Goal: Task Accomplishment & Management: Use online tool/utility

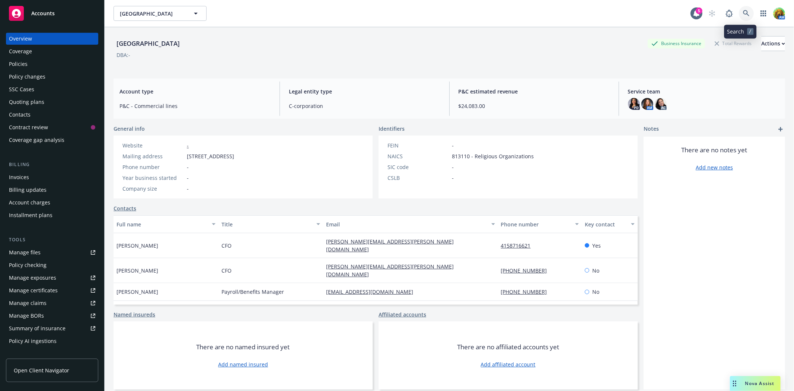
click at [743, 10] on icon at bounding box center [746, 13] width 6 height 6
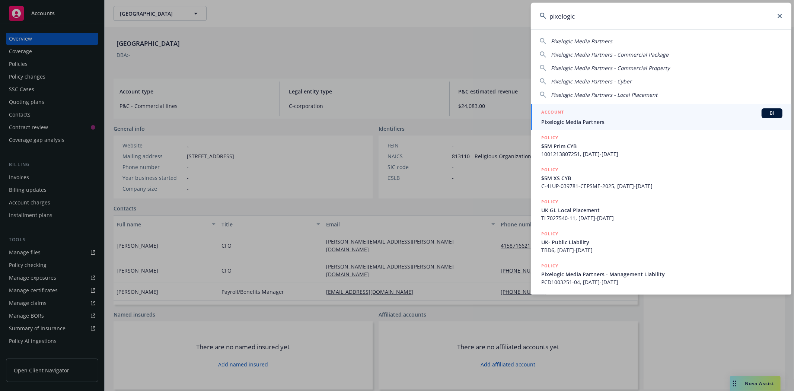
type input "pixelogic"
click at [610, 118] on span "Pixelogic Media Partners" at bounding box center [661, 122] width 241 height 8
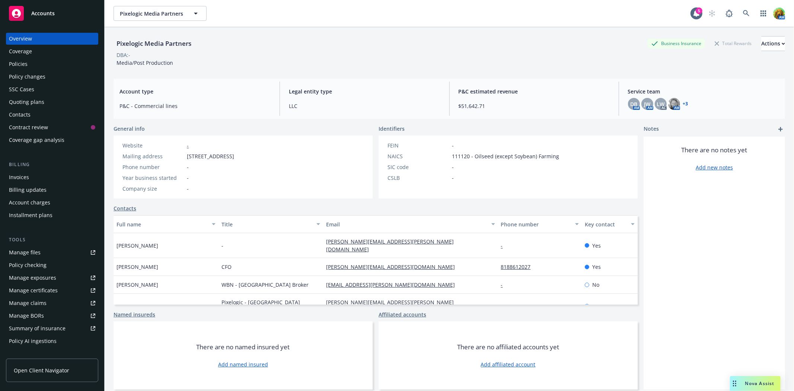
click at [47, 68] on div "Policies" at bounding box center [52, 64] width 86 height 12
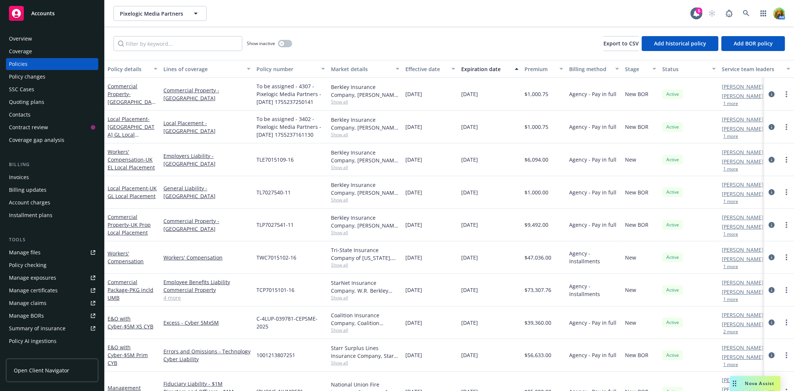
click at [20, 249] on div "Manage files" at bounding box center [25, 252] width 32 height 12
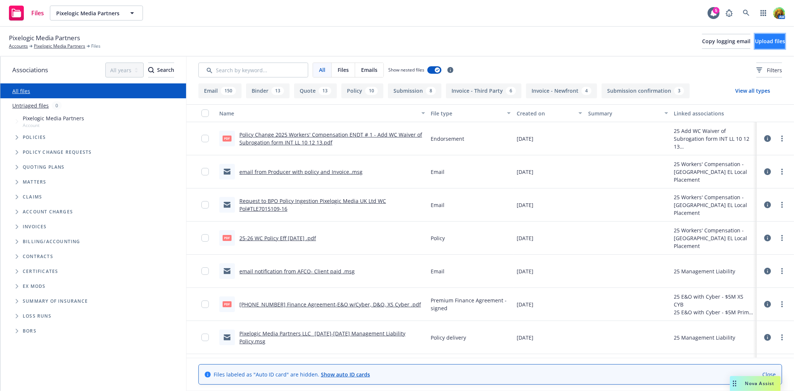
click at [755, 38] on button "Upload files" at bounding box center [770, 41] width 30 height 15
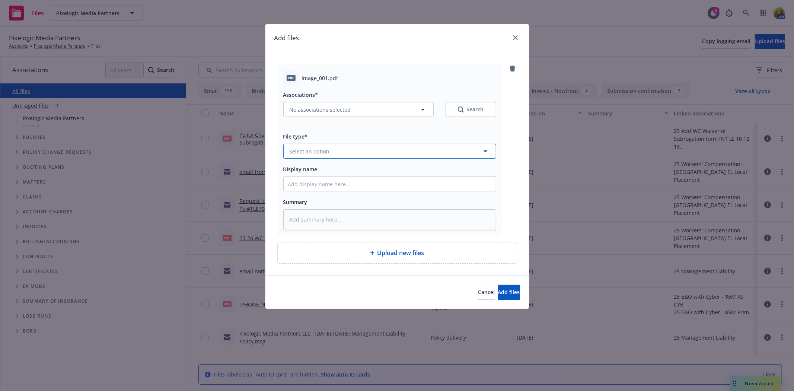
click at [417, 156] on button "Select an option" at bounding box center [389, 151] width 213 height 15
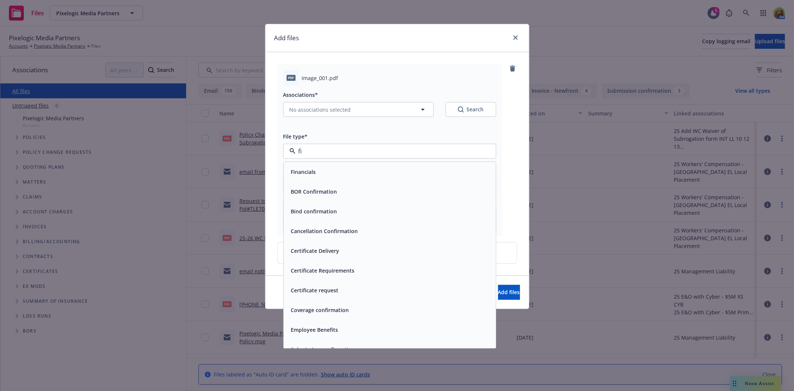
type input "fin"
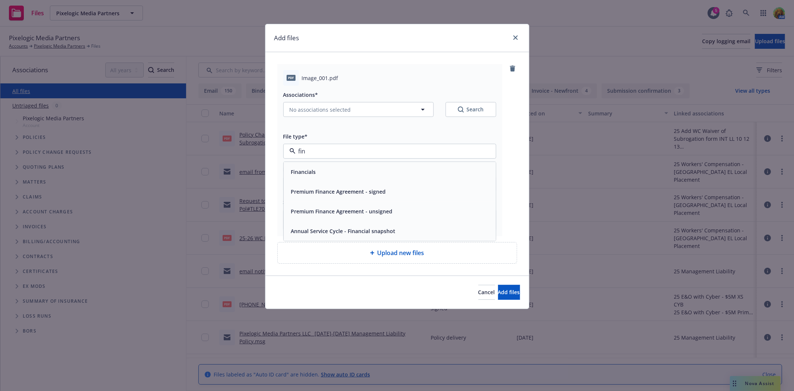
click at [377, 186] on div "Premium Finance Agreement - signed" at bounding box center [337, 191] width 99 height 11
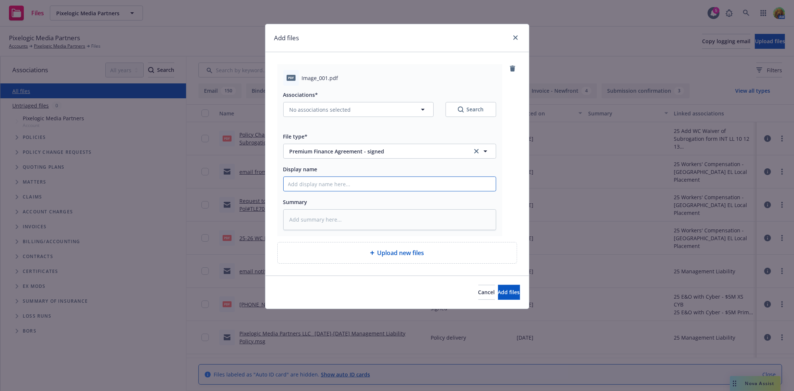
paste input "CONFIRMATION OF FINANCED POLICY"
type textarea "x"
type input "CONFIRMATION OF FINANCED POLICY"
click at [505, 292] on span "Add files" at bounding box center [509, 291] width 22 height 7
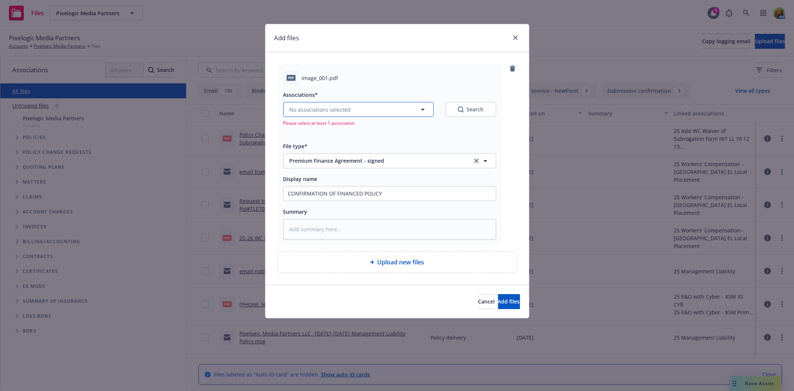
click at [349, 109] on button "No associations selected" at bounding box center [358, 109] width 150 height 15
type textarea "x"
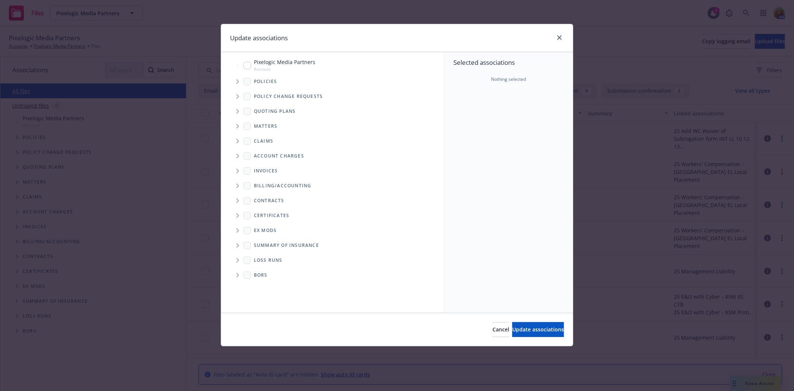
click at [246, 65] on input "Tree Example" at bounding box center [246, 65] width 7 height 7
checkbox input "true"
drag, startPoint x: 529, startPoint y: 330, endPoint x: 386, endPoint y: 158, distance: 224.0
click at [350, 162] on div "Update associations Accessibility guide for tree Tree Example. Navigate the tre…" at bounding box center [397, 185] width 352 height 322
click at [237, 83] on icon "Tree Example" at bounding box center [237, 81] width 3 height 4
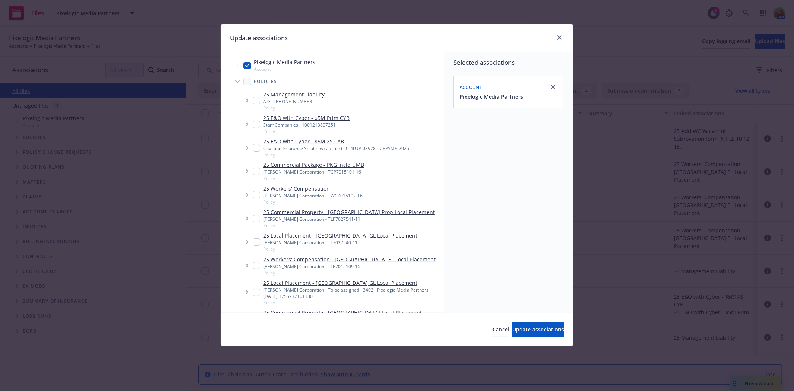
type textarea "x"
click at [254, 147] on input "Tree Example" at bounding box center [256, 147] width 7 height 7
checkbox input "true"
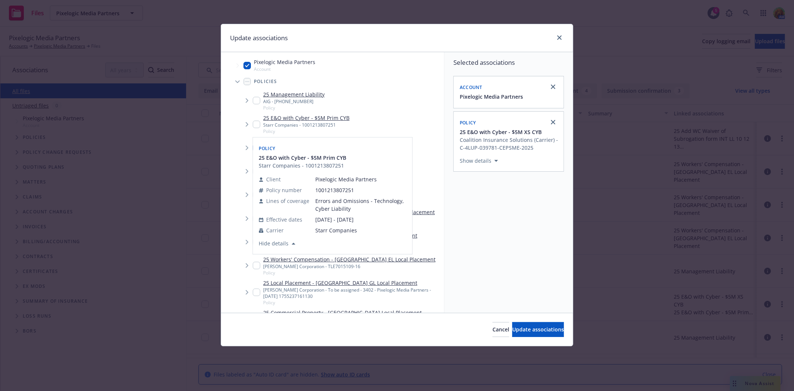
click at [258, 123] on input "Tree Example" at bounding box center [256, 124] width 7 height 7
checkbox input "true"
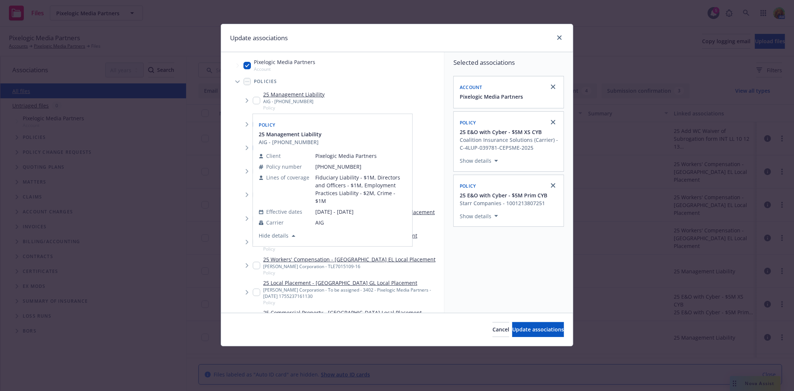
click at [257, 99] on input "Tree Example" at bounding box center [256, 100] width 7 height 7
checkbox input "true"
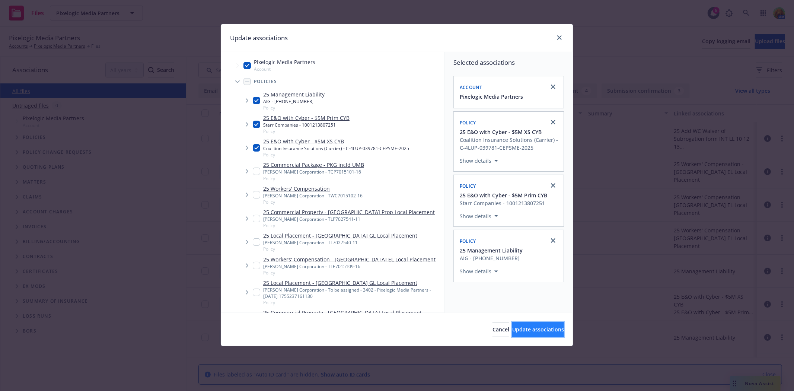
click at [521, 333] on button "Update associations" at bounding box center [538, 329] width 52 height 15
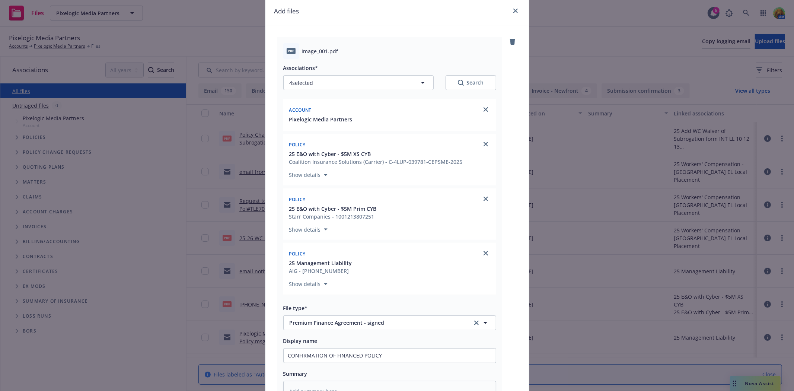
scroll to position [41, 0]
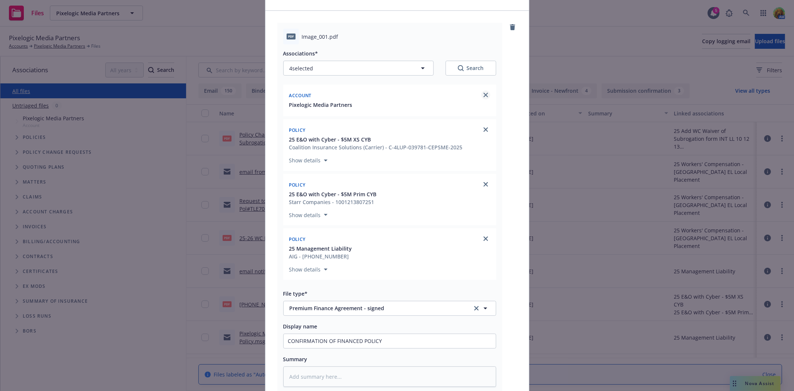
click at [481, 98] on link "close" at bounding box center [485, 94] width 9 height 9
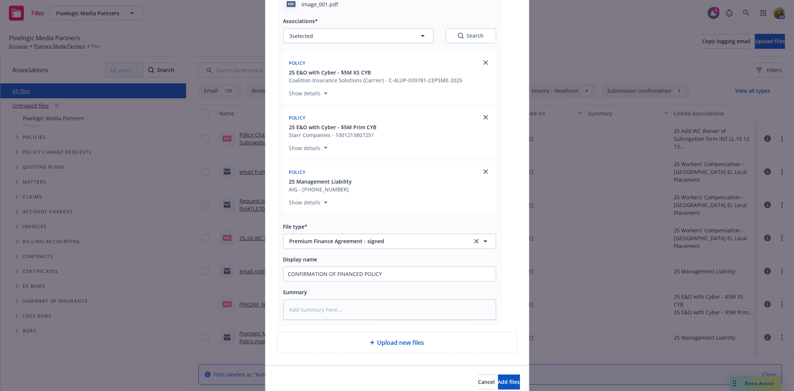
scroll to position [107, 0]
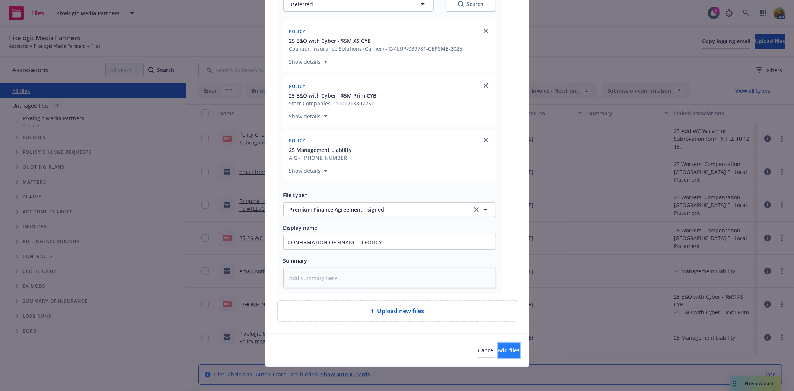
click at [498, 353] on span "Add files" at bounding box center [509, 349] width 22 height 7
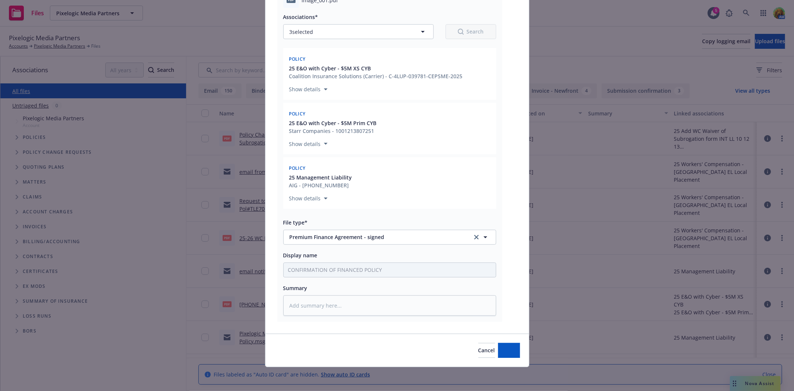
scroll to position [80, 0]
type textarea "x"
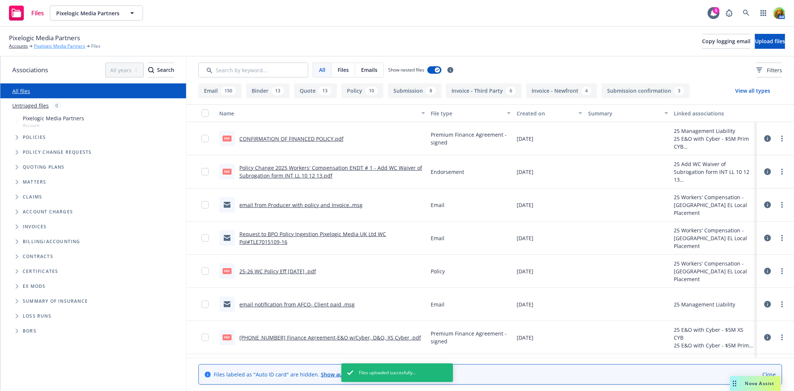
click at [49, 48] on link "Pixelogic Media Partners" at bounding box center [59, 46] width 51 height 7
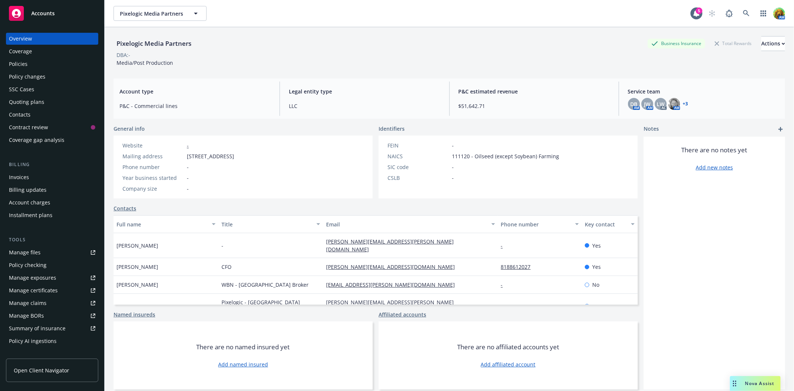
click at [17, 65] on div "Policies" at bounding box center [18, 64] width 19 height 12
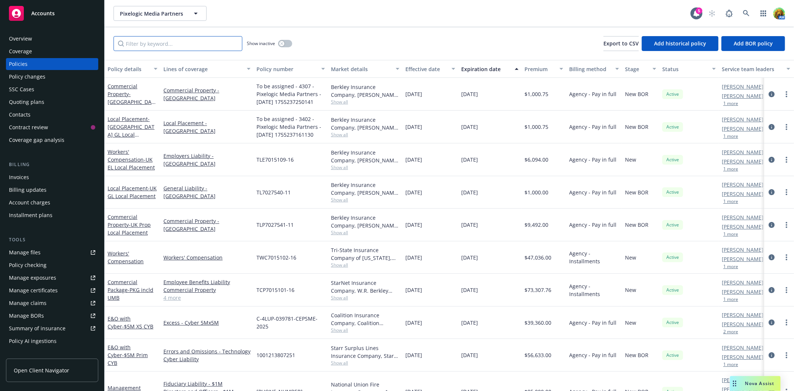
click at [205, 47] on input "Filter by keyword..." at bounding box center [177, 43] width 129 height 15
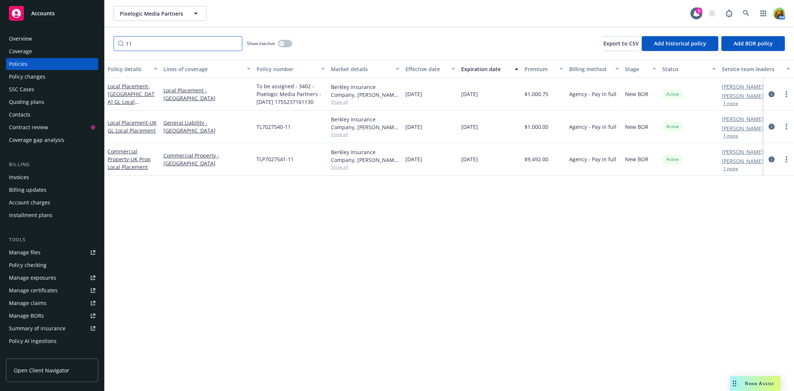
type input "1"
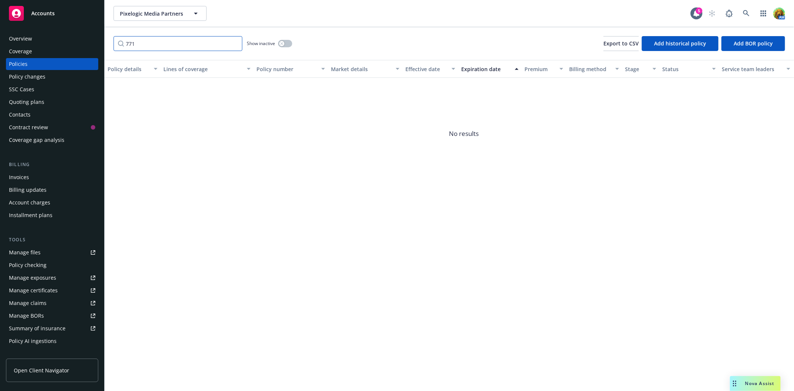
type input "7714"
click at [234, 42] on input "7714" at bounding box center [177, 43] width 129 height 15
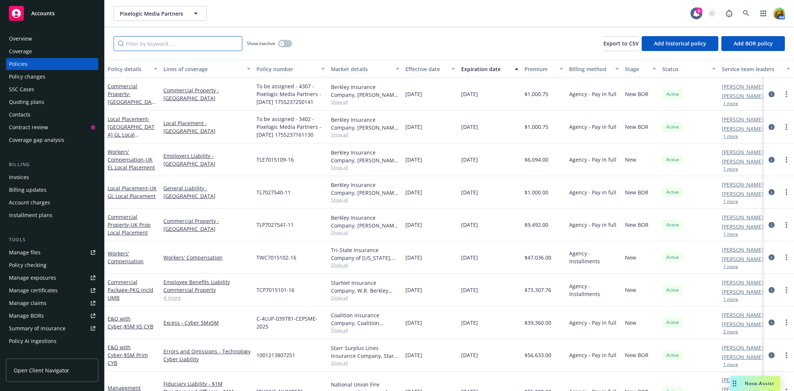
scroll to position [20, 0]
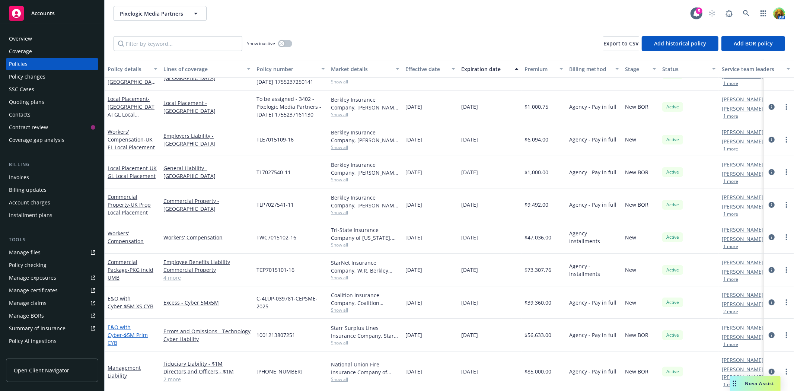
click at [129, 331] on link "E&O with Cyber - $5M Prim CYB" at bounding box center [128, 334] width 40 height 23
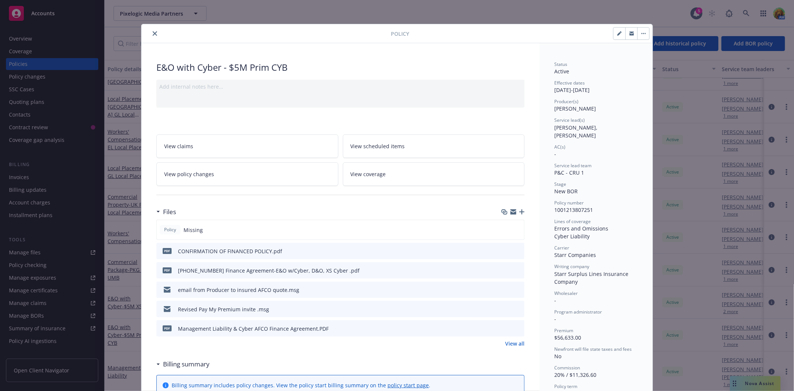
click at [153, 32] on icon "close" at bounding box center [155, 33] width 4 height 4
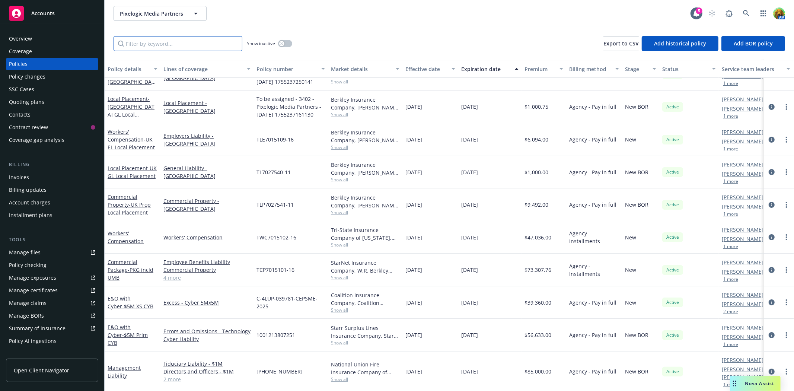
click at [191, 46] on input "Filter by keyword..." at bounding box center [177, 43] width 129 height 15
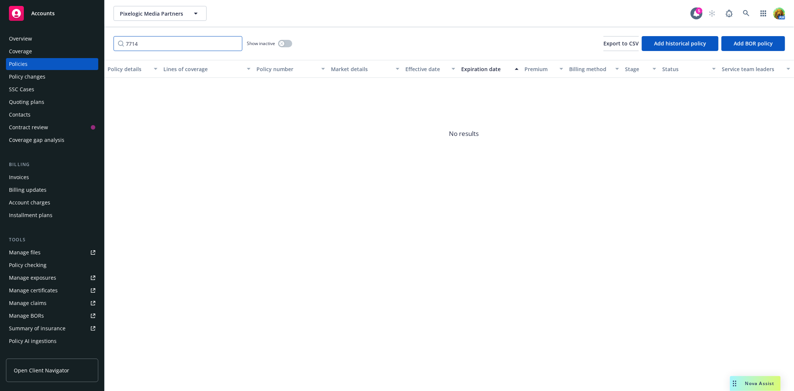
type input "7714"
click at [287, 42] on button "button" at bounding box center [285, 43] width 14 height 7
click at [234, 45] on input "7714" at bounding box center [177, 43] width 129 height 15
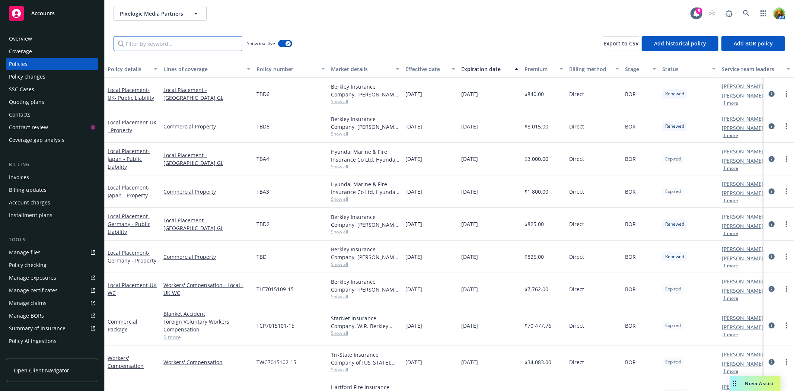
click at [187, 47] on input "Filter by keyword..." at bounding box center [177, 43] width 129 height 15
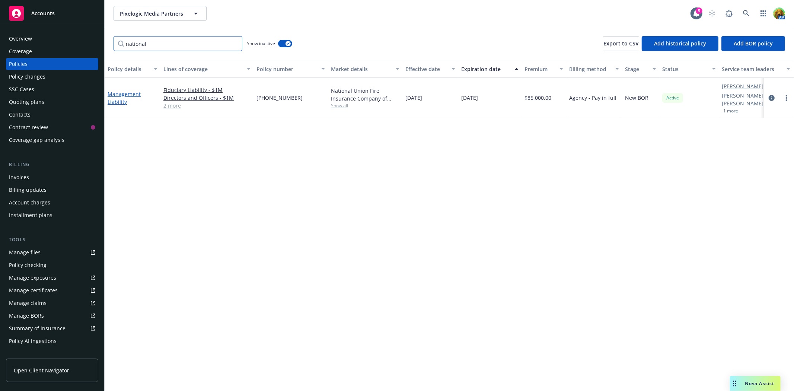
type input "national"
click at [113, 90] on link "Management Liability" at bounding box center [124, 97] width 33 height 15
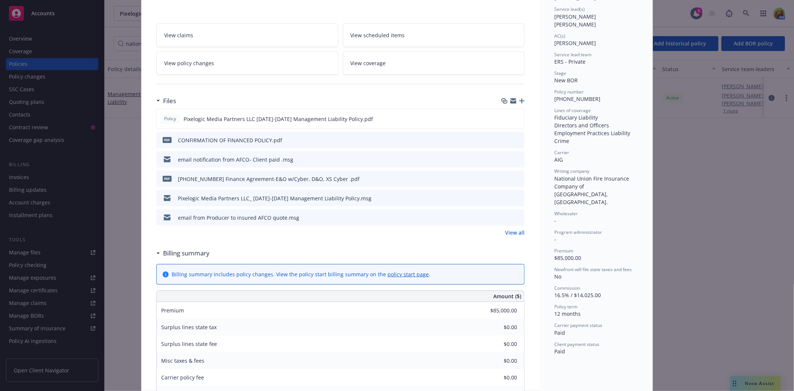
scroll to position [83, 0]
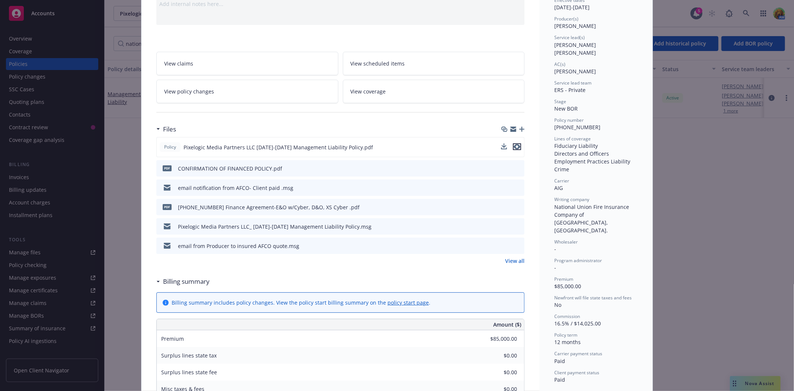
click at [513, 145] on icon "preview file" at bounding box center [516, 146] width 7 height 5
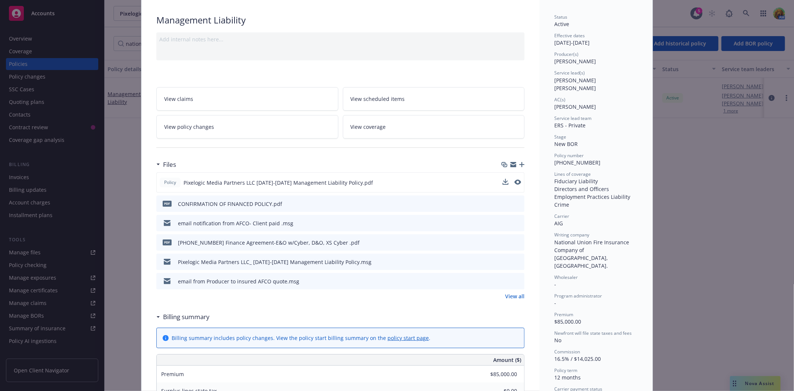
scroll to position [0, 0]
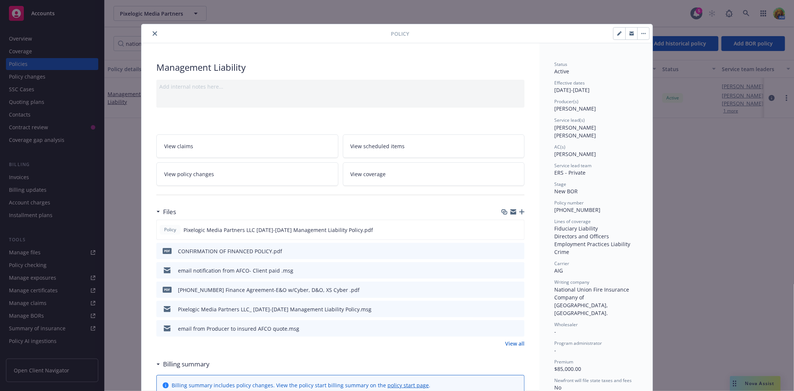
click at [617, 32] on icon "button" at bounding box center [619, 33] width 4 height 4
select select "NEW_BOR"
select select "12"
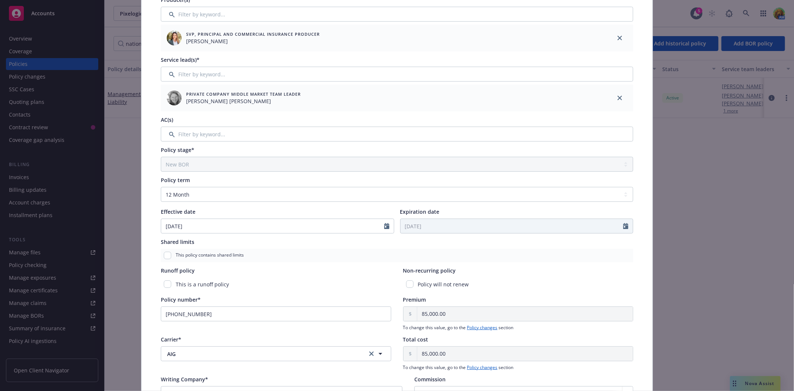
scroll to position [124, 0]
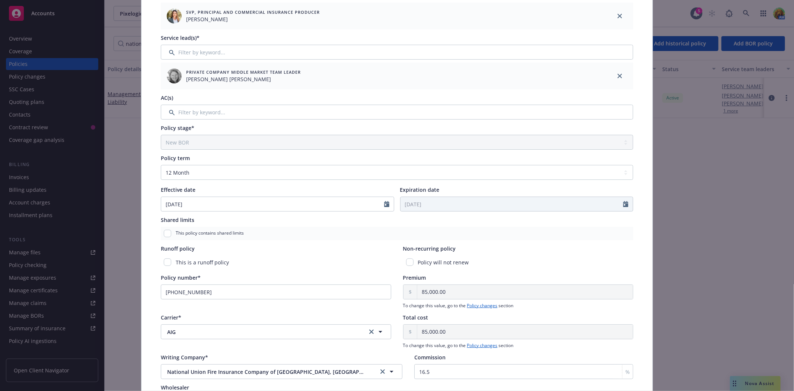
click at [209, 300] on div "Policy number* 09-910-81-23" at bounding box center [276, 290] width 230 height 35
click at [210, 295] on input "09-910-81-23" at bounding box center [276, 291] width 230 height 15
drag, startPoint x: 210, startPoint y: 295, endPoint x: 143, endPoint y: 288, distance: 67.7
click at [143, 288] on div "Policy type* Management Liability Display name Producer(s)* SVP, Principal and …" at bounding box center [396, 191] width 511 height 540
paste input "CONFIRMATION OF FINANCED POLICY"
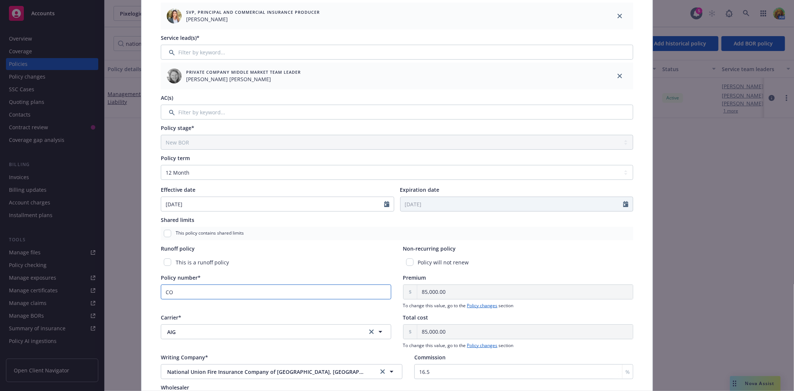
type input "C"
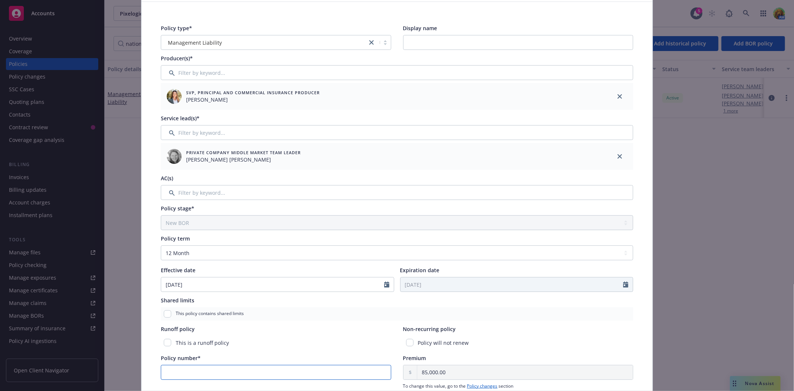
scroll to position [0, 0]
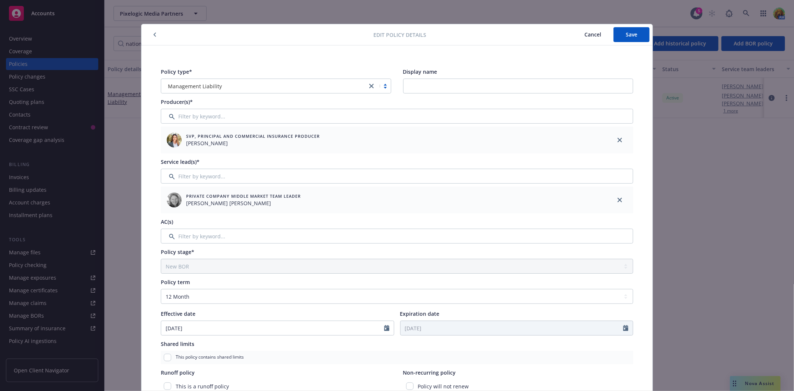
click at [588, 31] on span "Cancel" at bounding box center [592, 34] width 17 height 7
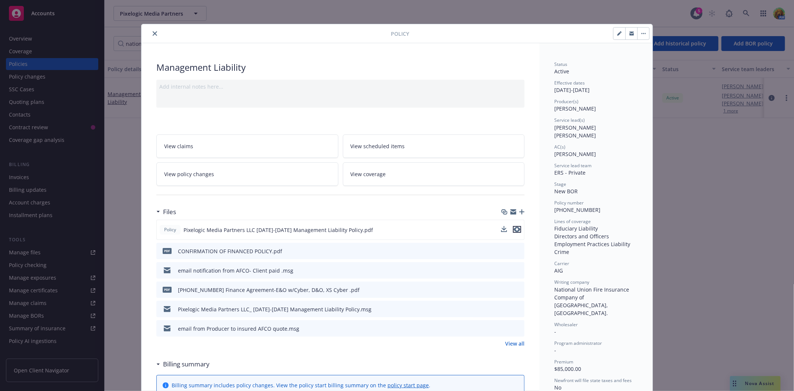
click at [513, 228] on icon "preview file" at bounding box center [516, 229] width 7 height 5
click at [617, 33] on icon "button" at bounding box center [619, 33] width 4 height 4
select select "NEW_BOR"
select select "12"
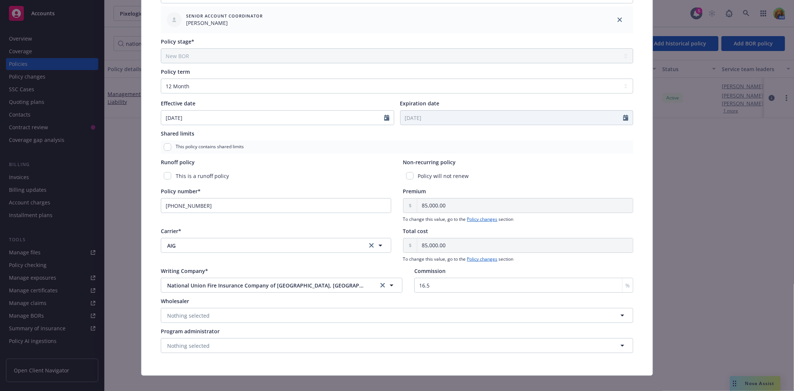
scroll to position [248, 0]
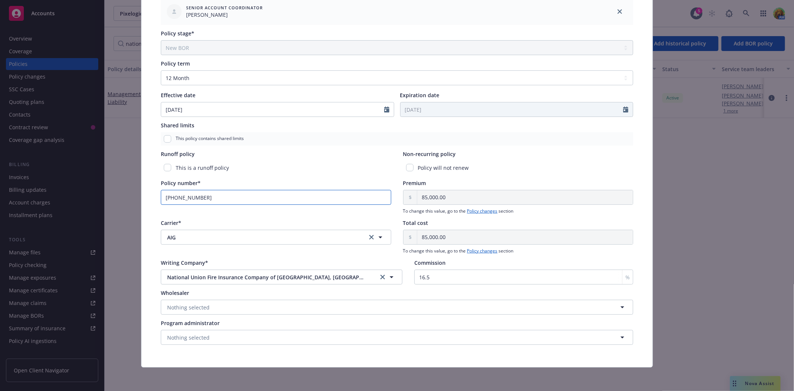
click at [176, 195] on input "09-910-81-23" at bounding box center [276, 197] width 230 height 15
drag, startPoint x: 166, startPoint y: 198, endPoint x: 253, endPoint y: 195, distance: 86.8
click at [253, 195] on input "09-910-81-23" at bounding box center [276, 197] width 230 height 15
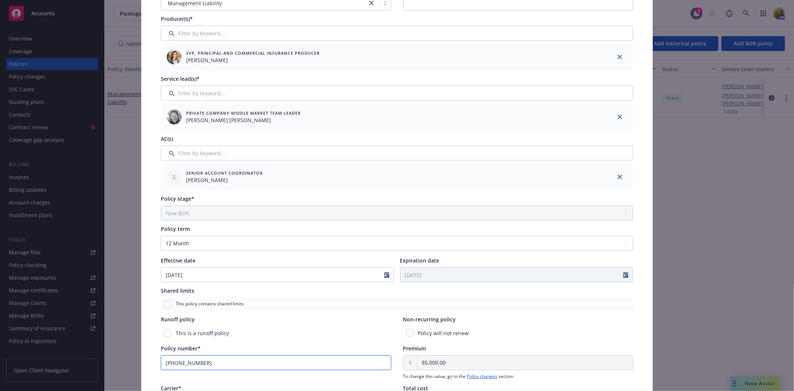
scroll to position [0, 0]
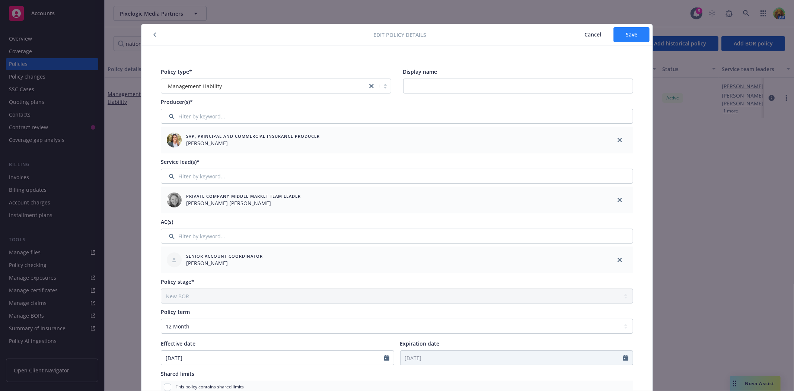
type input "[PHONE_NUMBER]"
click at [625, 35] on span "Save" at bounding box center [631, 34] width 12 height 7
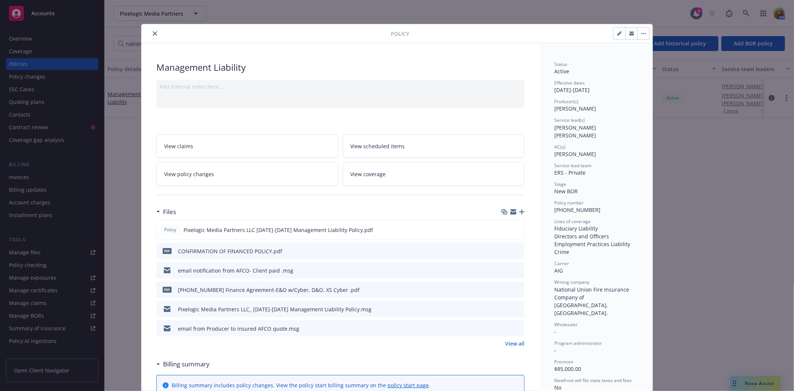
click at [153, 35] on icon "close" at bounding box center [155, 33] width 4 height 4
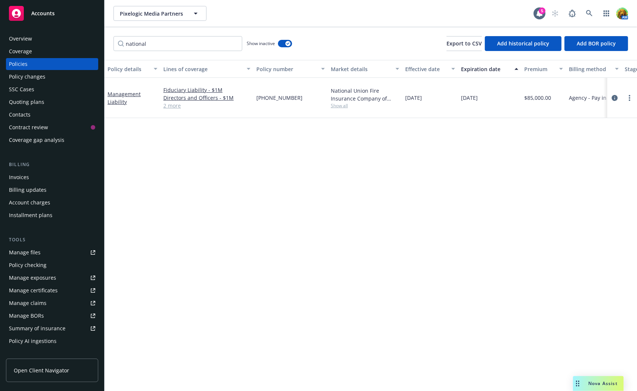
click at [340, 102] on span "Show all" at bounding box center [365, 105] width 68 height 6
drag, startPoint x: 254, startPoint y: 126, endPoint x: 386, endPoint y: 128, distance: 132.5
click at [386, 128] on div "Writing company National Union Fire Insurance Company of Pittsburgh, Pa. Carrie…" at bounding box center [324, 153] width 149 height 91
copy span "National Union Fire Insurance Company of Pittsburgh,"
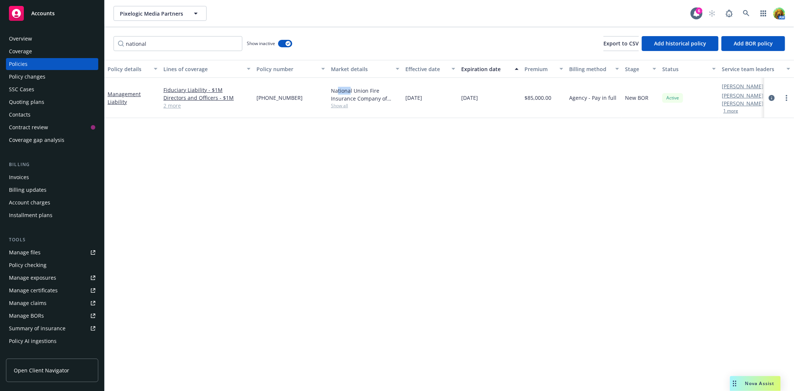
drag, startPoint x: 337, startPoint y: 85, endPoint x: 350, endPoint y: 88, distance: 13.7
click at [350, 87] on div "National Union Fire Insurance Company of Pittsburgh, Pa., AIG" at bounding box center [365, 95] width 68 height 16
click at [339, 102] on span "Show all" at bounding box center [365, 105] width 68 height 6
drag, startPoint x: 256, startPoint y: 118, endPoint x: 293, endPoint y: 149, distance: 48.4
click at [293, 149] on div "Writing company National Union Fire Insurance Company of Pittsburgh, Pa. Carrie…" at bounding box center [324, 153] width 149 height 91
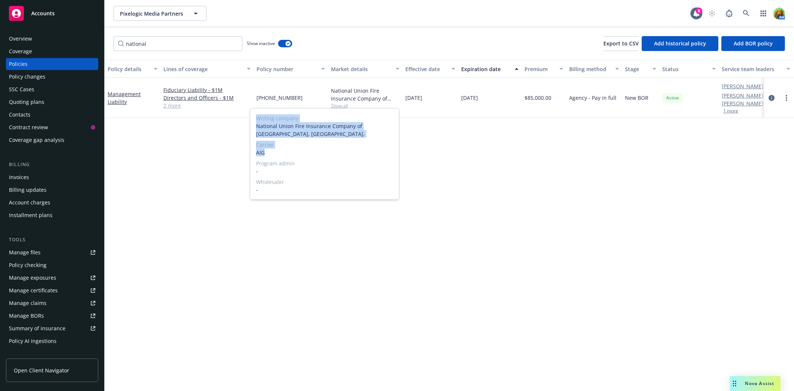
copy div "Writing company National Union Fire Insurance Company of Pittsburgh, Pa. Carrie…"
click at [128, 90] on link "Management Liability" at bounding box center [124, 97] width 33 height 15
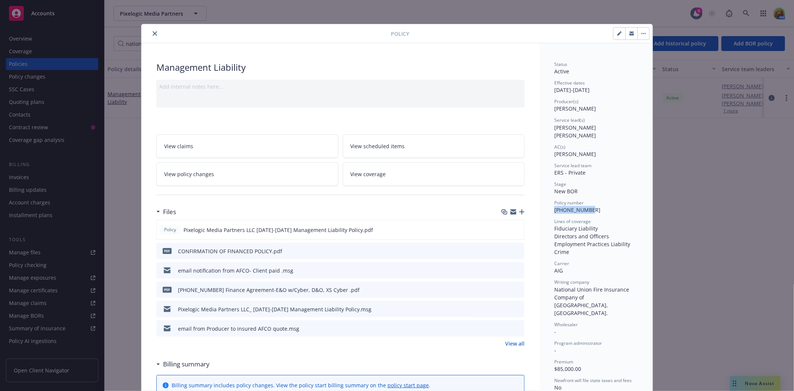
drag, startPoint x: 549, startPoint y: 200, endPoint x: 586, endPoint y: 200, distance: 36.8
copy span "02-910-81-23"
click at [505, 344] on link "View all" at bounding box center [514, 343] width 19 height 8
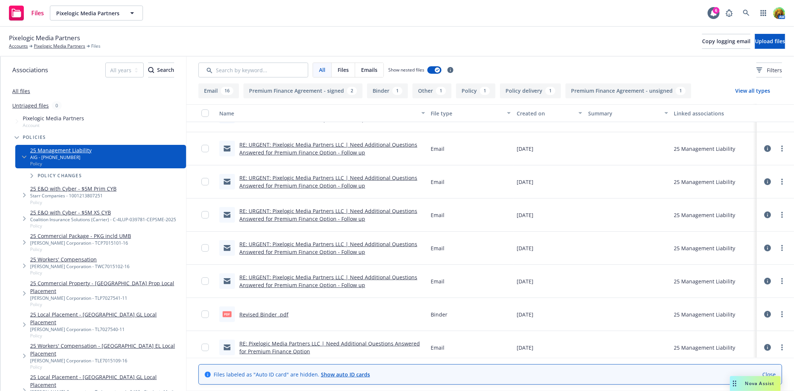
scroll to position [413, 0]
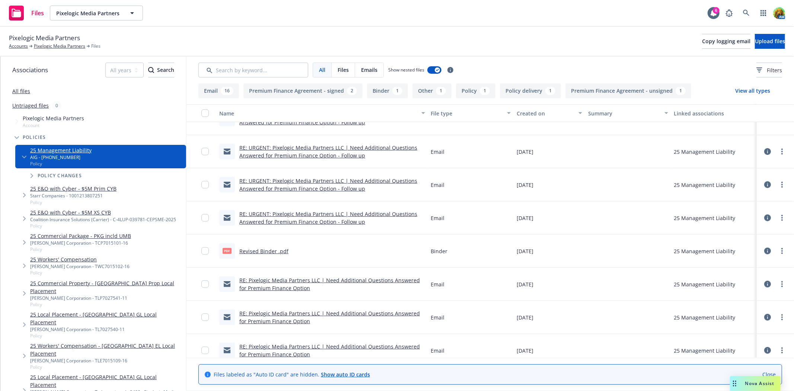
click at [276, 250] on link "Revised Binder .pdf" at bounding box center [263, 250] width 49 height 7
click at [75, 44] on link "Pixelogic Media Partners" at bounding box center [59, 46] width 51 height 7
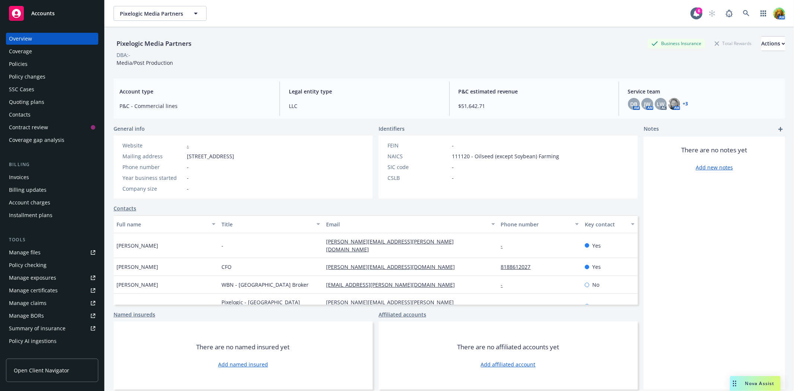
click at [28, 65] on div "Policies" at bounding box center [52, 64] width 86 height 12
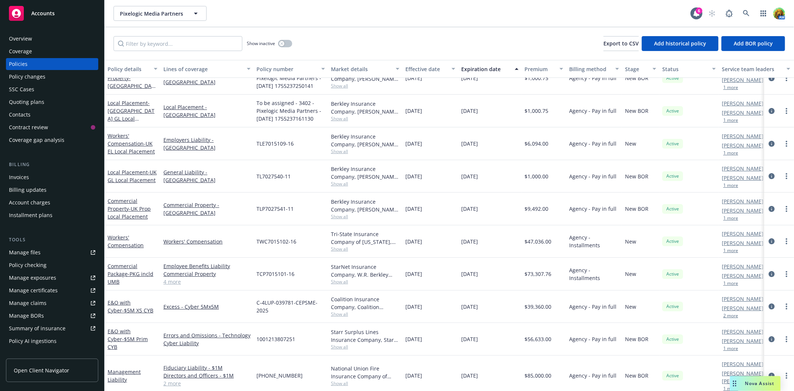
scroll to position [20, 0]
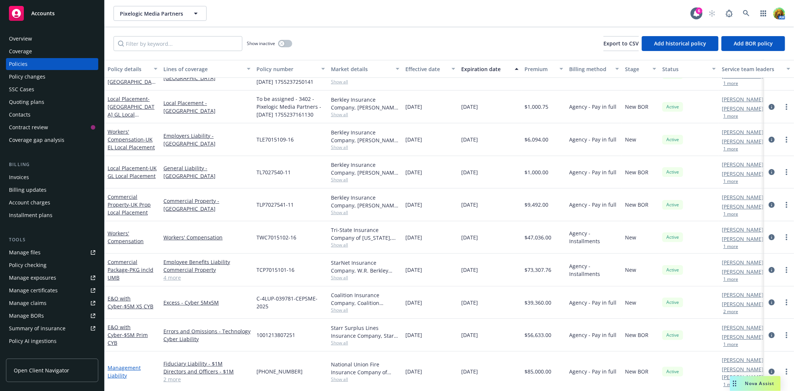
click at [119, 364] on link "Management Liability" at bounding box center [124, 371] width 33 height 15
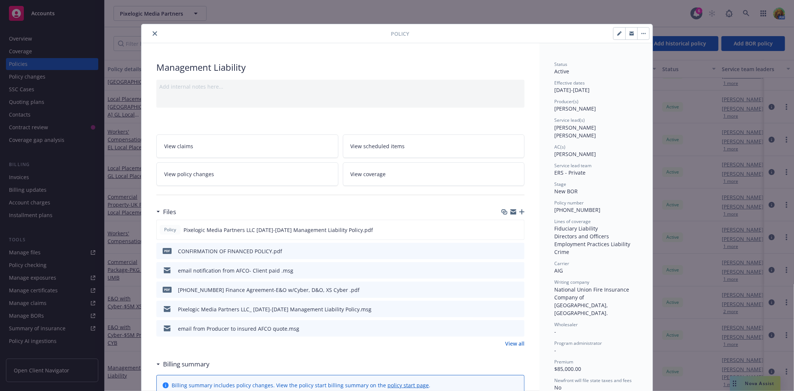
click at [519, 211] on icon "button" at bounding box center [521, 211] width 5 height 5
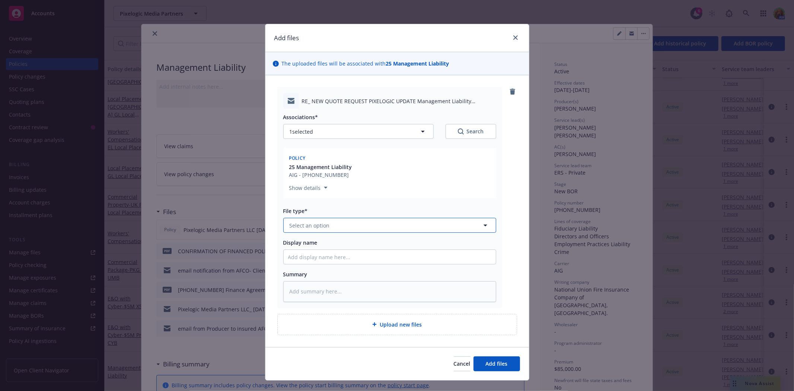
click at [358, 221] on button "Select an option" at bounding box center [389, 225] width 213 height 15
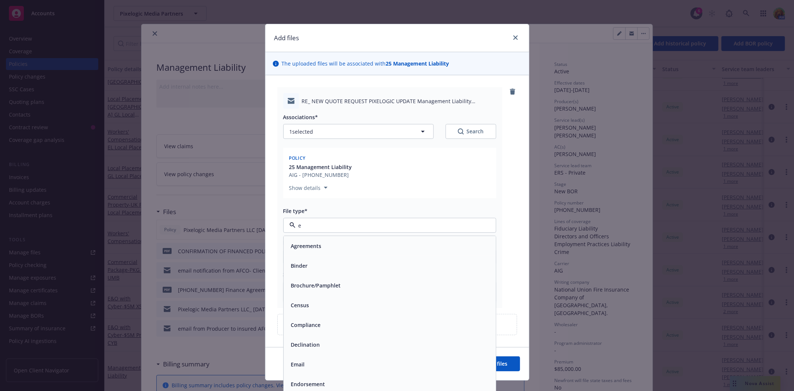
type input "em"
click at [344, 259] on div "Email" at bounding box center [390, 266] width 212 height 20
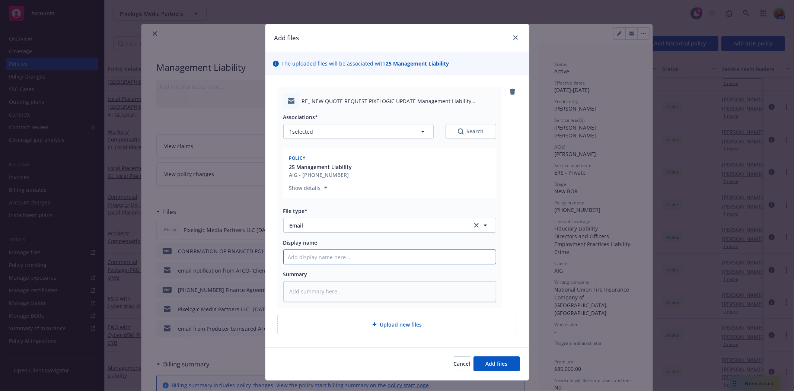
click at [344, 253] on input "Display name" at bounding box center [390, 257] width 212 height 14
type textarea "x"
type input "e"
type textarea "x"
type input "ema"
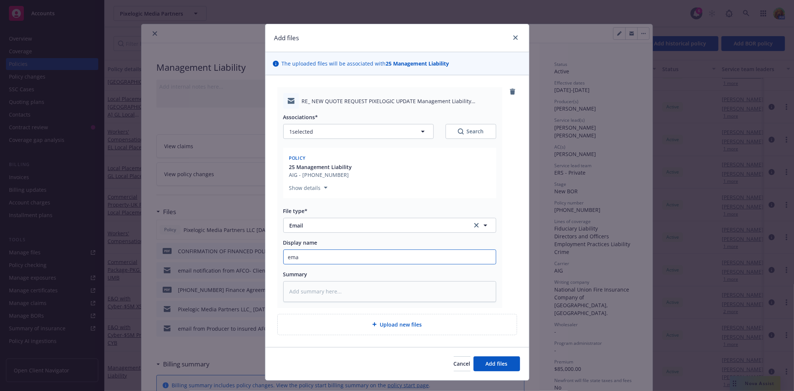
type textarea "x"
type input "emai"
type textarea "x"
type input "email"
type textarea "x"
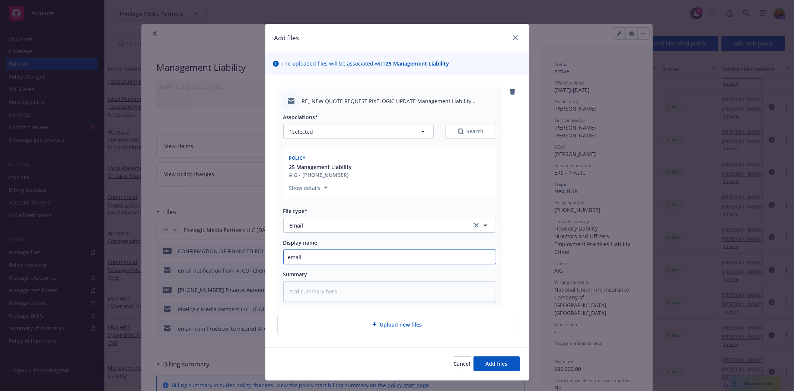
type input "email"
type textarea "x"
type input "email to"
type textarea "x"
type input "email top"
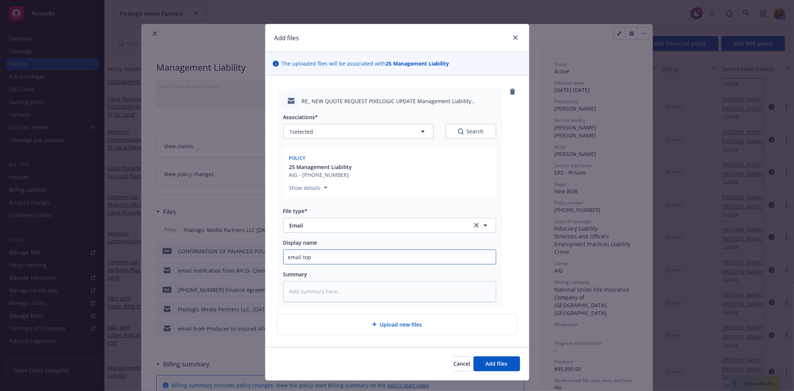
type textarea "x"
type input "email top"
type textarea "x"
type input "email top"
type textarea "x"
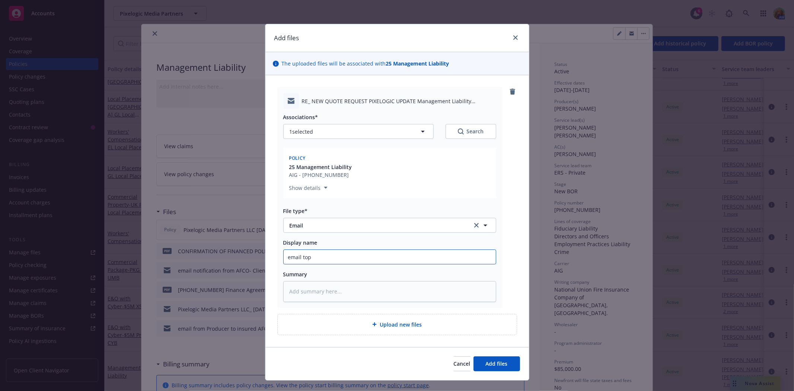
type input "email to"
type textarea "x"
type input "email to"
type textarea "x"
type input "email to A"
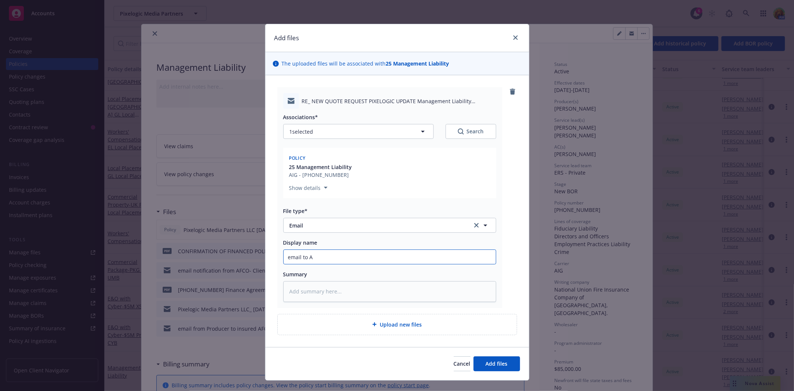
type textarea "x"
type input "email to AF"
type textarea "x"
type input "email to AFC"
type textarea "x"
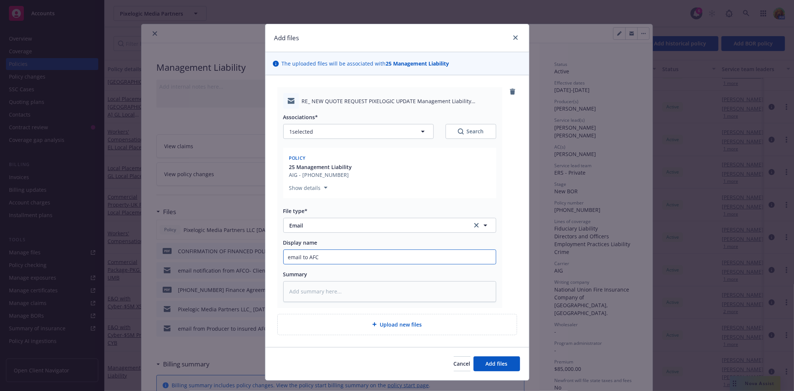
type input "email to AFCO"
type textarea "x"
type input "email to AFCO"
type textarea "x"
type input "email to AFCO to"
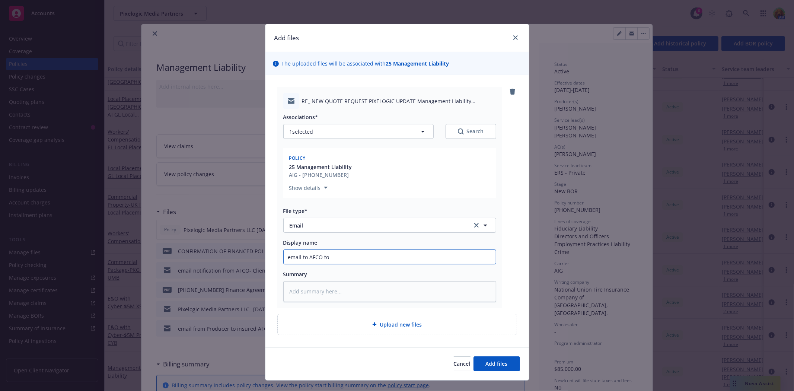
type textarea "x"
type input "email to AFCO to"
type textarea "x"
type input "email to AFCO to u"
type textarea "x"
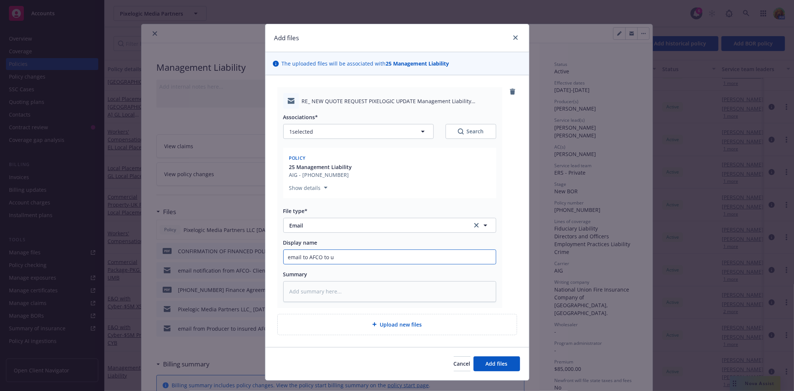
type input "email to AFCO to up"
type textarea "x"
type input "email to AFCO to upd"
type textarea "x"
type input "email to AFCO to updat"
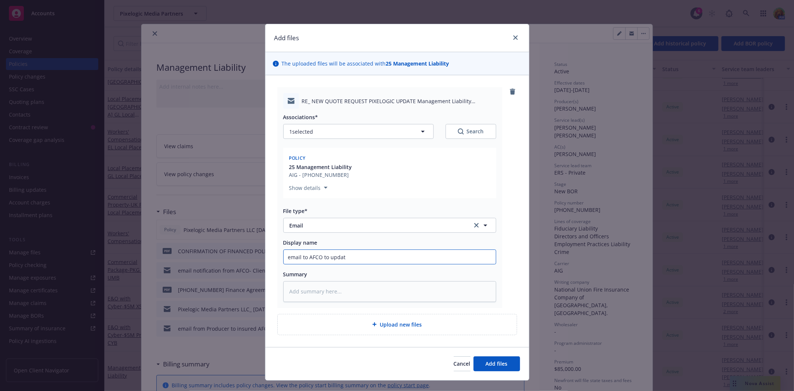
type textarea "x"
type input "email to AFCO to update"
type textarea "x"
type input "email to AFCO to update"
type textarea "x"
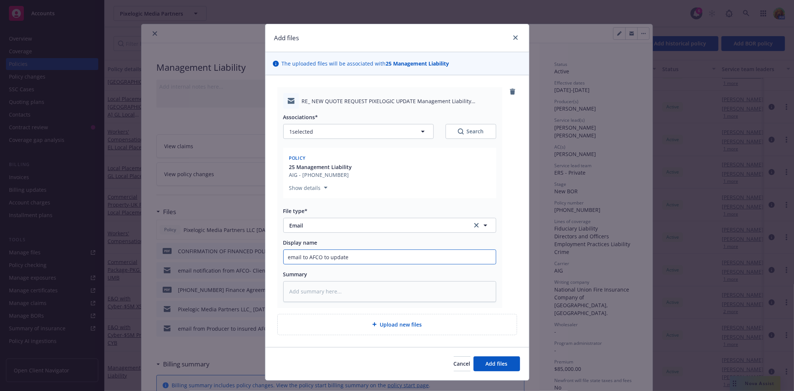
type input "email to AFCO to update p"
type textarea "x"
type input "email to AFCO to update po"
type textarea "x"
type input "email to AFCO to update pol"
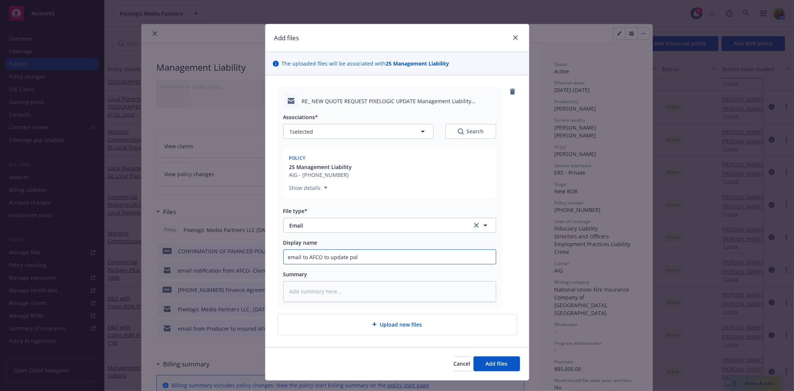
type textarea "x"
type input "email to AFCO to update poli"
type textarea "x"
type input "email to AFCO to update policy"
type textarea "x"
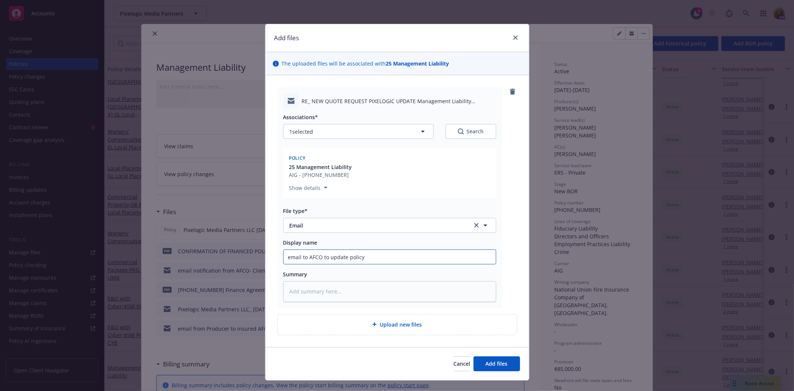
type input "email to AFCO to update policy"
type textarea "x"
type input "email to AFCO to update policy n"
type textarea "x"
type input "email to AFCO to update policy nu"
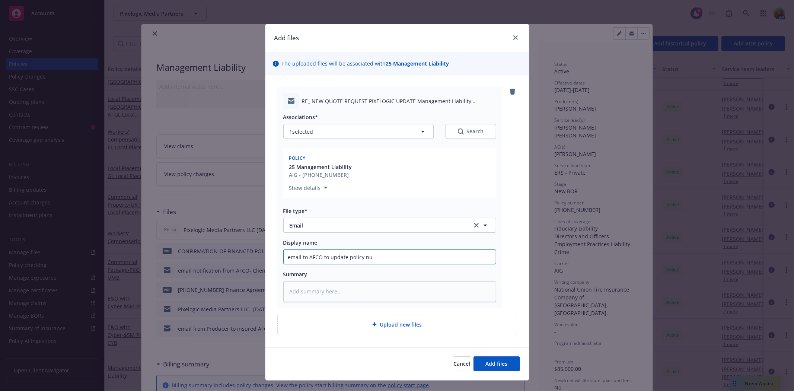
type textarea "x"
type input "email to AFCO to update policy num"
type textarea "x"
type input "email to AFCO to update policy numb"
type textarea "x"
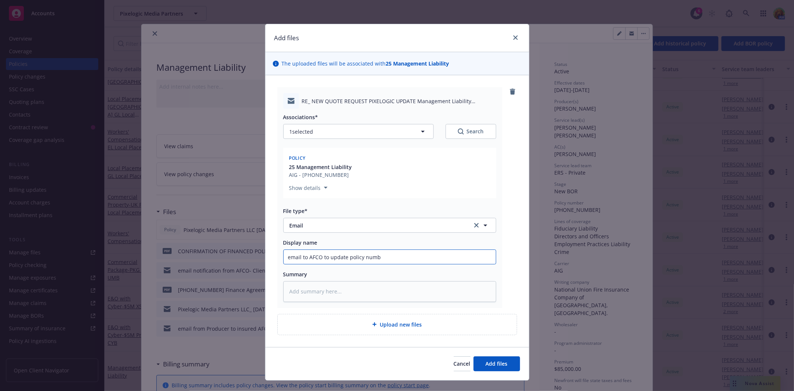
type input "email to AFCO to update policy numbe"
type textarea "x"
type input "email to AFCO to update policy number"
type textarea "x"
type input "email to AFCO to update policy number"
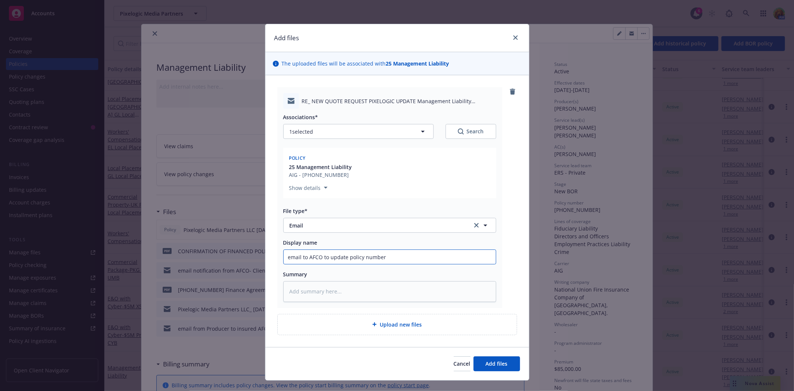
type textarea "x"
type input "email to AFCO to update policy number t"
type textarea "x"
type input "email to AFCO to update policy number"
type textarea "x"
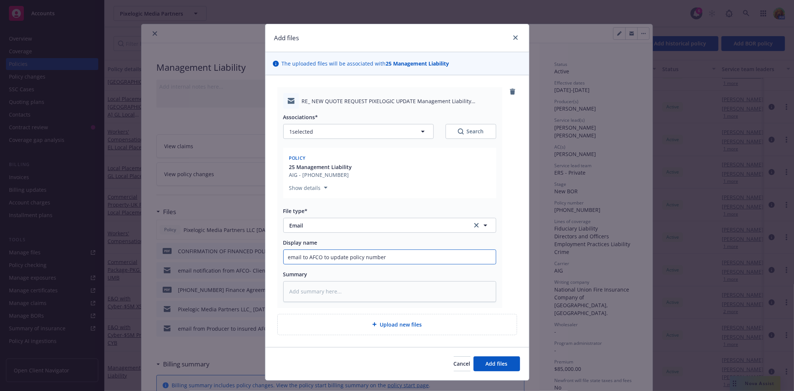
type input "email to AFCO to update policy number f"
type textarea "x"
type input "email to AFCO to update policy number fro"
type textarea "x"
type input "email to AFCO to update policy number from"
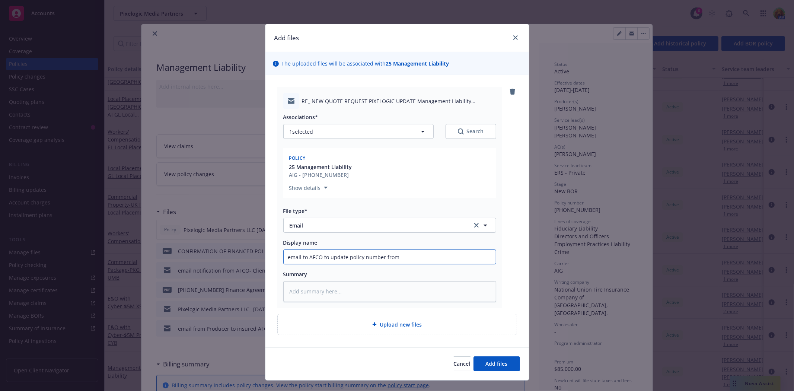
type textarea "x"
type input "email to AFCO to update policy number from"
type textarea "x"
type input "email to AFCO to update policy number from Q"
type textarea "x"
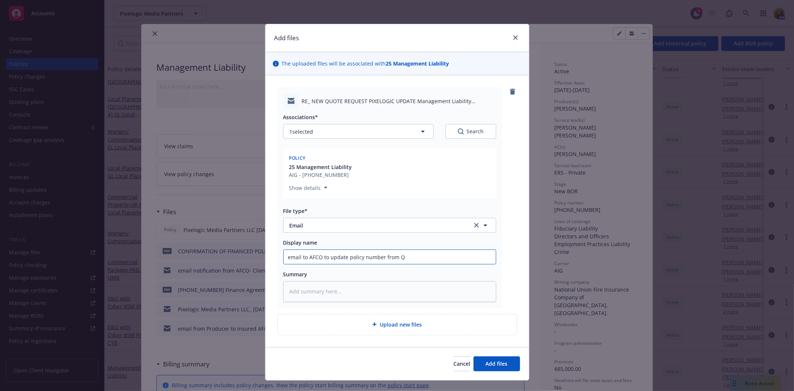
type input "email to AFCO to update policy number from Qu"
type textarea "x"
type input "email to AFCO to update policy number from Quo"
type textarea "x"
type input "email to AFCO to update policy number from Quot"
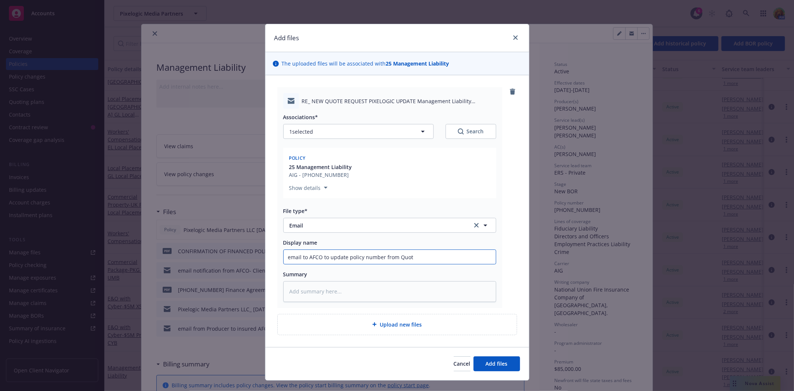
type textarea "x"
type input "email to AFCO to update policy number from Quote"
type textarea "x"
type input "email to AFCO to update policy number from Quote n"
type textarea "x"
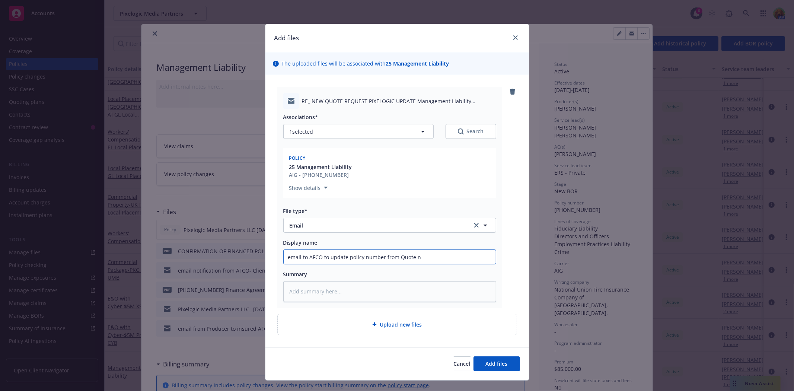
type input "email to AFCO to update policy number from Quote nu"
type textarea "x"
type input "email to AFCO to update policy number from Quote num"
type textarea "x"
type input "email to AFCO to update policy number from Quote numb"
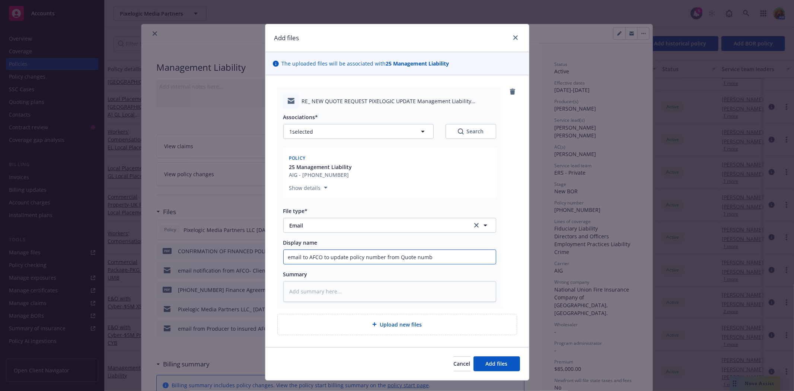
type textarea "x"
type input "email to AFCO to update policy number from Quote numbe"
type textarea "x"
type input "email to AFCO to update policy number from Quote number"
type textarea "x"
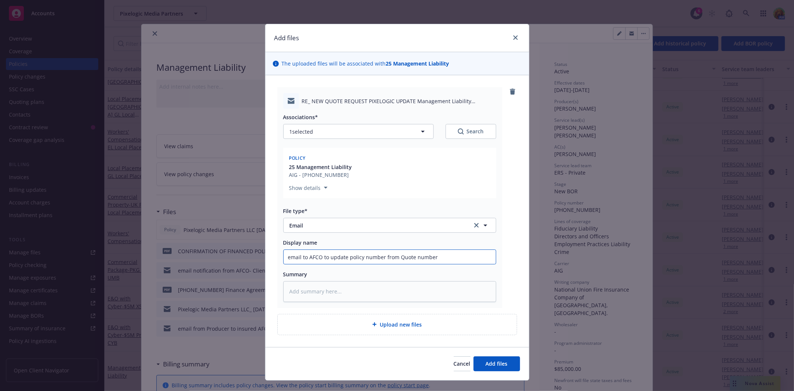
type input "email to AFCO to update policy number from Quote number t"
type textarea "x"
type input "email to AFCO to update policy number from Quote number to"
type textarea "x"
type input "email to AFCO to update policy number from Quote number to"
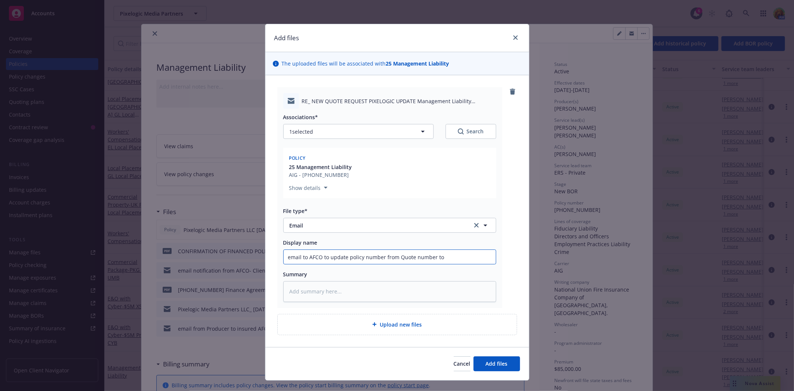
type textarea "x"
type input "email to AFCO to update policy number from Quote number to P"
type textarea "x"
type input "email to AFCO to update policy number from Quote number to"
type textarea "x"
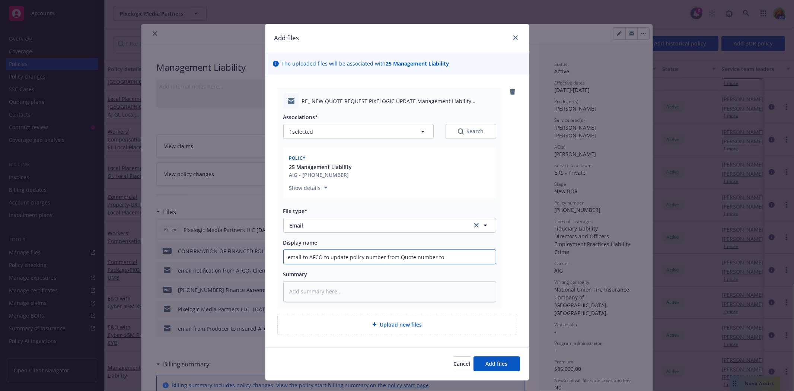
type input "email to AFCO to update policy number from Quote number to A"
type textarea "x"
type input "email to AFCO to update policy number from Quote number to Ac"
type textarea "x"
type input "email to AFCO to update policy number from Quote number to Act"
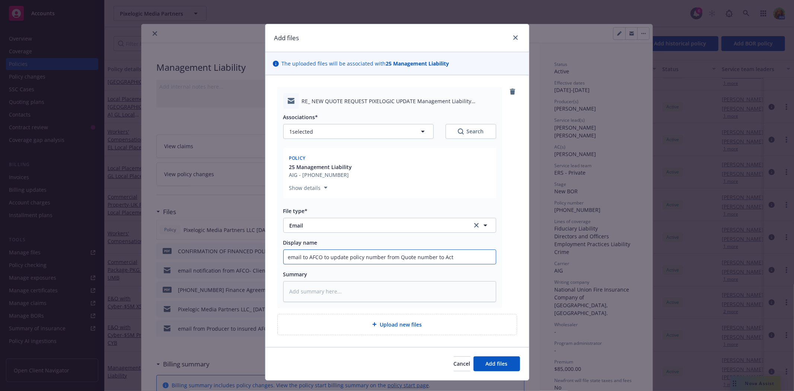
type textarea "x"
type input "email to AFCO to update policy number from Quote number to Actu"
type textarea "x"
type input "email to AFCO to update policy number from Quote number to Actua"
type textarea "x"
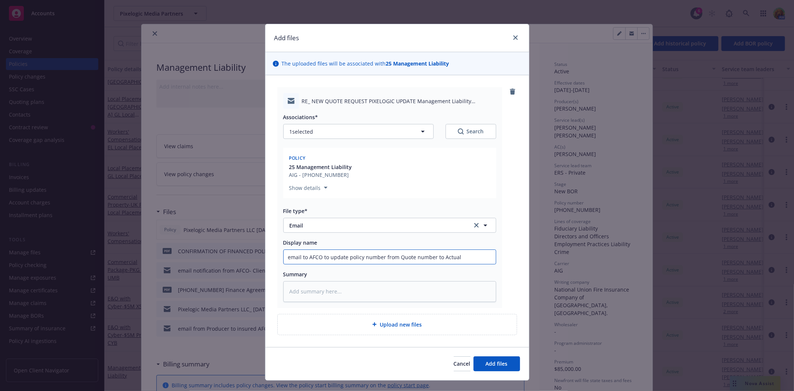
type input "email to AFCO to update policy number from Quote number to Actual"
type textarea "x"
type input "email to AFCO to update policy number from Quote number to Actual P"
type textarea "x"
type input "email to AFCO to update policy number from Quote number to Actual Po"
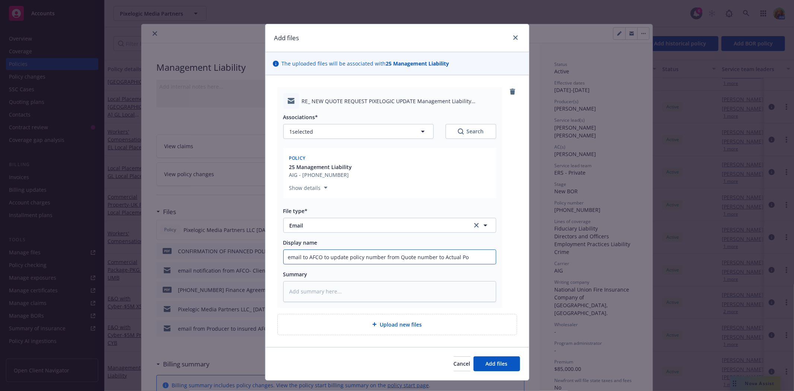
type textarea "x"
type input "email to AFCO to update policy number from Quote number to Actual Pol"
type textarea "x"
type input "email to AFCO to update policy number from Quote number to Actual Poli"
type textarea "x"
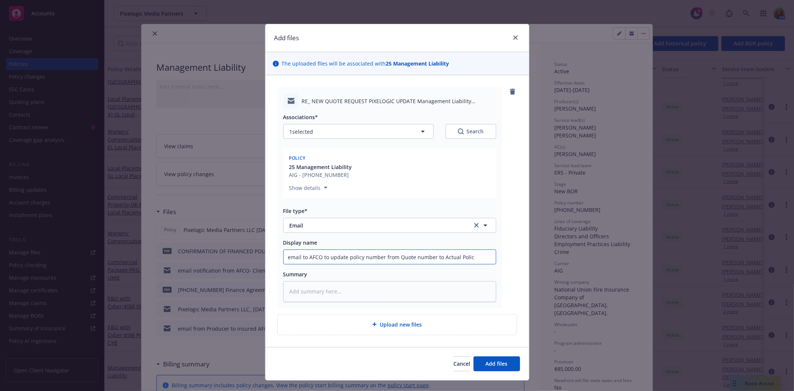
type input "email to AFCO to update policy number from Quote number to Actual Policy"
type textarea "x"
type input "email to AFCO to update policy number from Quote number to Actual Policy"
type textarea "x"
type input "email to AFCO to update policy number from Quote number to Actual Policy N"
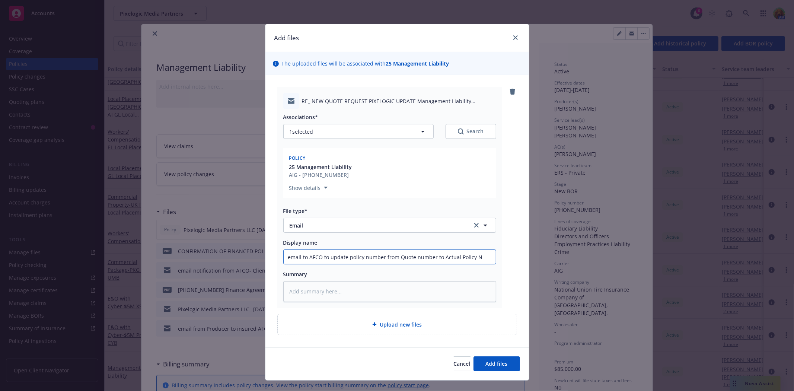
type textarea "x"
type input "email to AFCO to update policy number from Quote number to Actual Policy Nu"
type textarea "x"
type input "email to AFCO to update policy number from Quote number to Actual Policy Num"
type textarea "x"
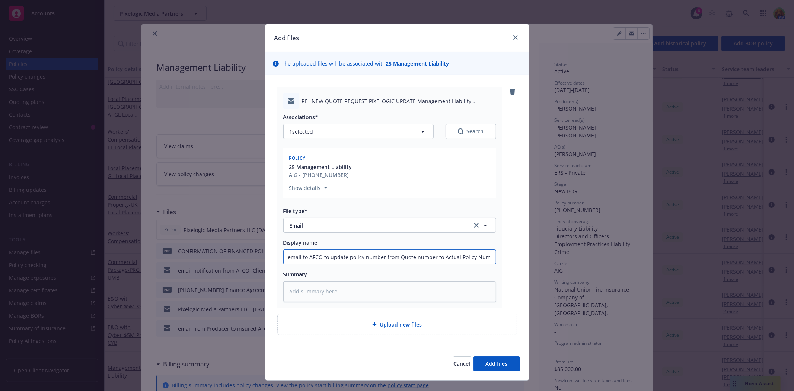
type input "email to AFCO to update policy number from Quote number to Actual Policy Numb"
type textarea "x"
type input "email to AFCO to update policy number from Quote number to Actual Policy Numbe"
type textarea "x"
type input "email to AFCO to update policy number from Quote number to Actual Policy Number"
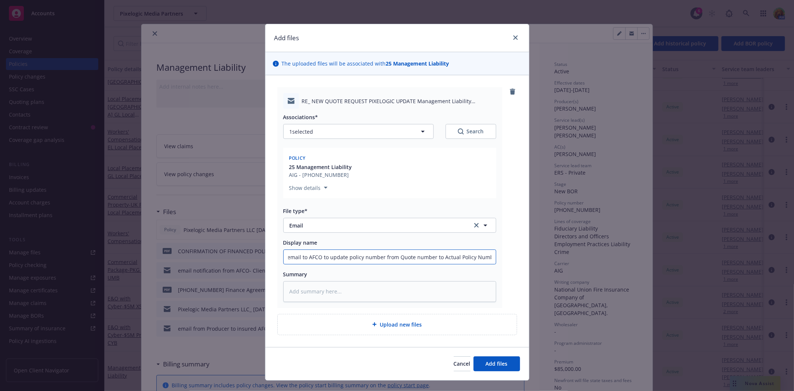
scroll to position [0, 2]
type textarea "x"
type input "email to AFCO to update policy number from Quote number to Actual Policy Number"
drag, startPoint x: 343, startPoint y: 256, endPoint x: 389, endPoint y: 256, distance: 46.1
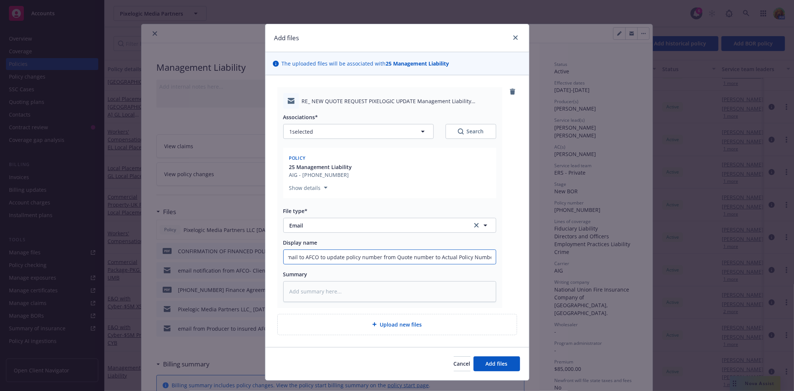
click at [389, 256] on input "email to AFCO to update policy number from Quote number to Actual Policy Number" at bounding box center [390, 257] width 212 height 14
type textarea "x"
type input "email to AFCO to update Quote number to Actual Policy Number"
drag, startPoint x: 391, startPoint y: 258, endPoint x: 407, endPoint y: 258, distance: 16.4
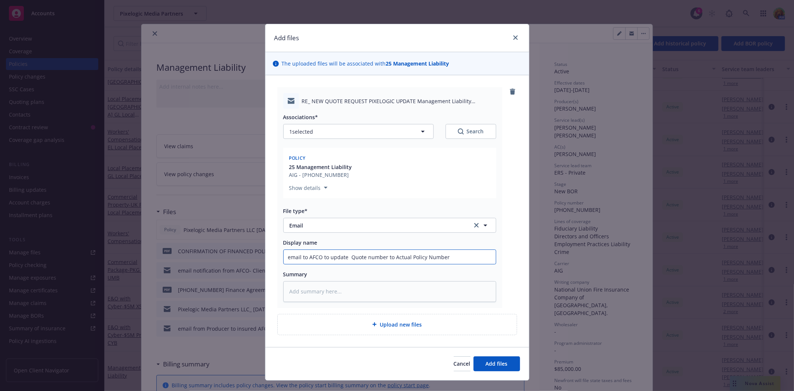
click at [407, 258] on input "email to AFCO to update Quote number to Actual Policy Number" at bounding box center [390, 257] width 212 height 14
type textarea "x"
click at [424, 254] on input "email to AFCO to update Quote number to Policy Number" at bounding box center [390, 257] width 212 height 14
click at [431, 258] on input "email to AFCO to update Quote number to Policy Number" at bounding box center [390, 257] width 212 height 14
type input "email to AFCO to update Quote number to Policy Number"
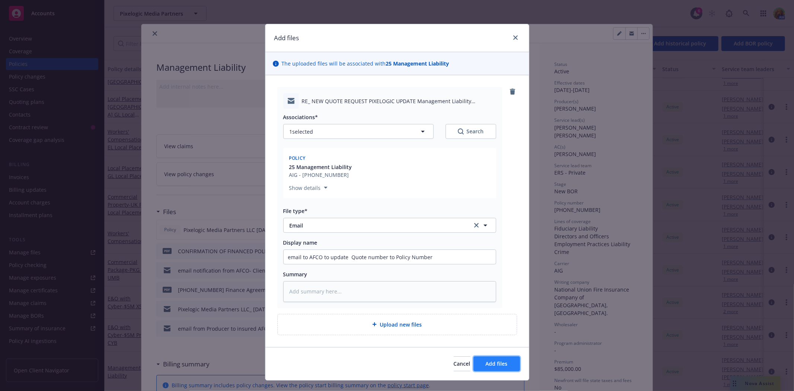
click at [504, 358] on button "Add files" at bounding box center [496, 363] width 47 height 15
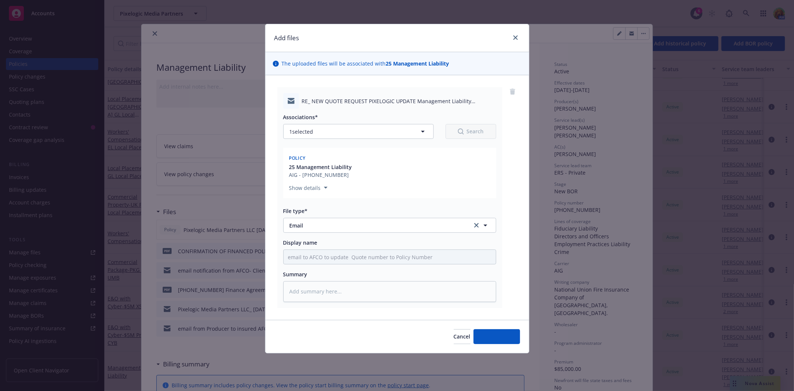
type textarea "x"
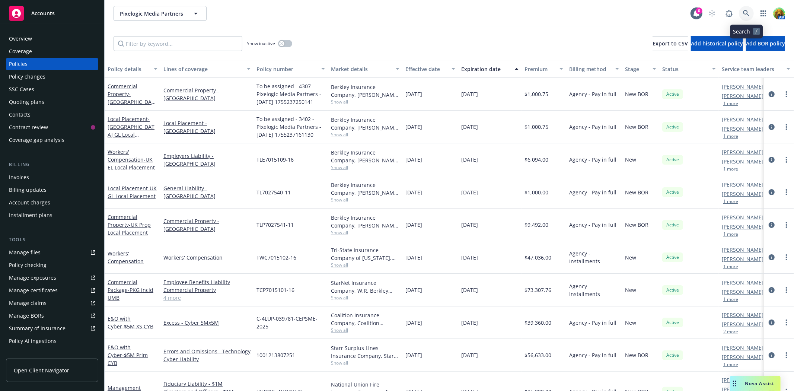
click at [746, 13] on icon at bounding box center [746, 13] width 7 height 7
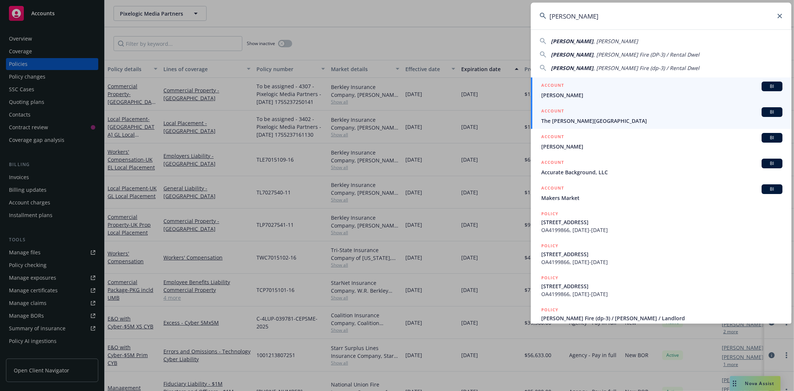
type input "[PERSON_NAME]"
click at [590, 119] on span "The [PERSON_NAME][GEOGRAPHIC_DATA]" at bounding box center [661, 121] width 241 height 8
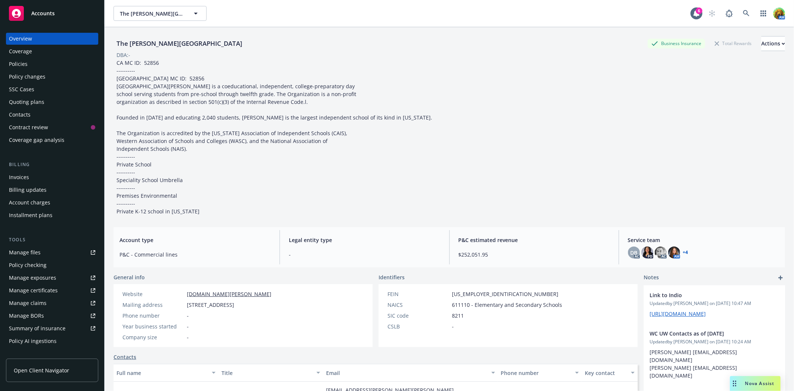
click at [44, 66] on div "Policies" at bounding box center [52, 64] width 86 height 12
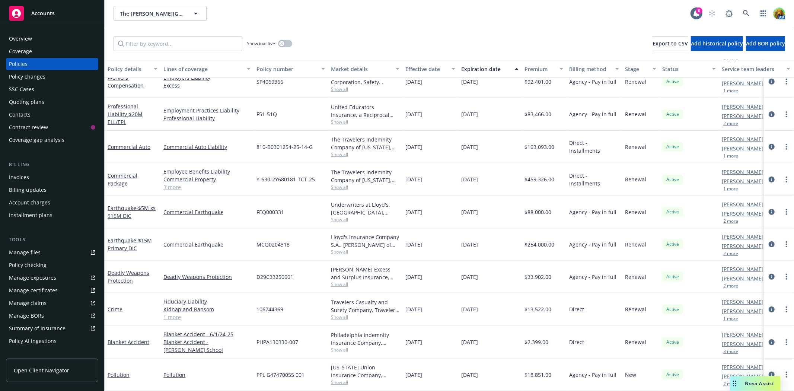
scroll to position [169, 0]
click at [220, 47] on input "Filter by keyword..." at bounding box center [177, 43] width 129 height 15
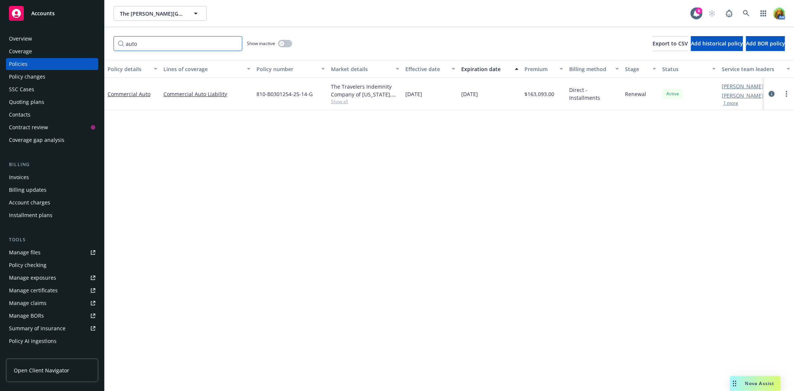
type input "auto"
click at [288, 42] on button "button" at bounding box center [285, 43] width 14 height 7
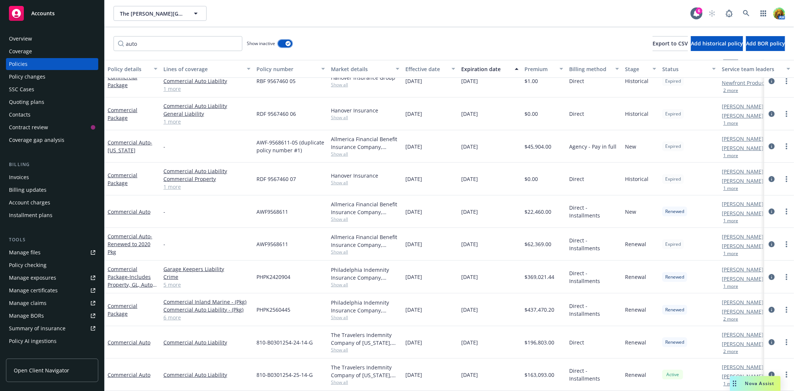
scroll to position [291, 0]
click at [129, 339] on link "Commercial Auto" at bounding box center [129, 342] width 43 height 7
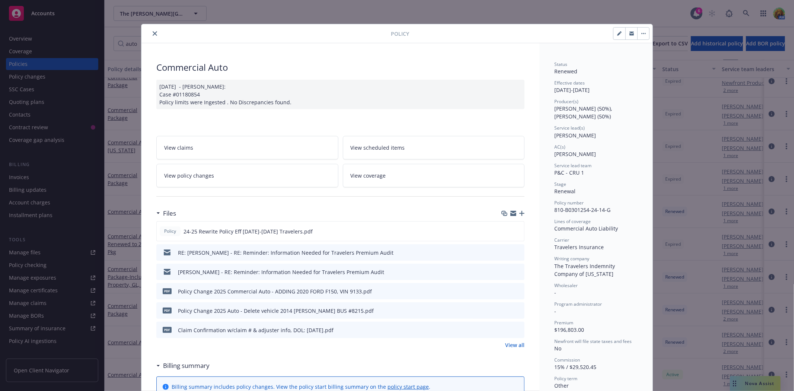
click at [220, 168] on link "View policy changes" at bounding box center [247, 175] width 182 height 23
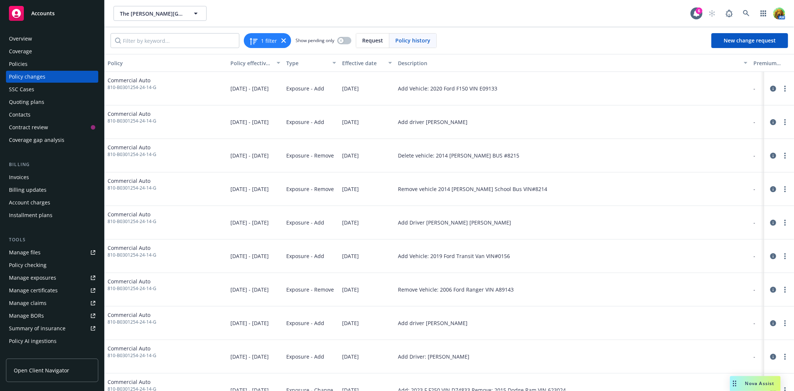
click at [366, 36] on div "Request" at bounding box center [372, 40] width 33 height 14
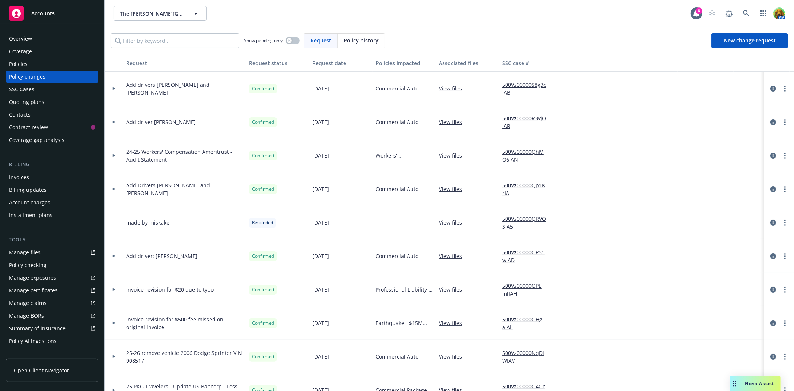
click at [38, 66] on div "Policies" at bounding box center [52, 64] width 86 height 12
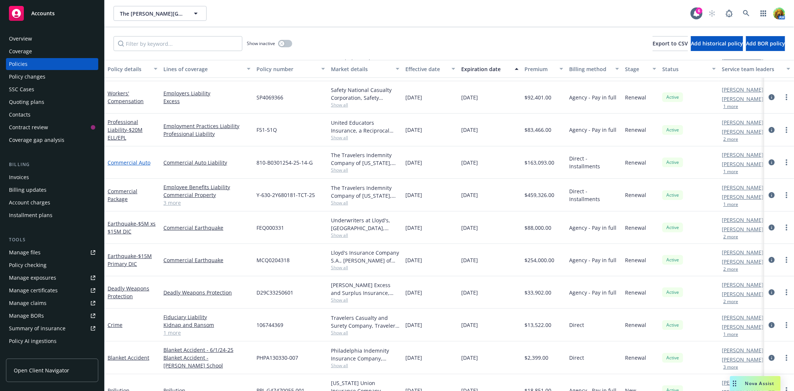
scroll to position [169, 0]
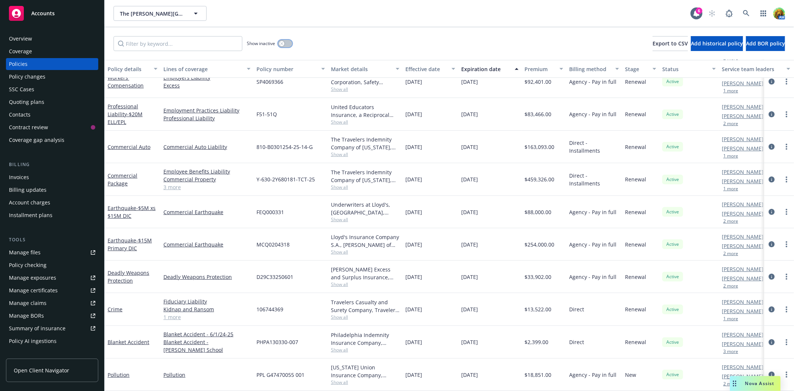
click at [291, 42] on button "button" at bounding box center [285, 43] width 14 height 7
click at [211, 42] on input "Filter by keyword..." at bounding box center [177, 43] width 129 height 15
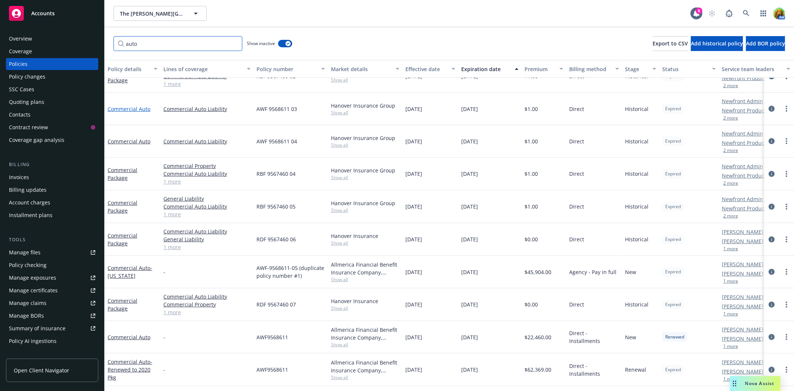
type input "auto"
click at [143, 107] on link "Commercial Auto" at bounding box center [129, 108] width 43 height 7
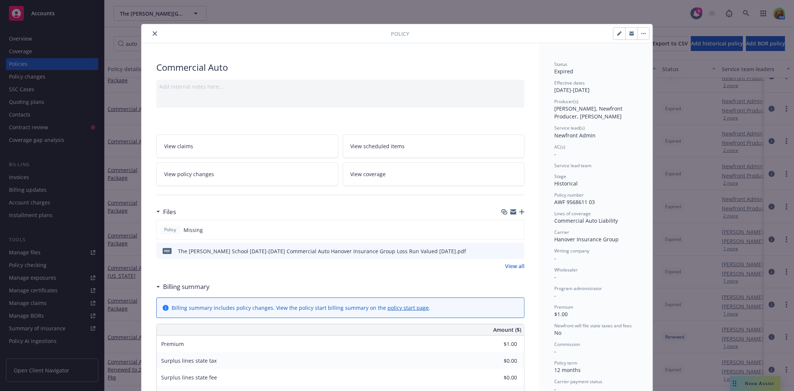
click at [153, 33] on icon "close" at bounding box center [155, 33] width 4 height 4
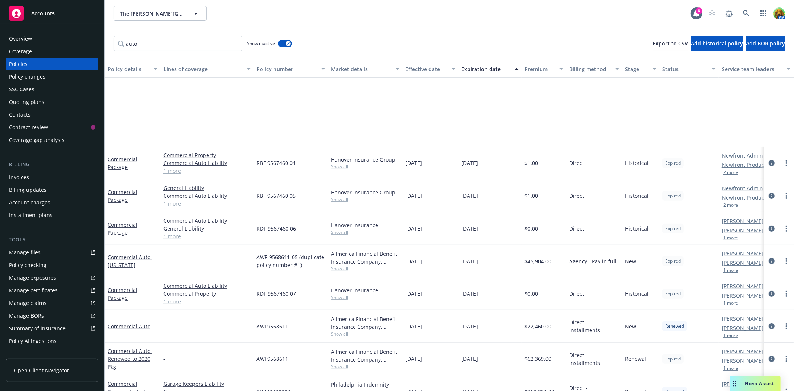
scroll to position [291, 0]
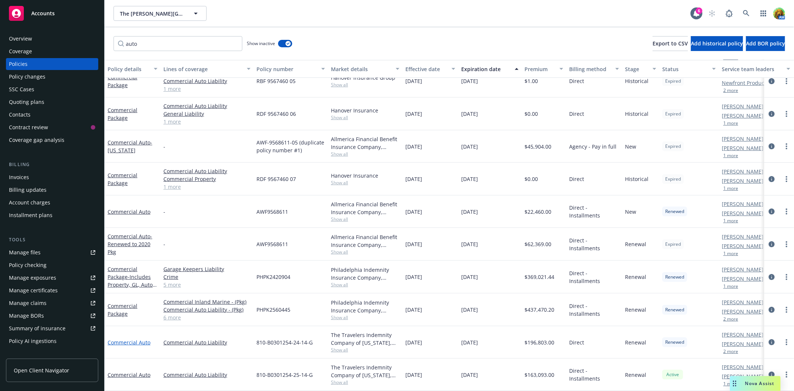
click at [135, 339] on link "Commercial Auto" at bounding box center [129, 342] width 43 height 7
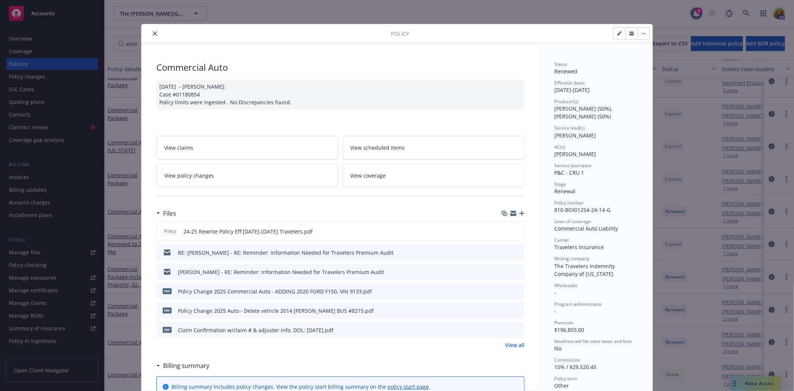
scroll to position [22, 0]
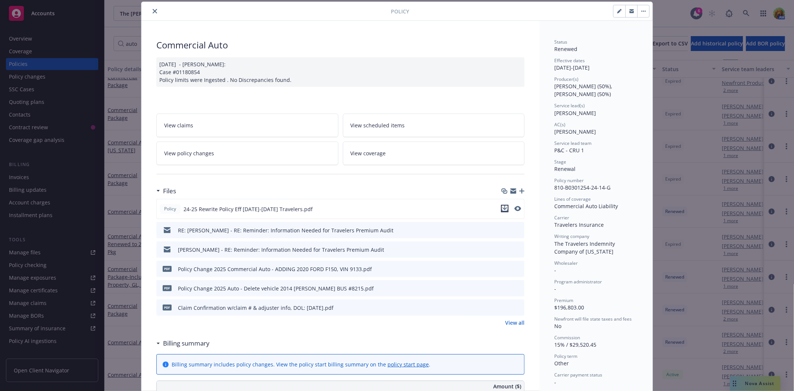
click at [502, 206] on icon "download file" at bounding box center [505, 208] width 6 height 6
click at [350, 130] on link "View scheduled items" at bounding box center [434, 124] width 182 height 23
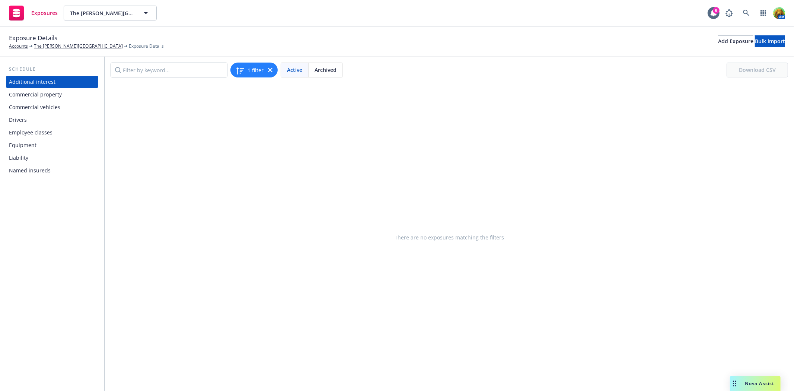
click at [58, 109] on div "Commercial vehicles" at bounding box center [34, 107] width 51 height 12
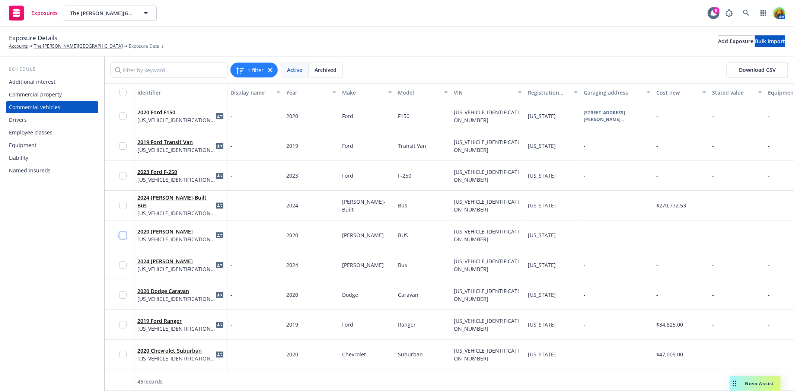
click at [121, 233] on input "checkbox" at bounding box center [122, 234] width 7 height 7
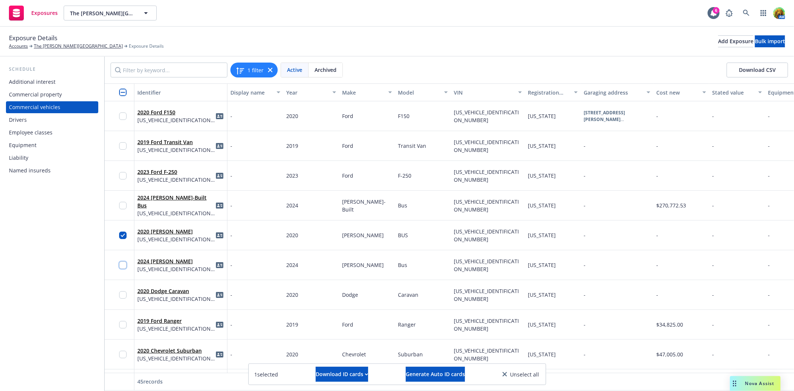
click at [121, 266] on input "checkbox" at bounding box center [122, 264] width 7 height 7
drag, startPoint x: 125, startPoint y: 297, endPoint x: 122, endPoint y: 305, distance: 9.4
click at [125, 297] on input "checkbox" at bounding box center [122, 294] width 7 height 7
click at [123, 323] on input "checkbox" at bounding box center [122, 324] width 7 height 7
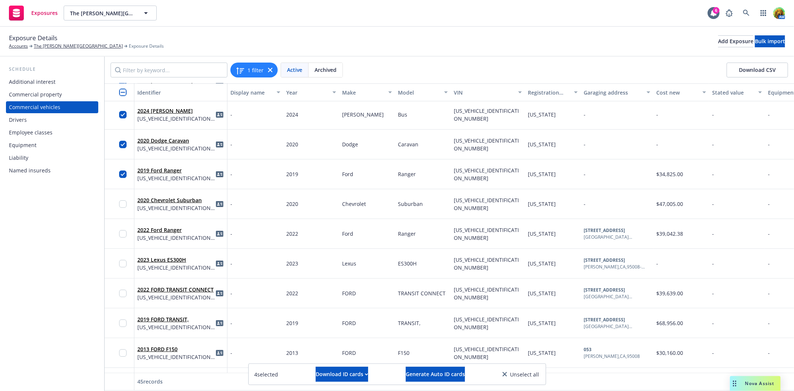
scroll to position [165, 0]
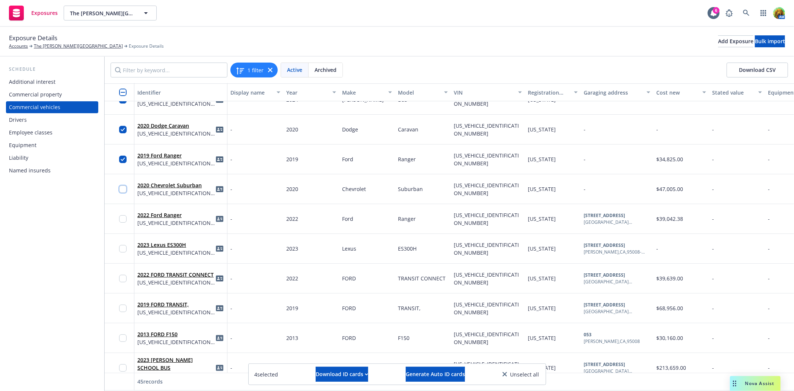
click at [123, 186] on input "checkbox" at bounding box center [122, 188] width 7 height 7
click at [122, 218] on input "checkbox" at bounding box center [122, 218] width 7 height 7
click at [122, 248] on input "checkbox" at bounding box center [122, 248] width 7 height 7
click at [121, 276] on input "checkbox" at bounding box center [122, 278] width 7 height 7
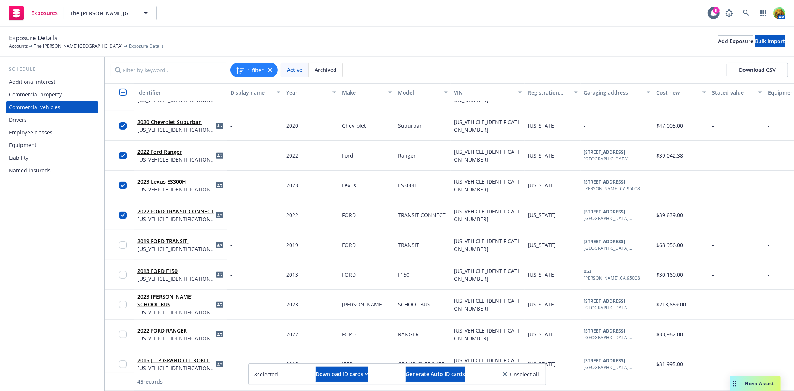
scroll to position [248, 0]
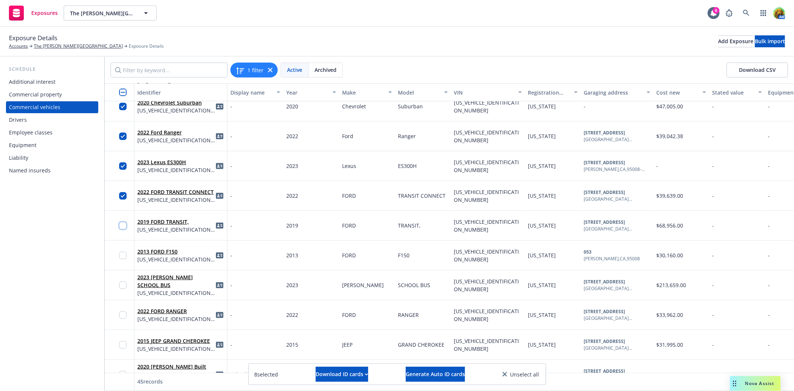
click at [119, 224] on input "checkbox" at bounding box center [122, 225] width 7 height 7
click at [121, 252] on input "checkbox" at bounding box center [122, 255] width 7 height 7
click at [122, 283] on input "checkbox" at bounding box center [122, 284] width 7 height 7
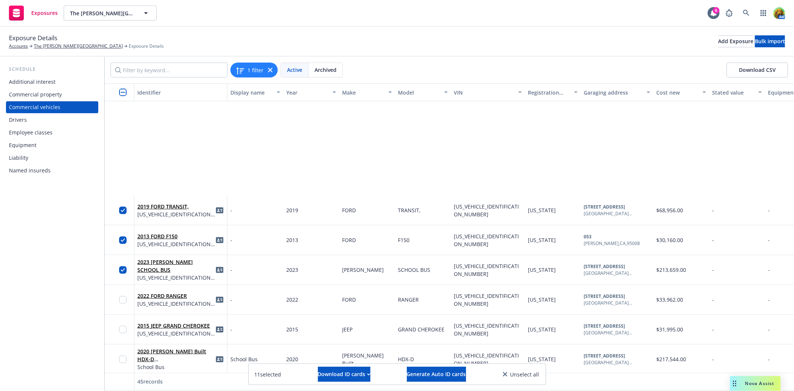
scroll to position [413, 0]
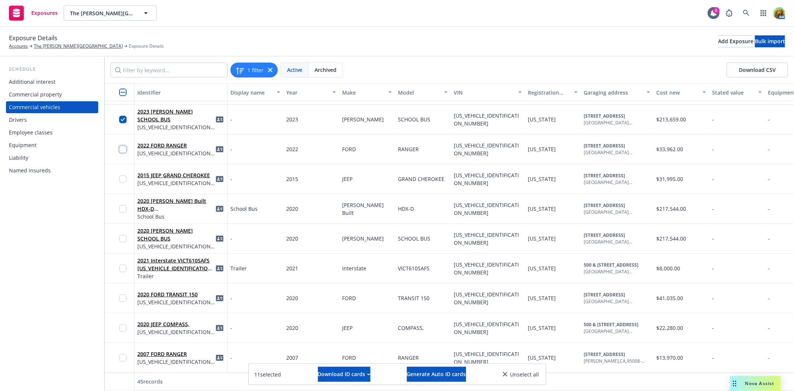
click at [121, 147] on input "checkbox" at bounding box center [122, 148] width 7 height 7
click at [124, 178] on input "checkbox" at bounding box center [122, 178] width 7 height 7
click at [121, 210] on input "checkbox" at bounding box center [122, 208] width 7 height 7
click at [121, 237] on input "checkbox" at bounding box center [122, 238] width 7 height 7
click at [121, 266] on input "checkbox" at bounding box center [122, 268] width 7 height 7
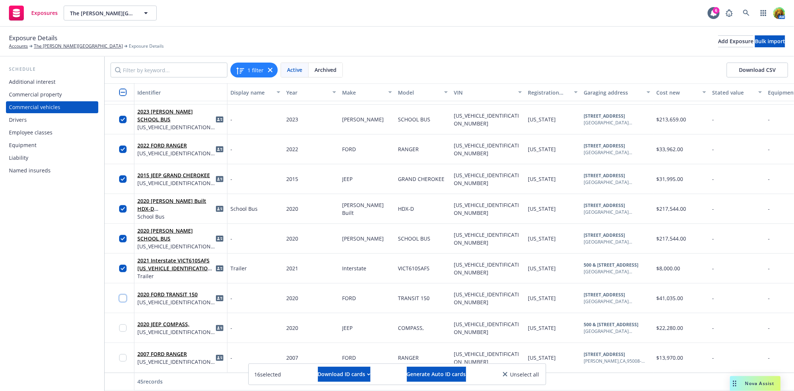
click at [122, 296] on input "checkbox" at bounding box center [122, 297] width 7 height 7
click at [122, 330] on input "checkbox" at bounding box center [122, 327] width 7 height 7
click at [124, 355] on input "checkbox" at bounding box center [122, 357] width 7 height 7
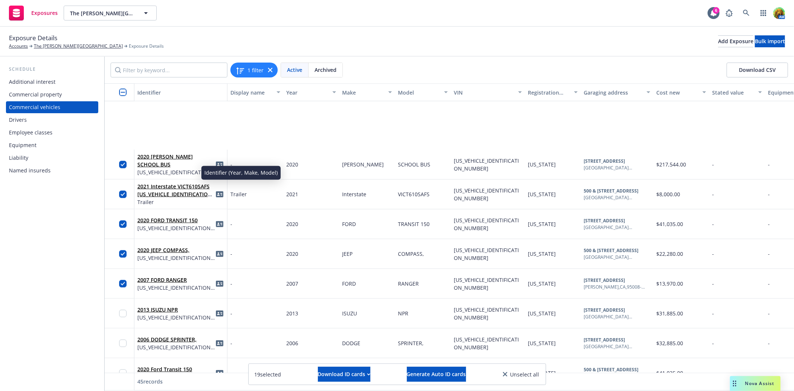
scroll to position [620, 0]
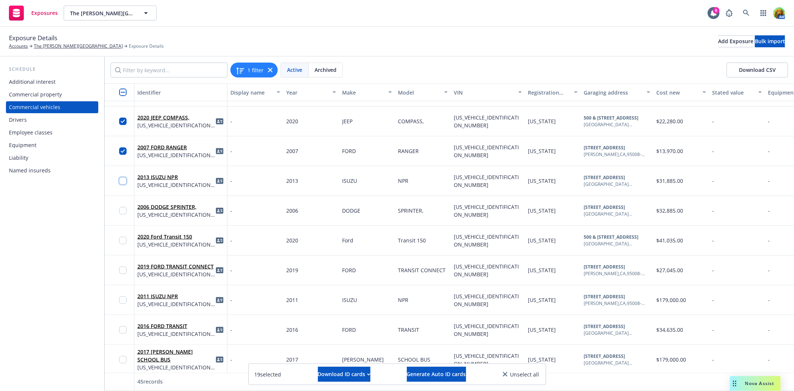
click at [120, 180] on input "checkbox" at bounding box center [122, 180] width 7 height 7
click at [123, 208] on input "checkbox" at bounding box center [122, 210] width 7 height 7
drag, startPoint x: 121, startPoint y: 242, endPoint x: 131, endPoint y: 242, distance: 10.4
click at [121, 242] on input "checkbox" at bounding box center [122, 240] width 7 height 7
click at [125, 268] on input "checkbox" at bounding box center [122, 269] width 7 height 7
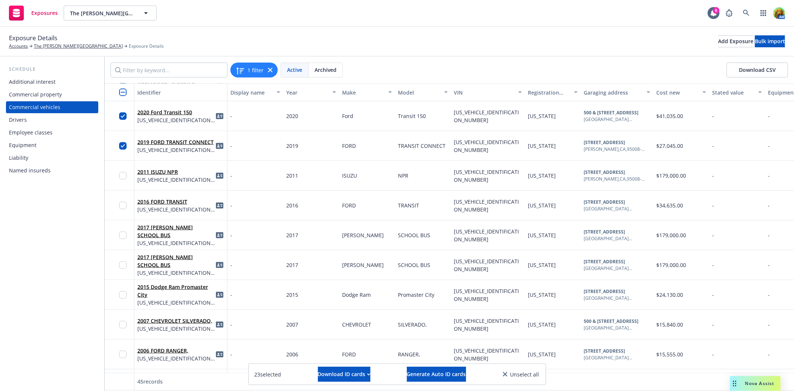
scroll to position [785, 0]
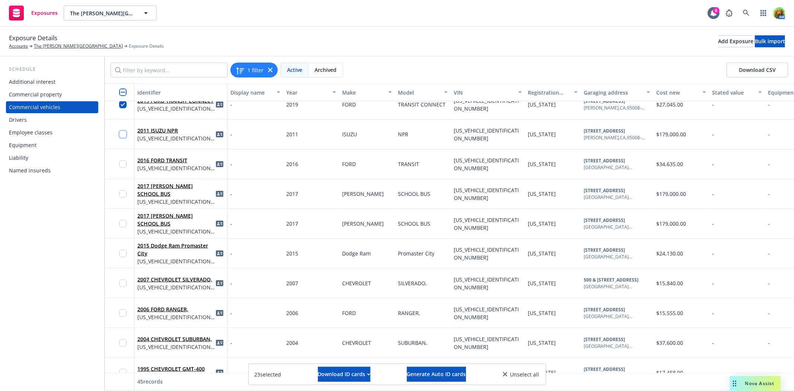
click at [120, 135] on input "checkbox" at bounding box center [122, 134] width 7 height 7
drag, startPoint x: 124, startPoint y: 166, endPoint x: 120, endPoint y: 176, distance: 10.5
click at [124, 166] on input "checkbox" at bounding box center [122, 163] width 7 height 7
click at [121, 192] on input "checkbox" at bounding box center [122, 193] width 7 height 7
drag, startPoint x: 124, startPoint y: 221, endPoint x: 135, endPoint y: 223, distance: 11.7
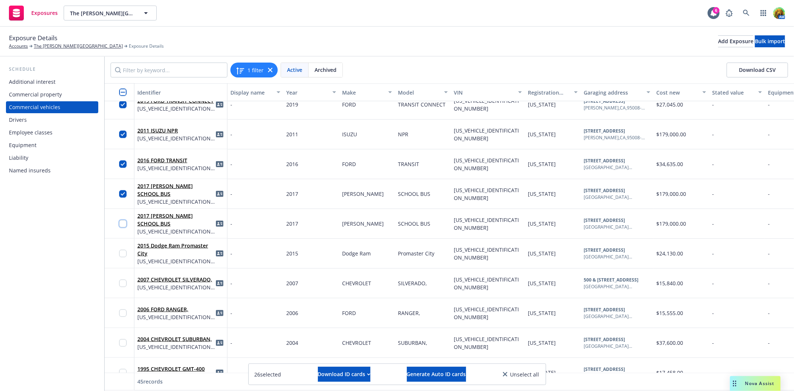
click at [124, 221] on input "checkbox" at bounding box center [122, 223] width 7 height 7
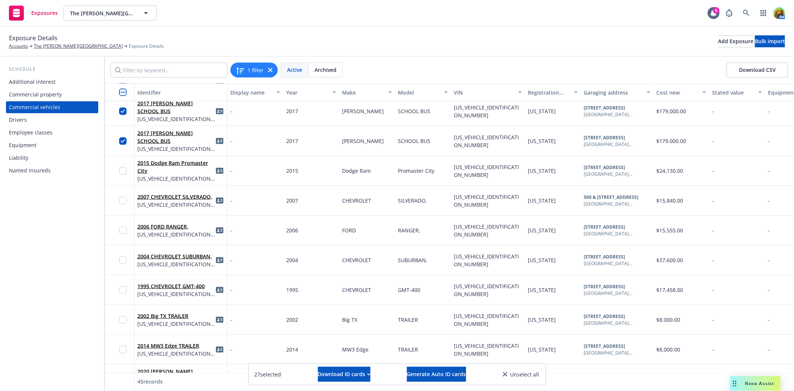
scroll to position [909, 0]
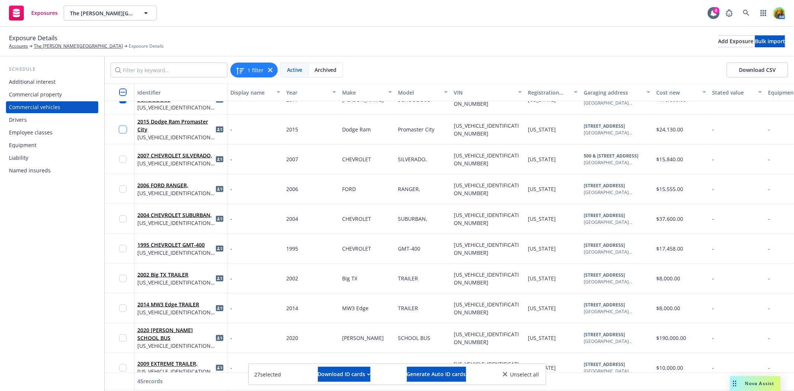
click at [122, 128] on input "checkbox" at bounding box center [122, 129] width 7 height 7
click at [125, 157] on input "checkbox" at bounding box center [122, 159] width 7 height 7
click at [120, 188] on input "checkbox" at bounding box center [122, 188] width 7 height 7
click at [122, 218] on input "checkbox" at bounding box center [122, 218] width 7 height 7
click at [123, 246] on input "checkbox" at bounding box center [122, 248] width 7 height 7
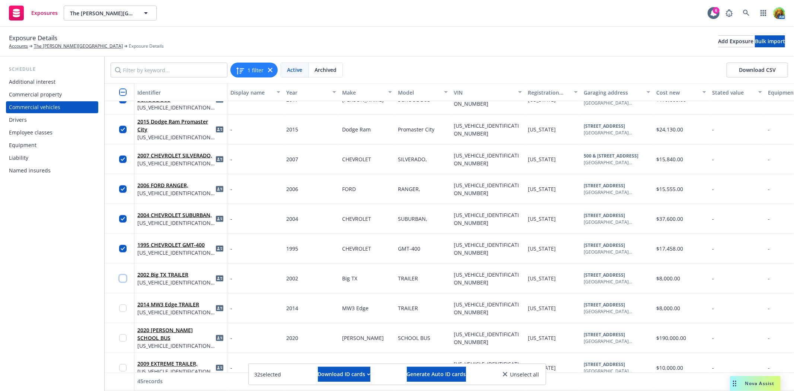
click at [121, 279] on input "checkbox" at bounding box center [122, 278] width 7 height 7
click at [121, 310] on input "checkbox" at bounding box center [122, 307] width 7 height 7
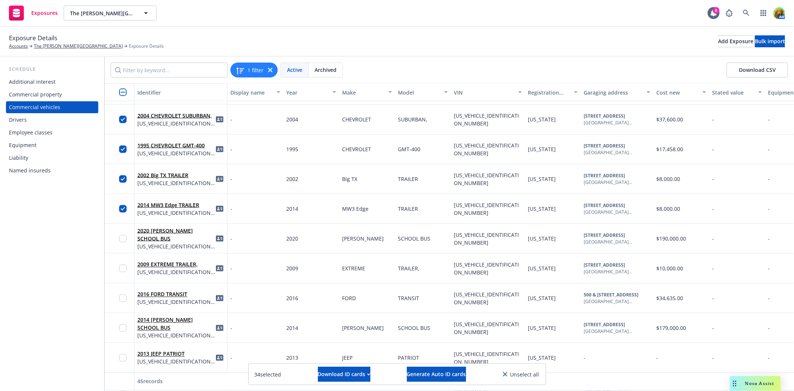
scroll to position [1033, 0]
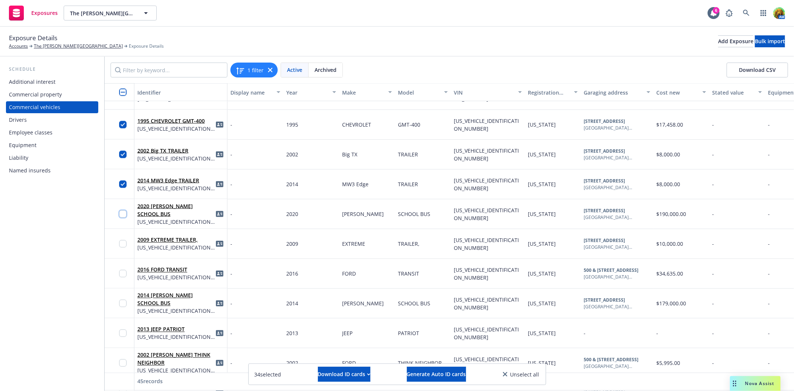
click at [123, 213] on input "checkbox" at bounding box center [122, 213] width 7 height 7
click at [121, 245] on input "checkbox" at bounding box center [122, 243] width 7 height 7
click at [118, 272] on div at bounding box center [120, 274] width 30 height 30
click at [121, 272] on input "checkbox" at bounding box center [122, 273] width 7 height 7
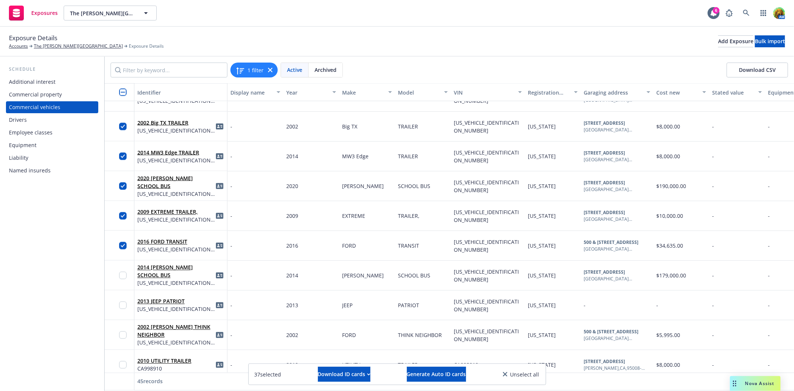
scroll to position [1074, 0]
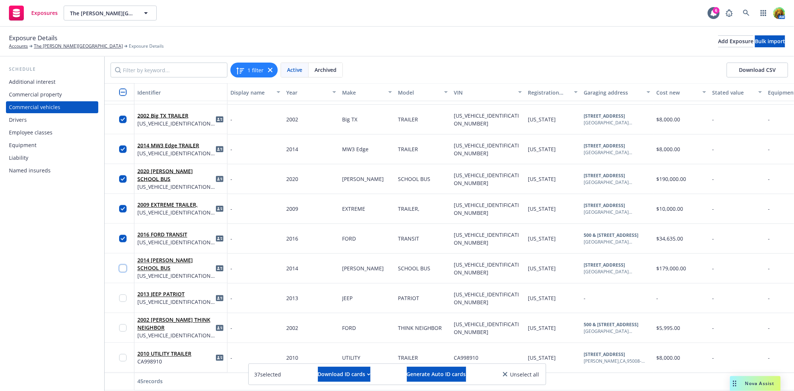
click at [124, 265] on input "checkbox" at bounding box center [122, 268] width 7 height 7
click at [123, 294] on input "checkbox" at bounding box center [122, 297] width 7 height 7
click at [124, 324] on input "checkbox" at bounding box center [122, 327] width 7 height 7
click at [124, 354] on input "checkbox" at bounding box center [122, 357] width 7 height 7
click at [741, 380] on div "Nova Assist" at bounding box center [755, 383] width 51 height 15
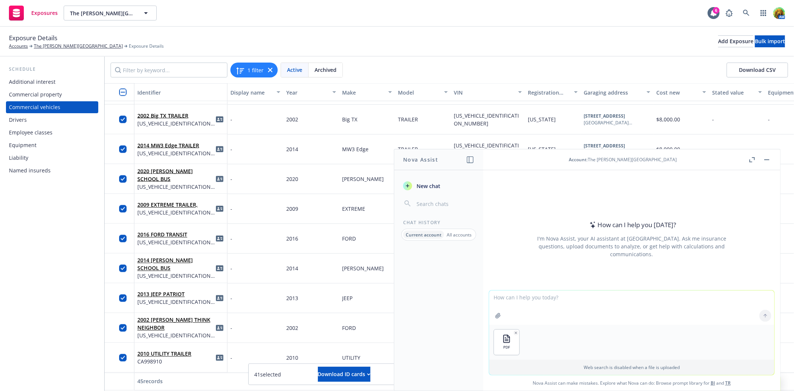
click at [593, 303] on textarea at bounding box center [631, 307] width 285 height 34
type textarea "can you give me a list of all vehicles on the policy?"
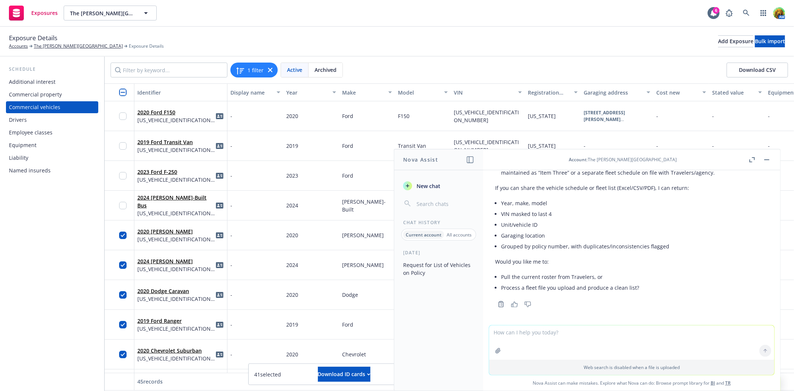
scroll to position [265, 0]
drag, startPoint x: 501, startPoint y: 272, endPoint x: 591, endPoint y: 272, distance: 89.7
click at [591, 272] on li "Pull the current roster from Travelers, or" at bounding box center [634, 274] width 267 height 11
copy li "Pull the current roster from Travelers"
paste textarea "Pull the current roster from Travelers"
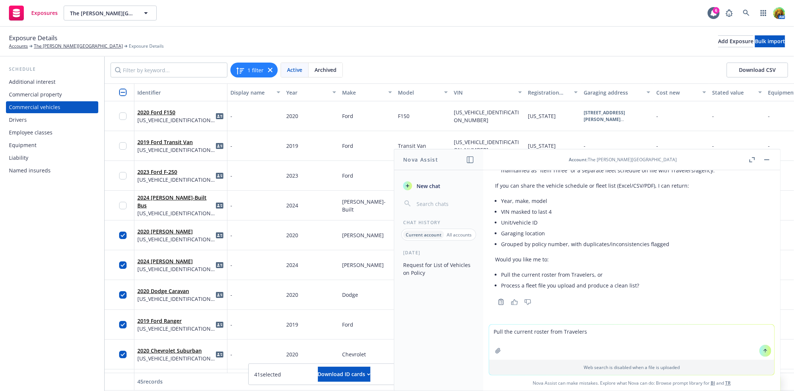
type textarea "Pull the current roster from Travelers"
click at [762, 350] on icon at bounding box center [764, 350] width 5 height 5
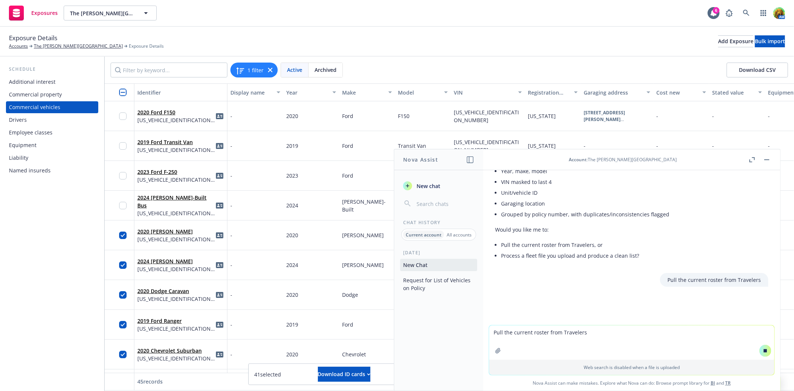
scroll to position [299, 0]
click at [55, 46] on link "The [PERSON_NAME][GEOGRAPHIC_DATA]" at bounding box center [78, 46] width 89 height 7
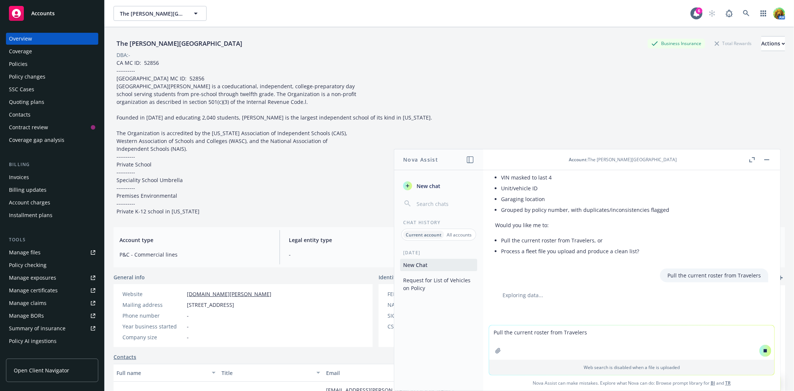
click at [38, 75] on div "Policy changes" at bounding box center [27, 77] width 36 height 12
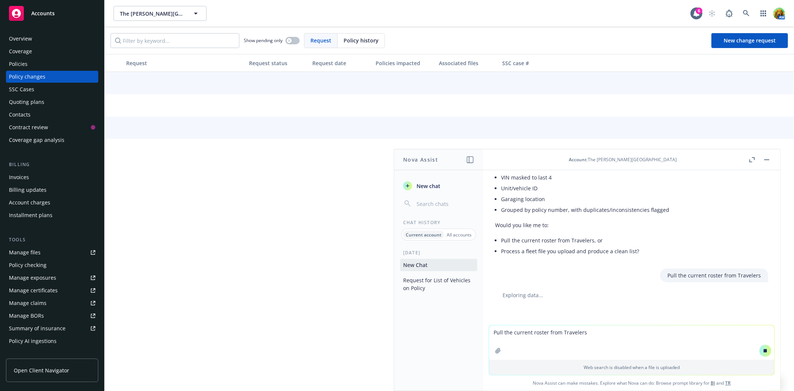
click at [34, 58] on div "Policies" at bounding box center [52, 64] width 86 height 12
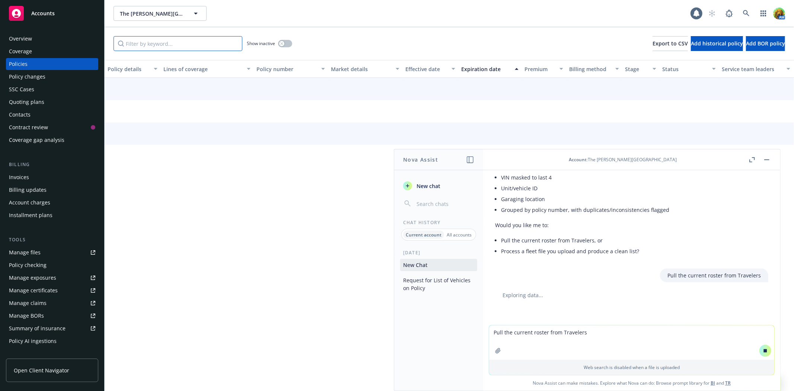
click at [145, 40] on input "Filter by keyword..." at bounding box center [177, 43] width 129 height 15
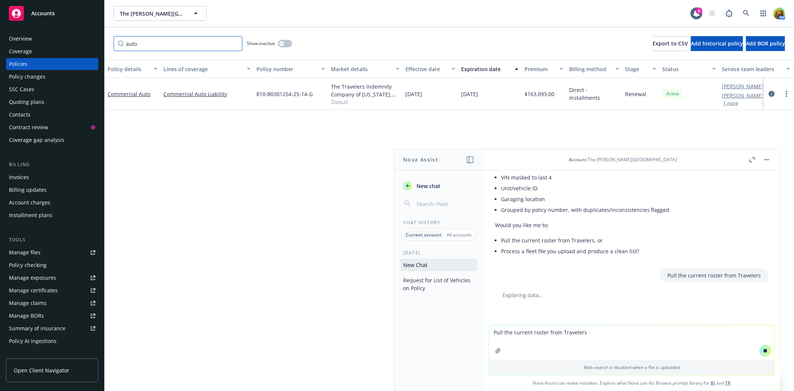
type input "auto"
click at [288, 43] on button "button" at bounding box center [285, 43] width 14 height 7
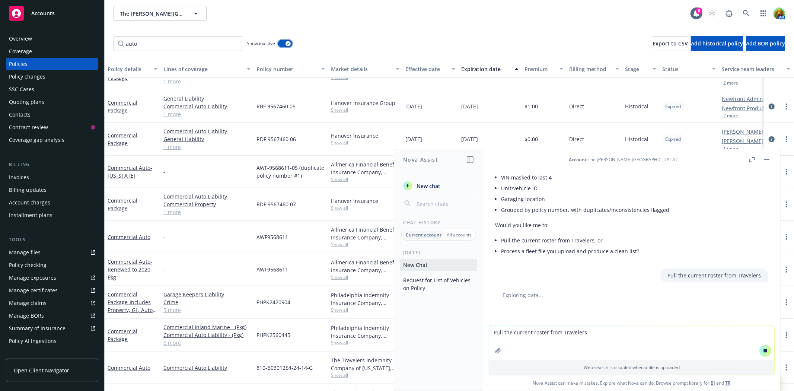
scroll to position [291, 0]
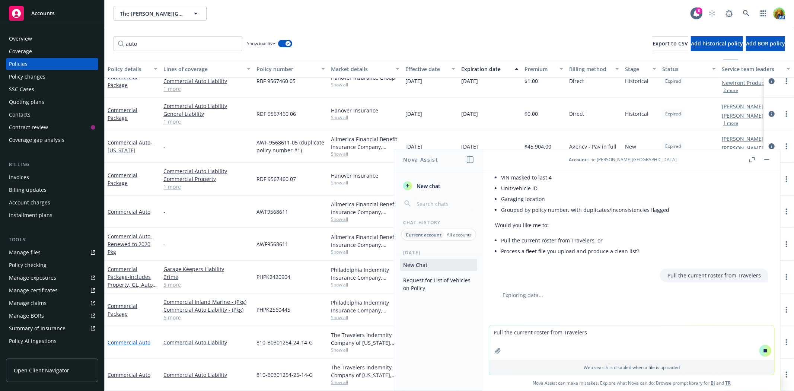
click at [128, 339] on link "Commercial Auto" at bounding box center [129, 342] width 43 height 7
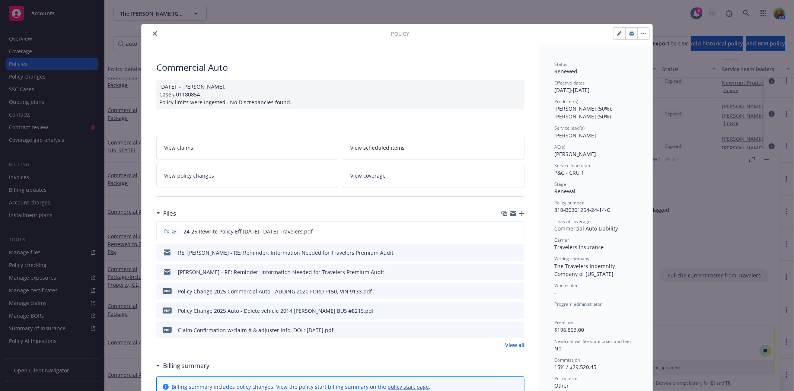
click at [238, 178] on link "View policy changes" at bounding box center [247, 175] width 182 height 23
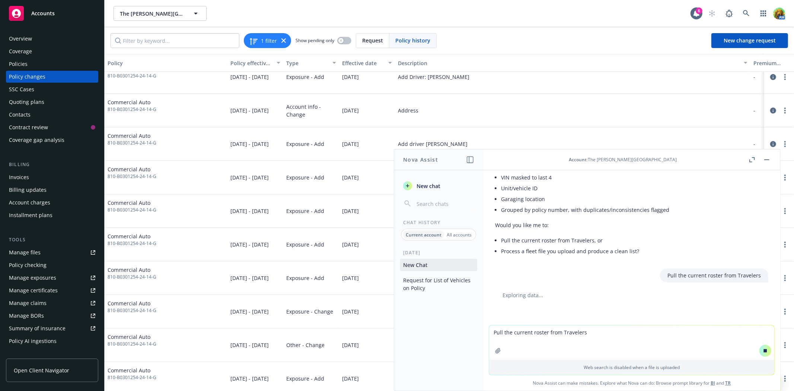
scroll to position [457, 0]
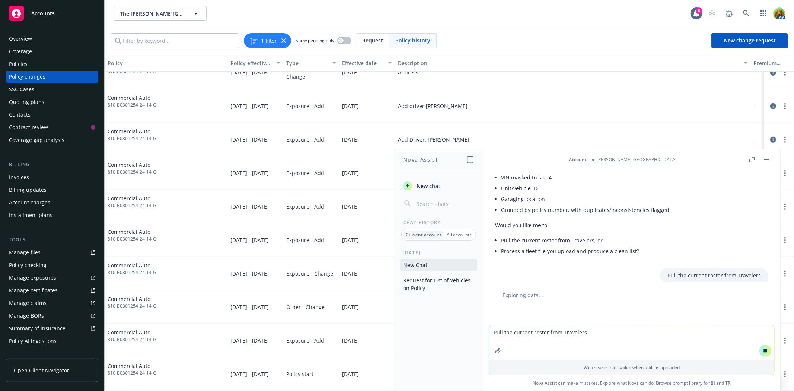
click at [767, 159] on rect "button" at bounding box center [766, 159] width 5 height 1
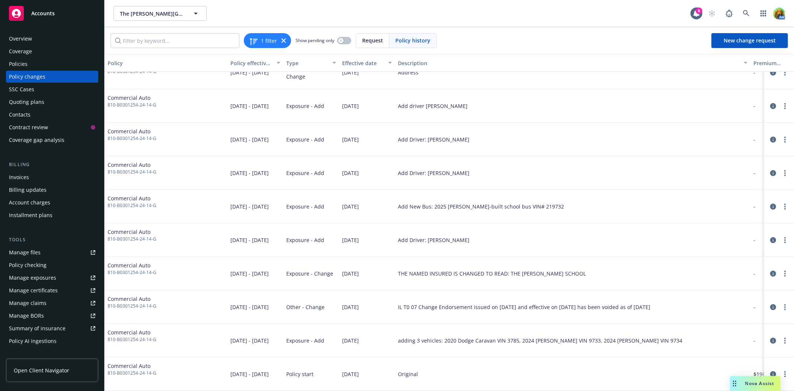
scroll to position [416, 0]
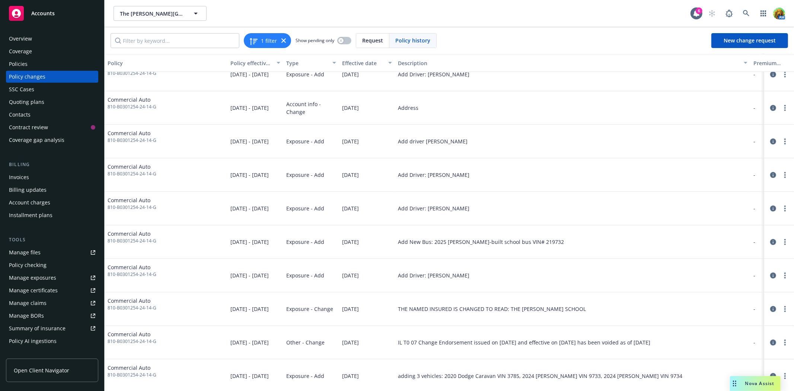
click at [22, 58] on div "Policies" at bounding box center [18, 64] width 19 height 12
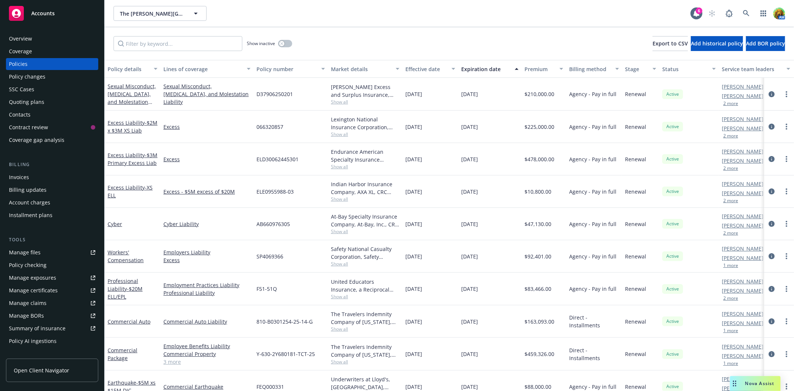
click at [27, 278] on div "Manage exposures" at bounding box center [32, 278] width 47 height 12
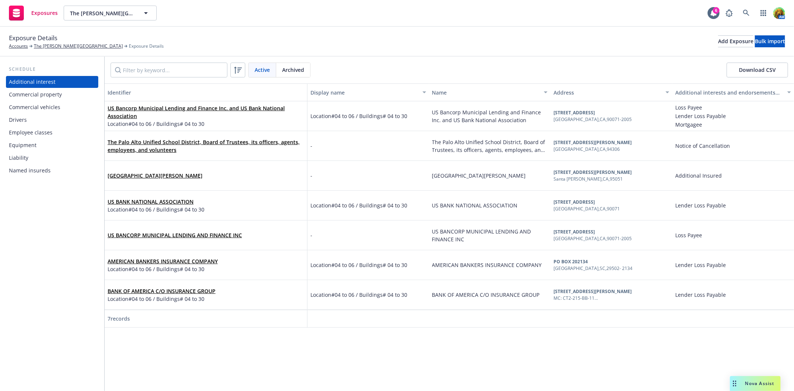
click at [26, 106] on div "Commercial vehicles" at bounding box center [34, 107] width 51 height 12
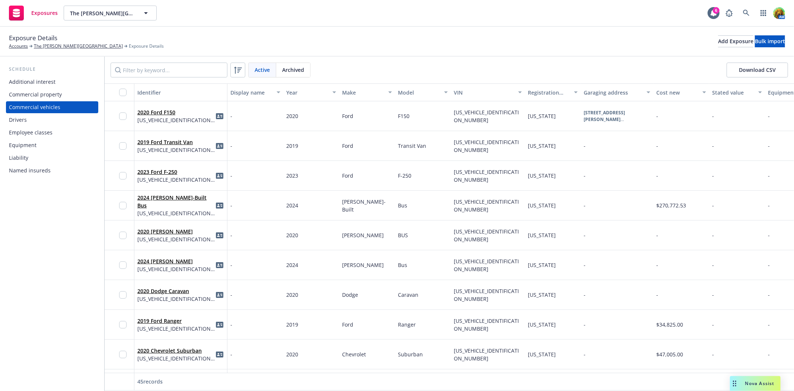
click at [756, 67] on button "Download CSV" at bounding box center [756, 70] width 61 height 15
click at [770, 381] on span "Nova Assist" at bounding box center [759, 383] width 29 height 6
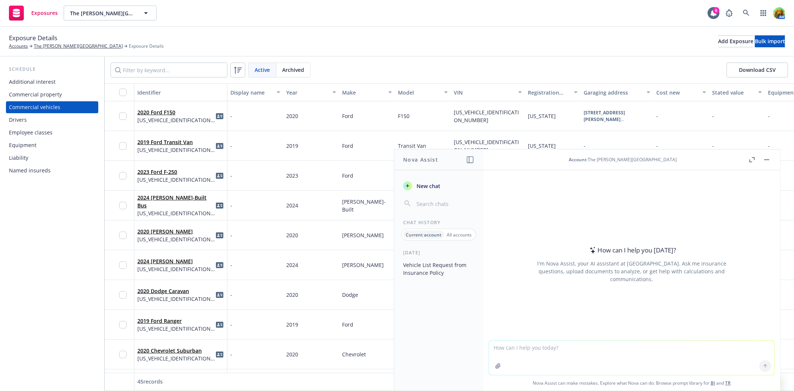
click at [414, 263] on button "Vehicle List Request from Insurance Policy" at bounding box center [438, 269] width 77 height 20
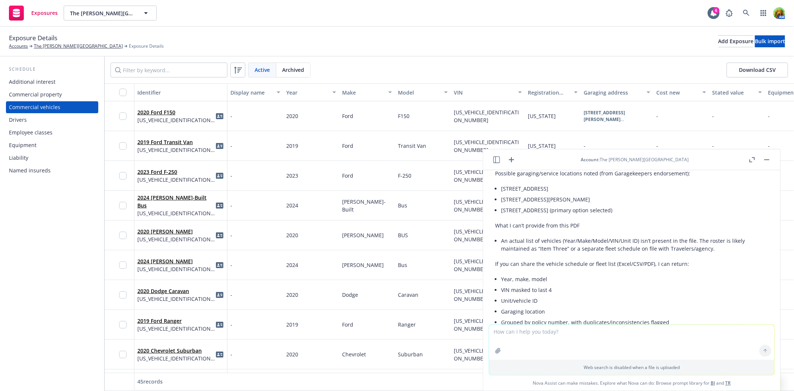
scroll to position [164, 0]
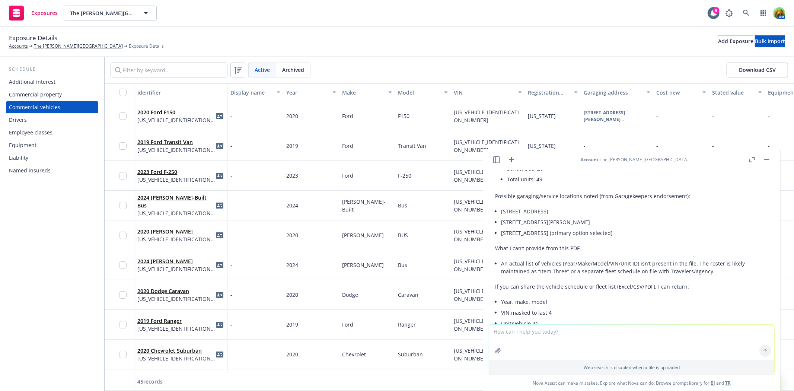
click at [766, 160] on button "button" at bounding box center [766, 159] width 9 height 9
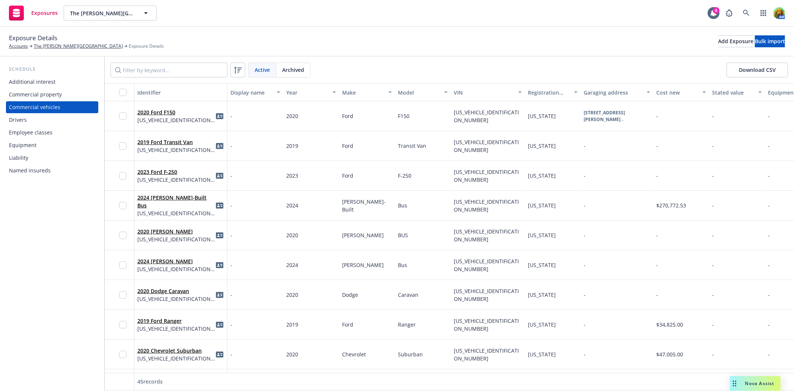
click at [301, 72] on span "Archived" at bounding box center [293, 70] width 22 height 8
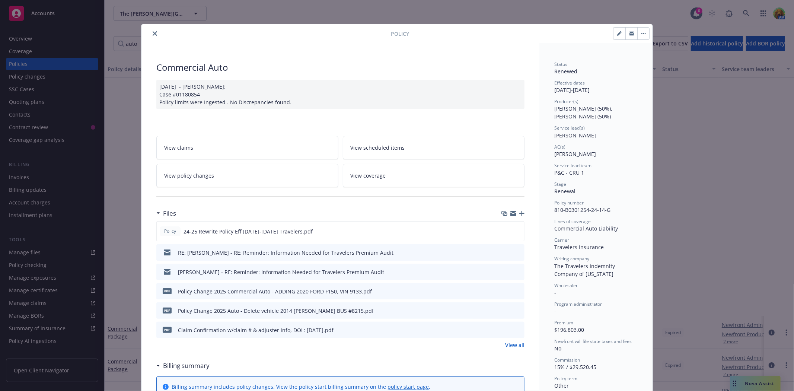
scroll to position [22, 0]
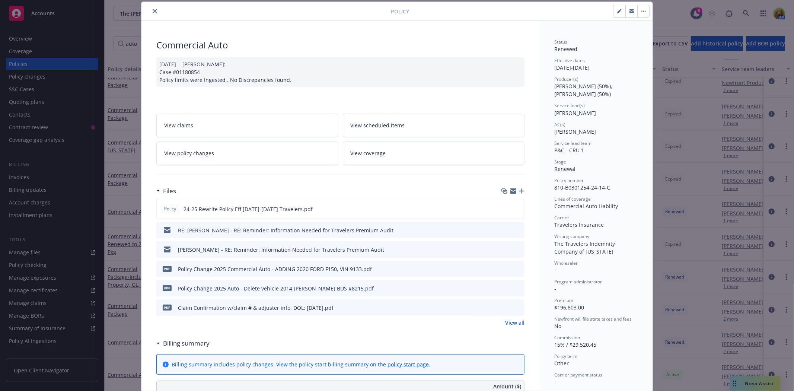
click at [235, 155] on link "View policy changes" at bounding box center [247, 152] width 182 height 23
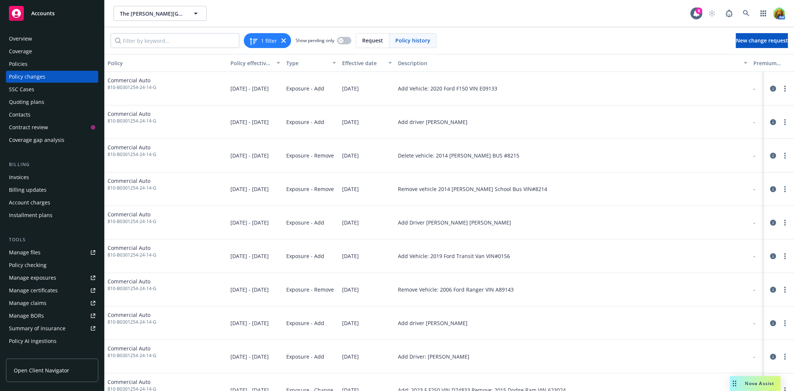
click at [387, 97] on div "[DATE]" at bounding box center [367, 88] width 56 height 33
click at [466, 259] on div "Add Vehicle: 2019 Ford Transit Van VIN#0156" at bounding box center [454, 256] width 112 height 8
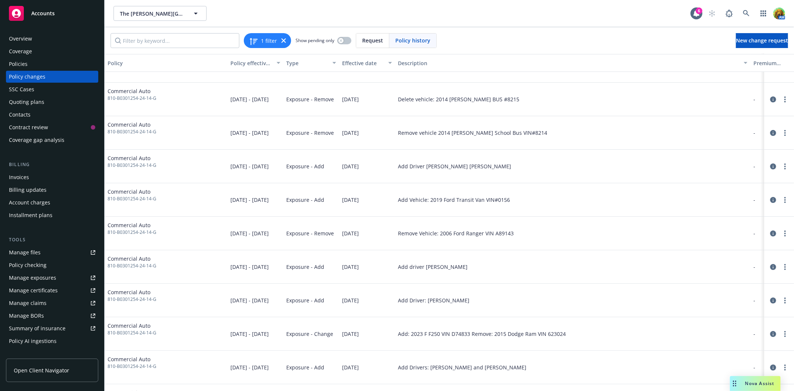
scroll to position [83, 0]
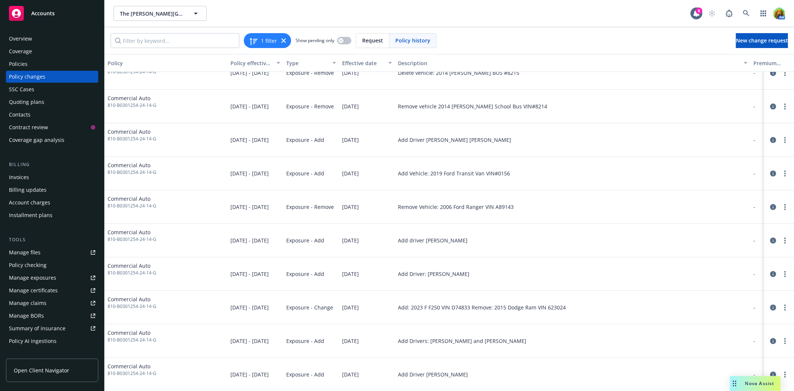
click at [497, 206] on div "Remove Vehicle: 2006 Ford Ranger VIN A89143" at bounding box center [456, 207] width 116 height 8
click at [422, 310] on div "Add: 2023 F F250 VIN D74833 Remove: 2015 Dodge Ram VIN 623024" at bounding box center [482, 307] width 168 height 8
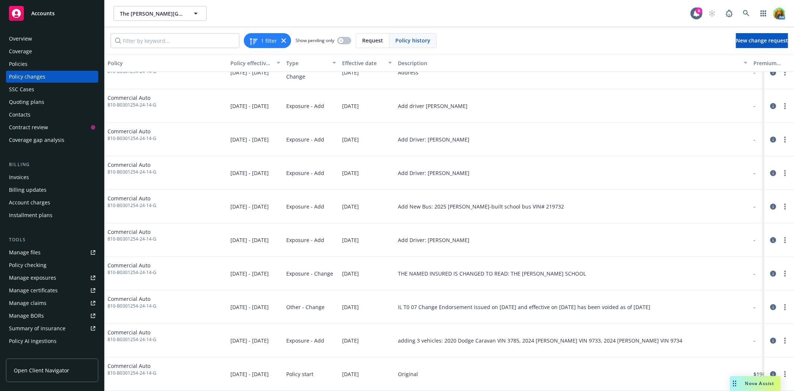
scroll to position [457, 0]
click at [511, 338] on div "adding 3 vehicles: 2020 Dodge Caravan VIN 3785, 2024 [PERSON_NAME] VIN 9733, 20…" at bounding box center [540, 340] width 284 height 8
click at [770, 337] on icon "circleInformation" at bounding box center [773, 340] width 6 height 6
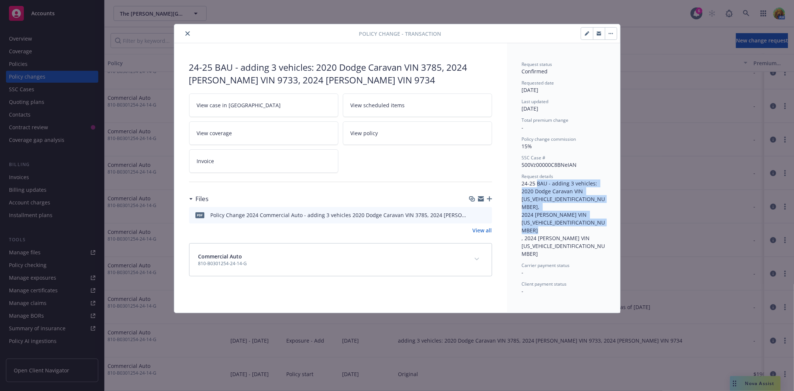
drag, startPoint x: 536, startPoint y: 182, endPoint x: 563, endPoint y: 236, distance: 59.9
click at [563, 236] on div "Request status Confirmed Requested date [DATE] Last updated [DATE] Total premiu…" at bounding box center [563, 178] width 83 height 234
click at [189, 35] on icon "close" at bounding box center [187, 33] width 4 height 4
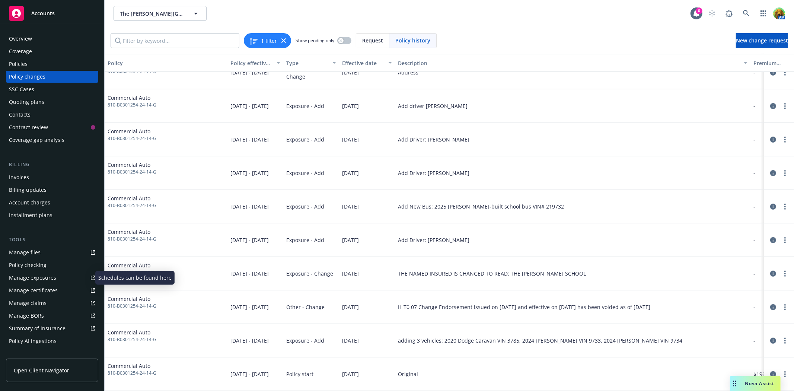
click at [46, 277] on div "Manage exposures" at bounding box center [32, 278] width 47 height 12
click at [770, 204] on icon "circleInformation" at bounding box center [773, 207] width 6 height 6
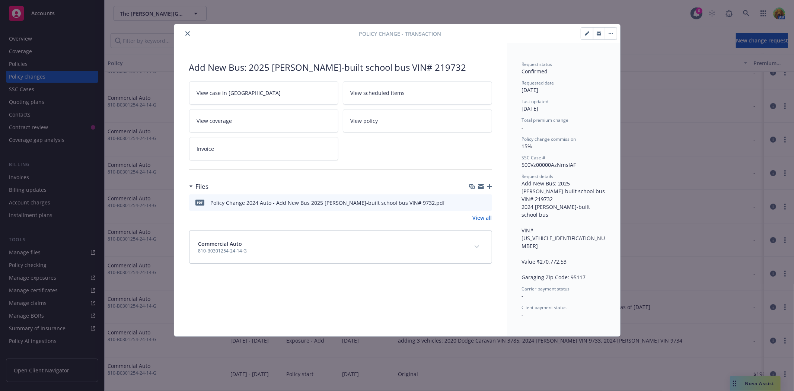
click at [188, 35] on icon "close" at bounding box center [187, 33] width 4 height 4
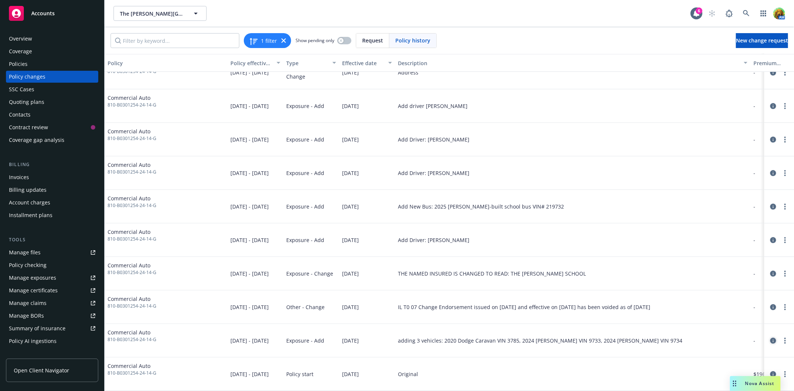
click at [770, 337] on icon "circleInformation" at bounding box center [773, 340] width 6 height 6
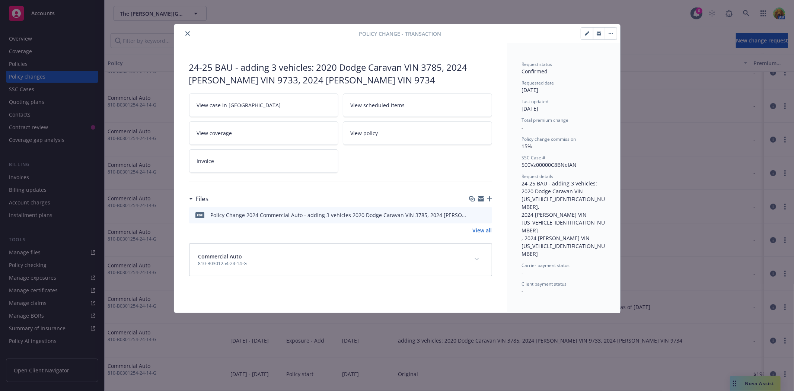
click at [550, 198] on span "24-25 BAU - adding 3 vehicles: 2020 Dodge Caravan VIN [US_VEHICLE_IDENTIFICATIO…" at bounding box center [563, 218] width 83 height 77
click at [486, 214] on icon "preview file" at bounding box center [484, 214] width 7 height 5
click at [189, 33] on icon "close" at bounding box center [187, 33] width 4 height 4
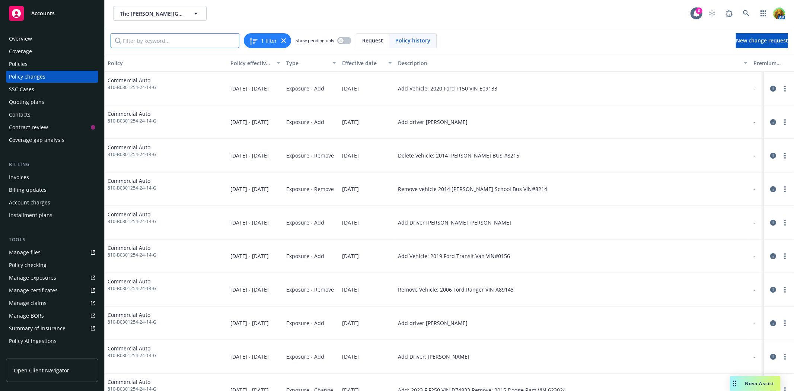
click at [205, 44] on input "Filter by keyword..." at bounding box center [175, 40] width 129 height 15
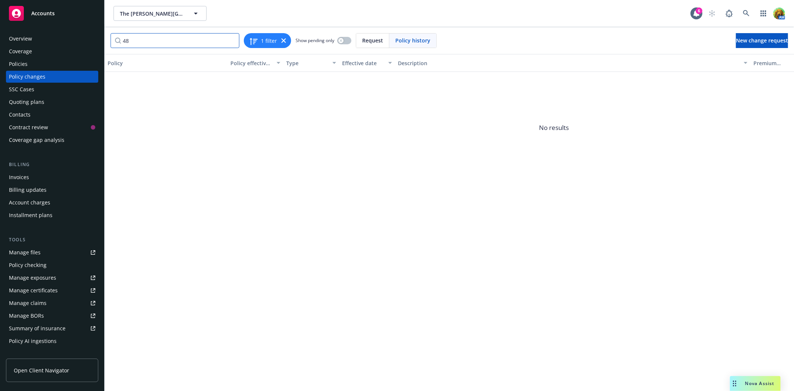
type input "48"
click at [375, 38] on span "Request" at bounding box center [372, 40] width 21 height 8
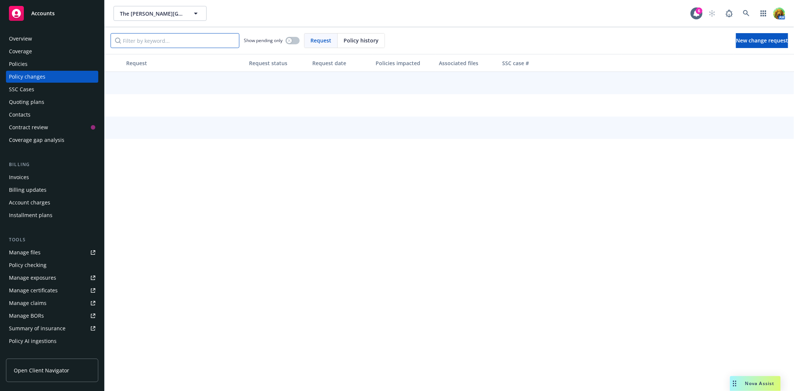
click at [218, 46] on input "Filter by keyword..." at bounding box center [175, 40] width 129 height 15
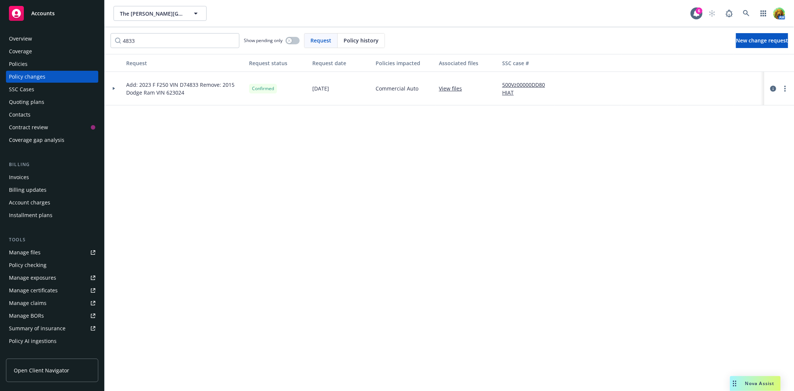
click at [458, 88] on link "View files" at bounding box center [453, 88] width 29 height 8
drag, startPoint x: 179, startPoint y: 41, endPoint x: 106, endPoint y: 45, distance: 73.4
click at [106, 45] on div "4833 Show pending only Request Policy history New change request" at bounding box center [449, 40] width 689 height 27
click at [457, 86] on link "View files" at bounding box center [453, 88] width 29 height 8
drag, startPoint x: 206, startPoint y: 35, endPoint x: 92, endPoint y: 48, distance: 114.2
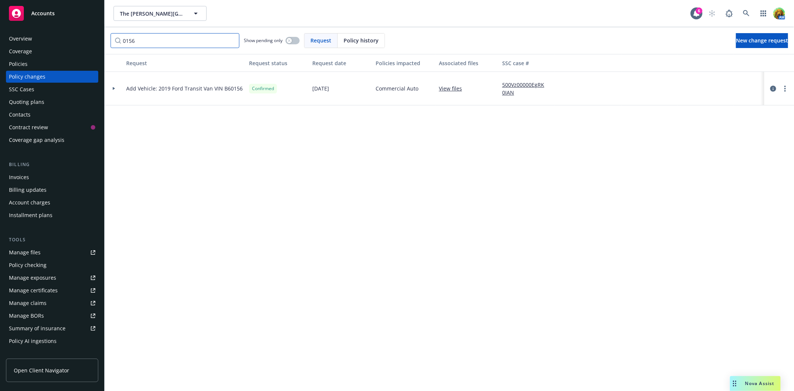
click at [92, 48] on div "Accounts Overview Coverage Policies Policy changes SSC Cases Quoting plans Cont…" at bounding box center [397, 195] width 794 height 391
type input "1106"
click at [51, 61] on div "Policies" at bounding box center [52, 64] width 86 height 12
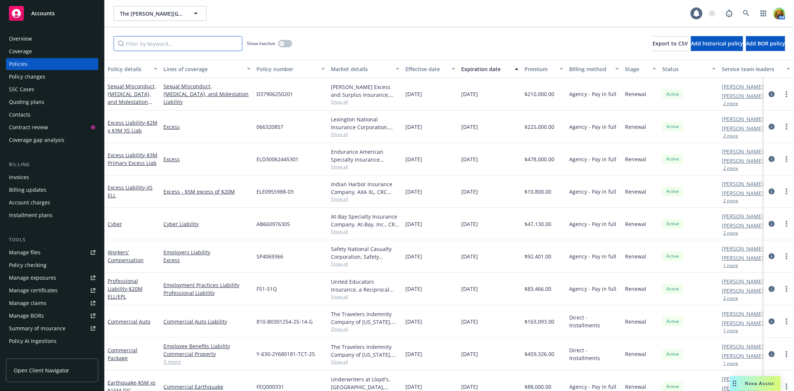
click at [159, 45] on input "Filter by keyword..." at bounding box center [177, 43] width 129 height 15
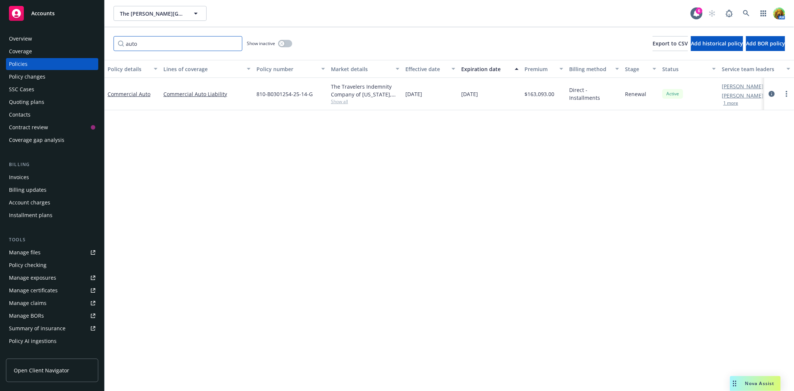
type input "auto"
click at [292, 40] on div "Show inactive" at bounding box center [269, 43] width 45 height 15
click at [286, 42] on button "button" at bounding box center [285, 43] width 14 height 7
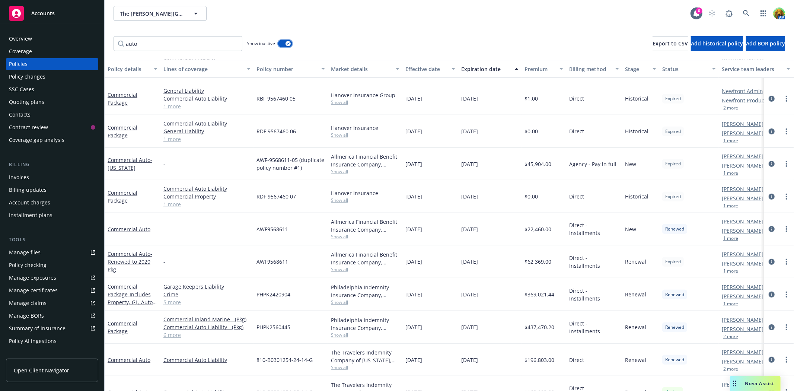
scroll to position [291, 0]
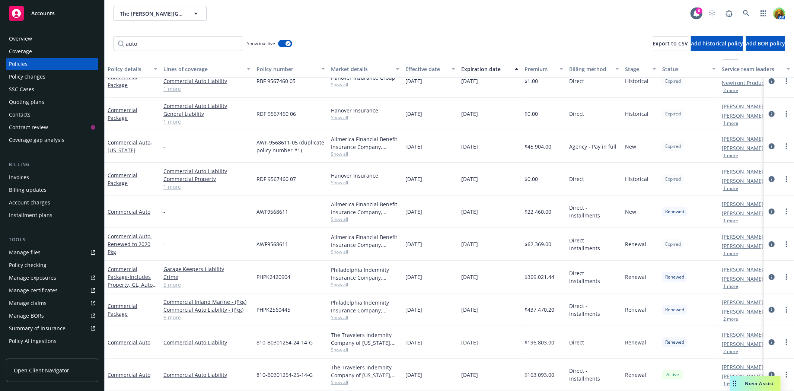
drag, startPoint x: 407, startPoint y: 337, endPoint x: 433, endPoint y: 336, distance: 26.5
click at [433, 336] on div "06/15/2024" at bounding box center [430, 342] width 56 height 32
click at [127, 339] on link "Commercial Auto" at bounding box center [129, 342] width 43 height 7
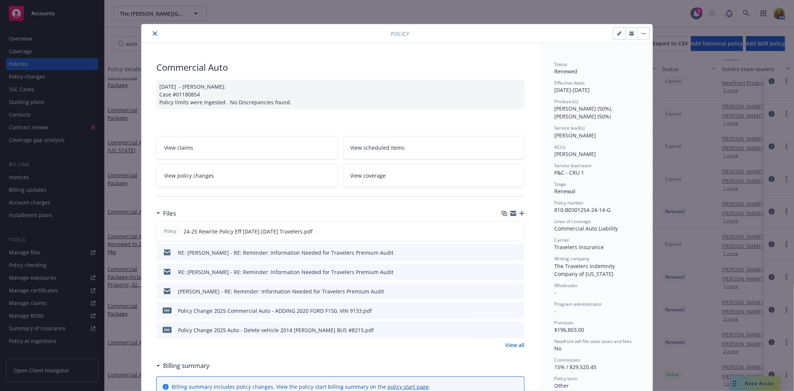
click at [519, 211] on icon "button" at bounding box center [521, 213] width 5 height 5
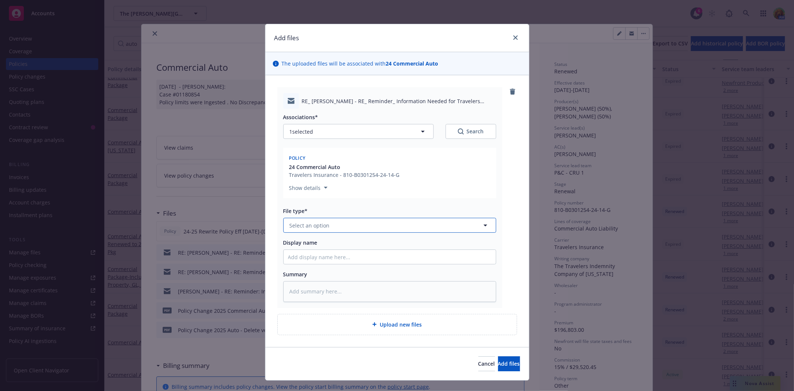
click at [404, 229] on button "Select an option" at bounding box center [389, 225] width 213 height 15
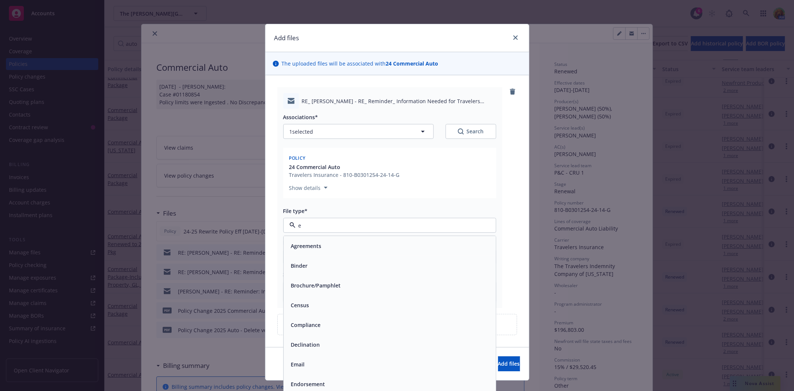
type input "em"
click at [365, 263] on div "Email" at bounding box center [389, 265] width 203 height 11
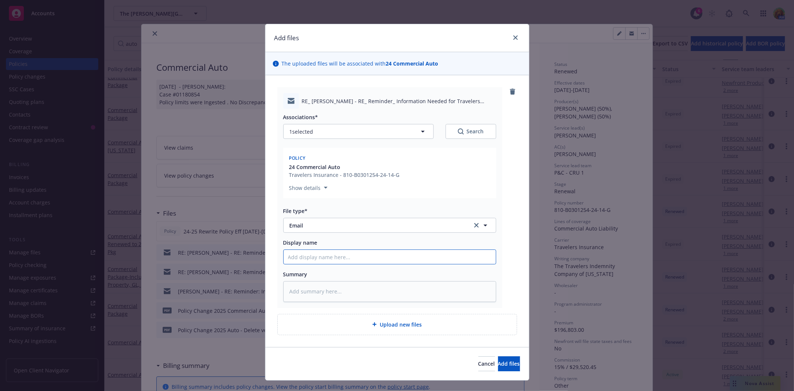
click at [366, 259] on input "Display name" at bounding box center [390, 257] width 212 height 14
type textarea "x"
type input "e"
type textarea "x"
type input "em"
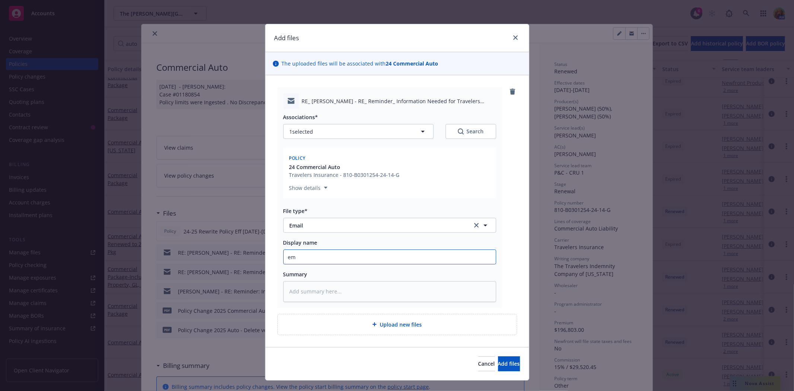
type textarea "x"
type input "ema"
type textarea "x"
type input "emai"
type textarea "x"
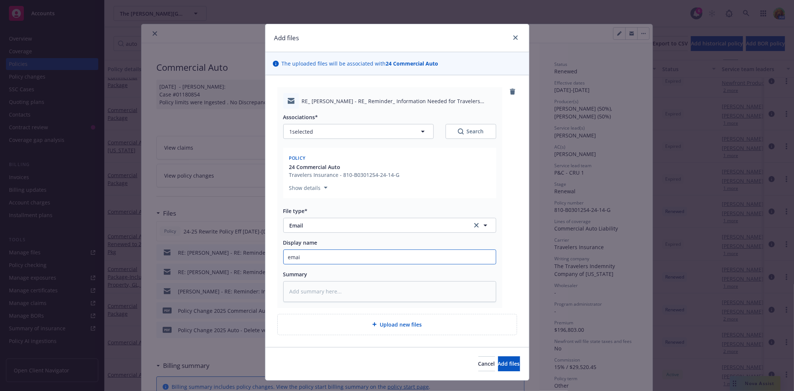
type input "email"
type textarea "x"
type input "email"
type textarea "x"
type input "email t"
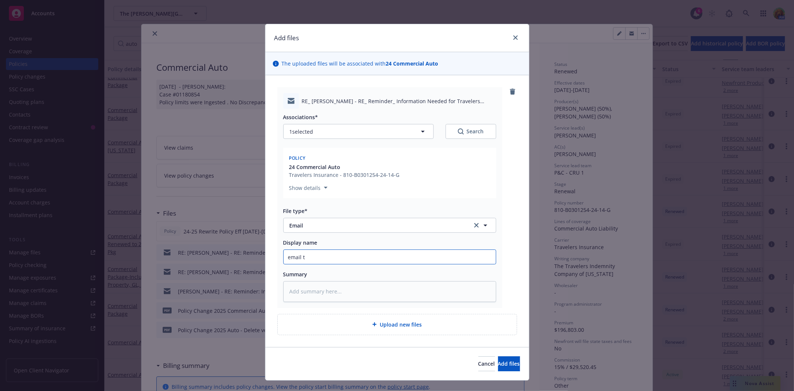
type textarea "x"
type input "email to"
type textarea "x"
type input "email to"
type textarea "x"
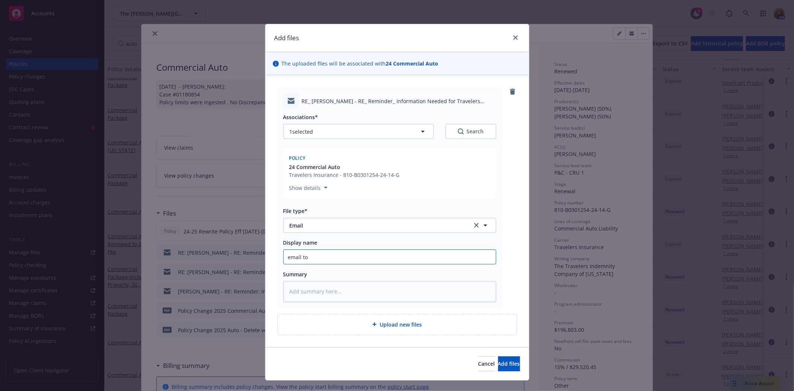
type input "email to i"
type textarea "x"
type input "email to in"
type textarea "x"
type input "email to ins"
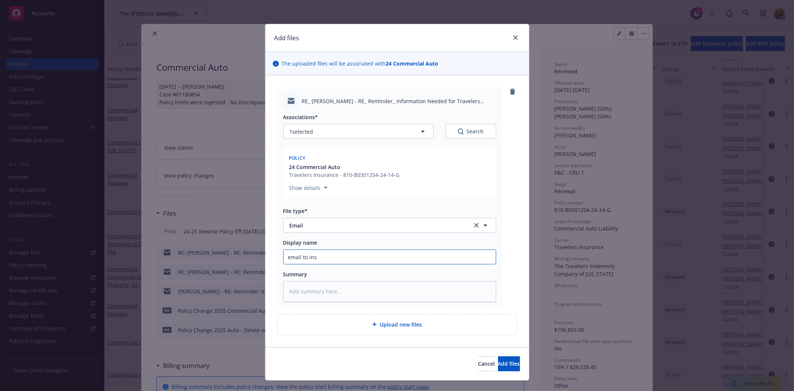
type textarea "x"
type input "email to insu"
type textarea "x"
type input "email to insur"
type textarea "x"
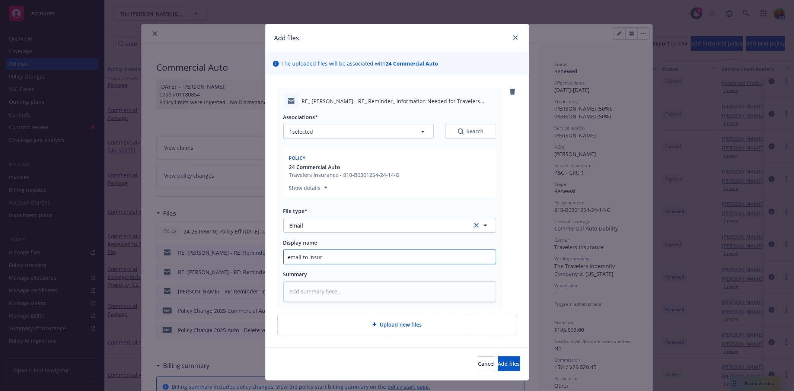
type input "email to insure"
type textarea "x"
type input "email to insured"
type textarea "x"
type input "email to insured"
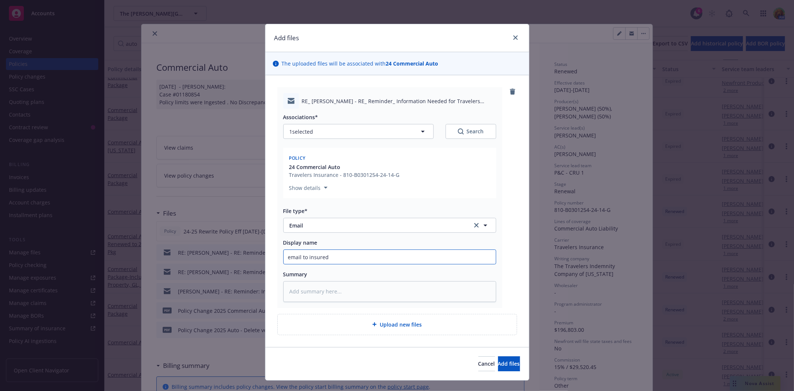
type textarea "x"
type input "email to insured 2"
type textarea "x"
type input "email to insured 24"
type textarea "x"
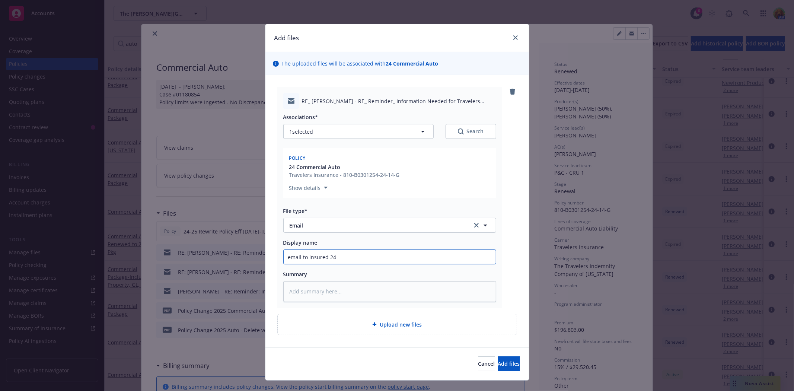
type input "email to insured 24-"
type textarea "x"
type input "email to insured 24-2"
type textarea "x"
type input "email to insured 24-25"
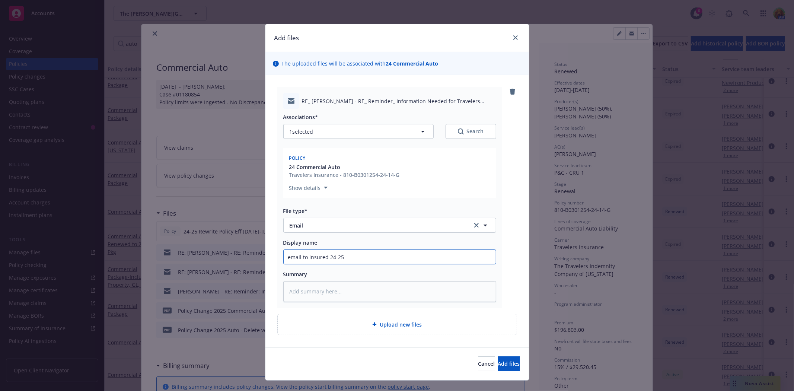
type textarea "x"
type input "email to insured 24-25"
type textarea "x"
type input "email to insured 24-25 V"
type textarea "x"
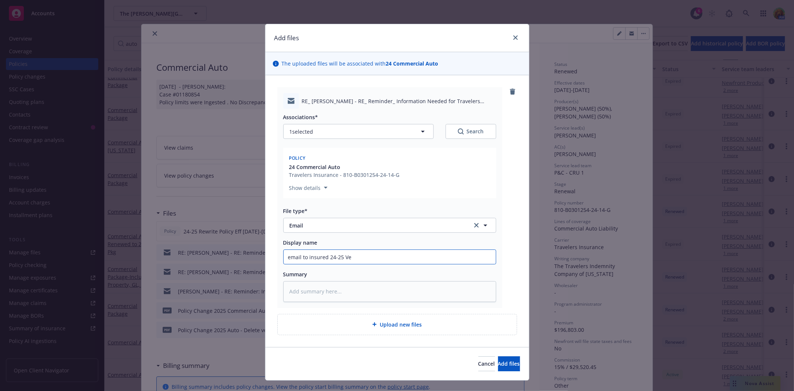
type input "email to insured 24-25 Veh"
type textarea "x"
type input "email to insured 24-25 Vehc"
type textarea "x"
type input "email to insured 24-25 Vehci"
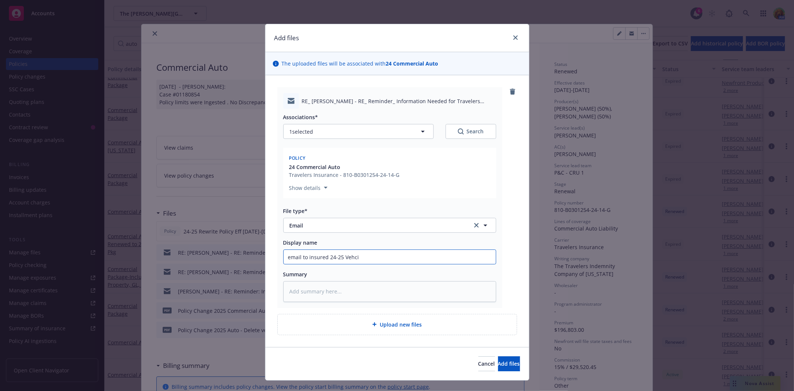
type textarea "x"
type input "email to insured 24-25 Vehcil"
type textarea "x"
type input "email to insured 24-25 Vehcile"
type textarea "x"
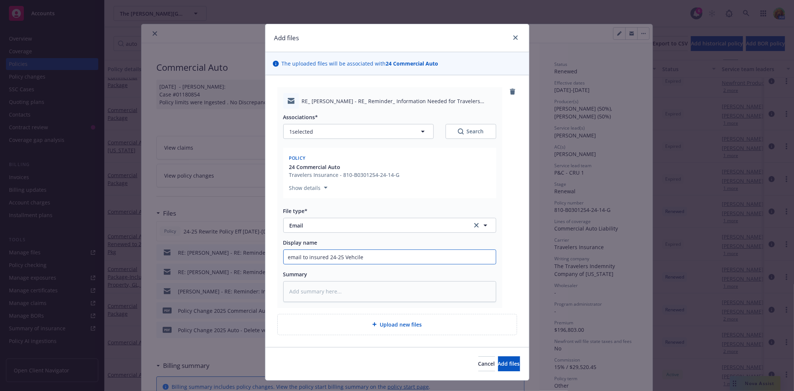
type input "email to insured 24-25 Vehcile"
type textarea "x"
type input "email to insured 24-25 Vehcile"
type textarea "x"
type input "email to insured 24-25 Vehcil"
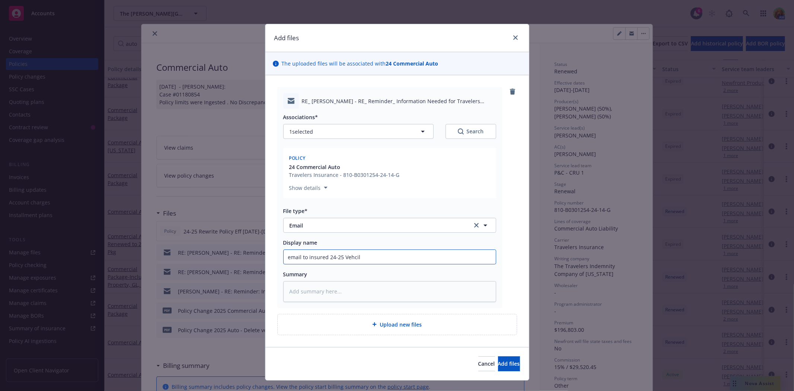
type textarea "x"
type input "email to insured 24-25 Vehci"
type textarea "x"
type input "email to insured 24-25 Vehc"
type textarea "x"
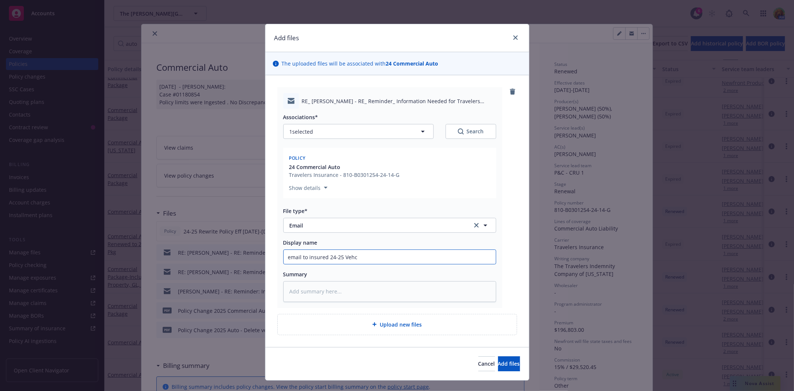
type input "email to insured 24-25 Veh"
type textarea "x"
type input "email to insured 24-25 Vehi"
type textarea "x"
type input "email to insured 24-25 Vehic"
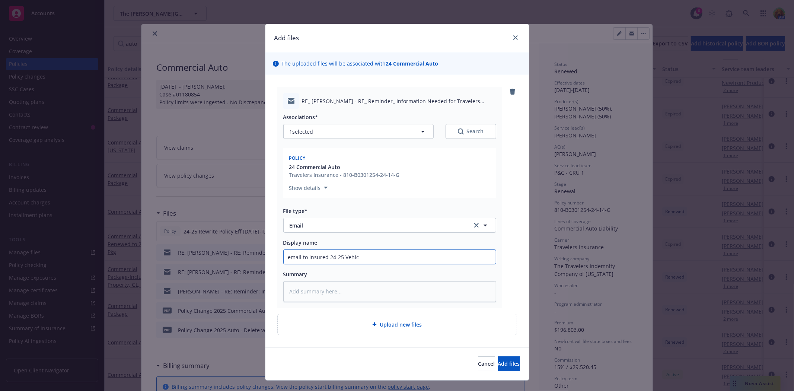
type textarea "x"
type input "email to insured 24-25 Vehicl"
type textarea "x"
type input "email to insured 24-25 Vehicle"
type textarea "x"
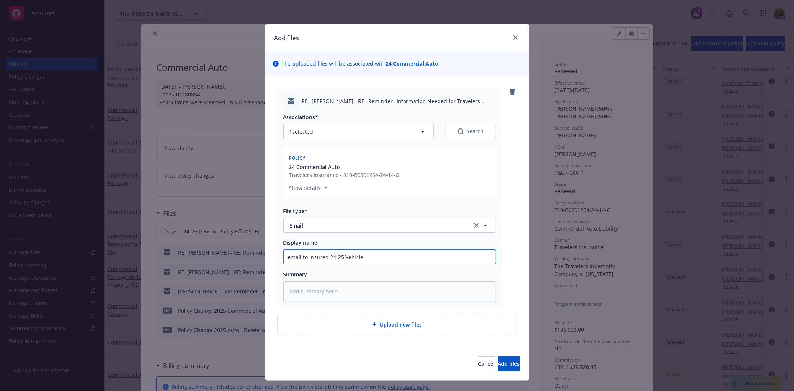
type input "email to insured 24-25 Vehicle"
type textarea "x"
type input "email to insured 24-25 Vehicle l"
type textarea "x"
type input "email to insured 24-25 Vehicle li"
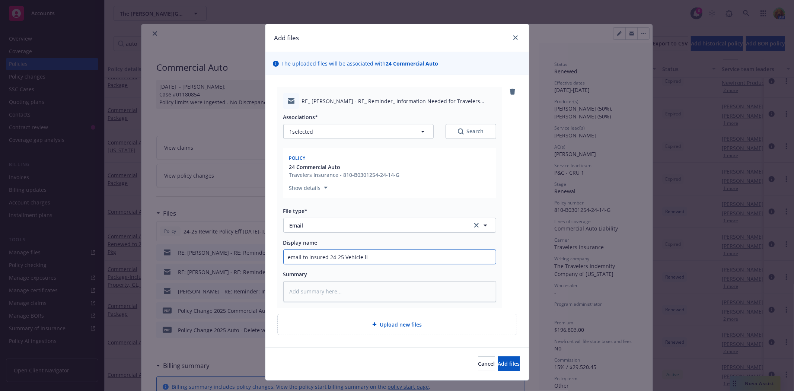
type textarea "x"
type input "email to insured 24-25 Vehicle lis"
type textarea "x"
type input "email to insured 24-25 Vehicle list"
type textarea "x"
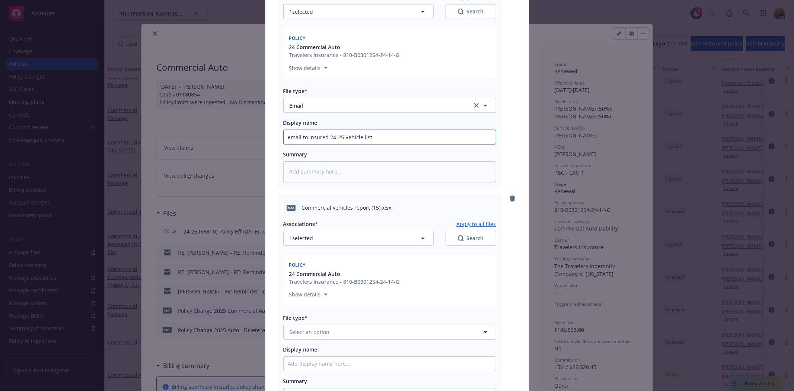
scroll to position [124, 0]
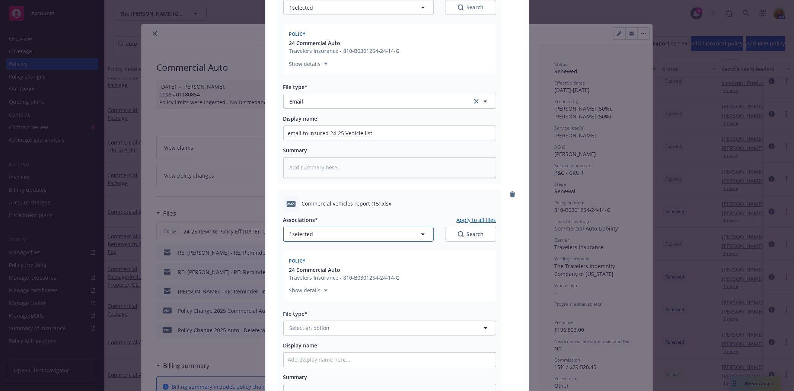
drag, startPoint x: 350, startPoint y: 231, endPoint x: 362, endPoint y: 333, distance: 102.6
click at [362, 333] on div "Associations* Apply to all files 1 selected Search Policy 24 Commercial Auto Tr…" at bounding box center [389, 307] width 213 height 193
click at [362, 331] on button "Select an option" at bounding box center [389, 327] width 213 height 15
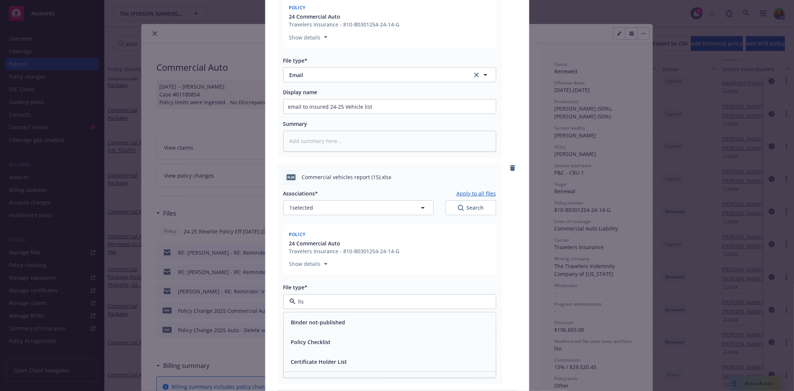
scroll to position [165, 0]
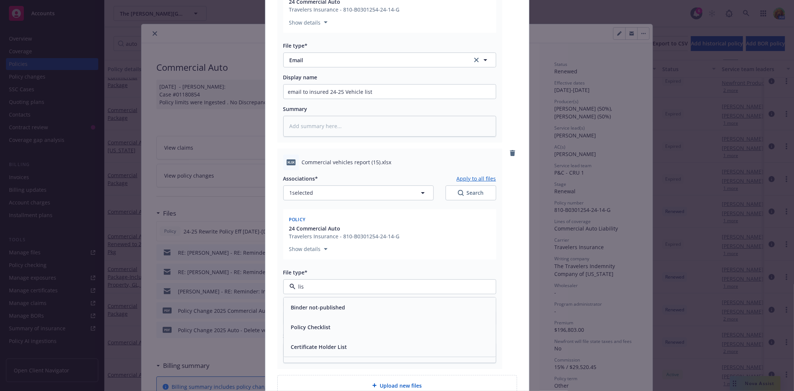
type input "lis"
drag, startPoint x: 327, startPoint y: 281, endPoint x: 275, endPoint y: 286, distance: 52.3
click at [277, 286] on div "xlsx Commercial vehicles report (15).xlsx Associations* Apply to all files 1 se…" at bounding box center [389, 258] width 225 height 220
click at [319, 284] on span "Select an option" at bounding box center [309, 286] width 40 height 8
type input "sch"
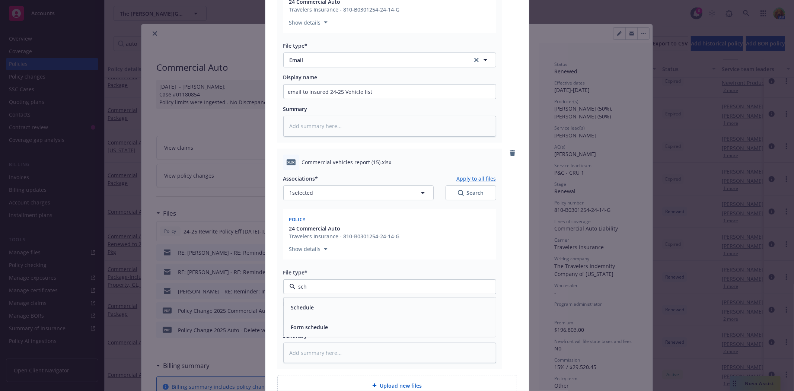
click at [321, 300] on div "Schedule" at bounding box center [390, 307] width 212 height 20
drag, startPoint x: 322, startPoint y: 316, endPoint x: 337, endPoint y: 324, distance: 16.7
click at [323, 317] on input "Display name" at bounding box center [390, 318] width 212 height 14
type textarea "x"
type input "2"
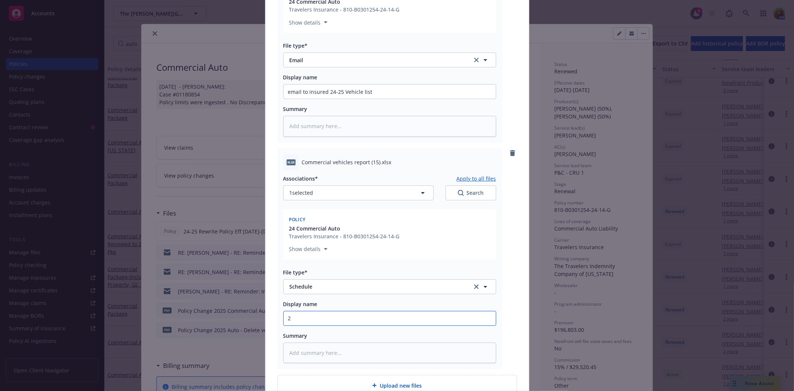
type textarea "x"
type input "24*"
type textarea "x"
type input "24*-"
type textarea "x"
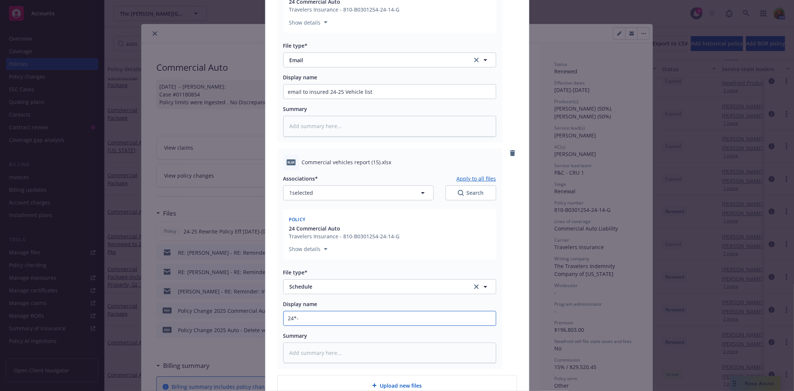
type input "24*"
type textarea "x"
type input "24"
type textarea "x"
type input "2"
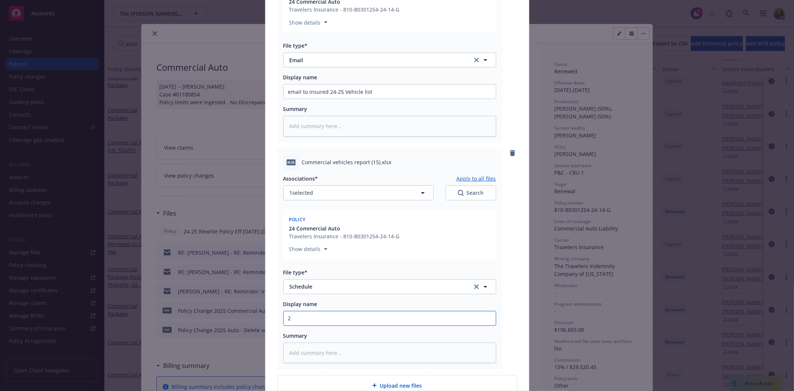
type textarea "x"
type input "24"
type textarea "x"
type input "24-"
type textarea "x"
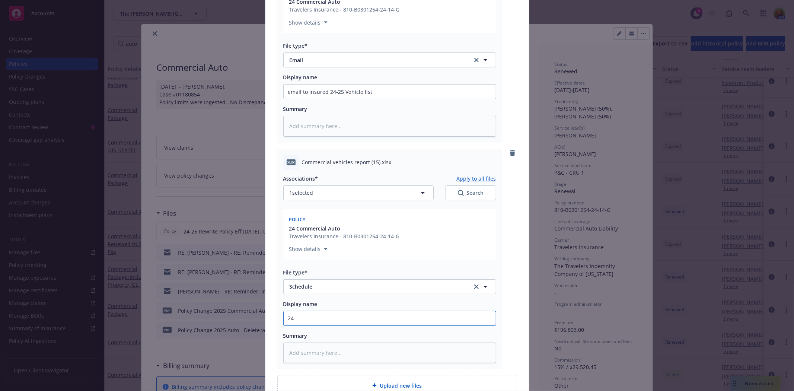
type input "24-2"
type textarea "x"
type input "24-25"
type textarea "x"
type input "24-25"
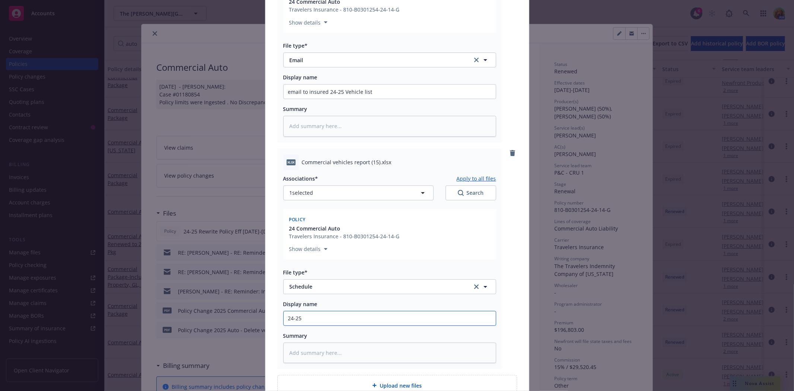
type textarea "x"
type input "24-25 V"
type textarea "x"
type input "24-25 Ve"
type textarea "x"
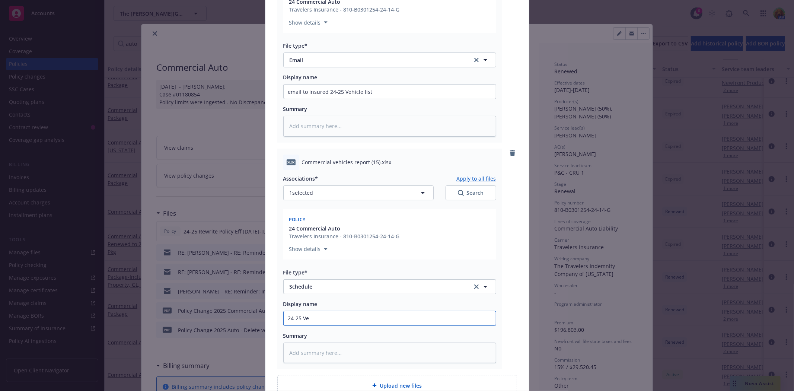
type input "24-25 Veh"
type textarea "x"
type input "24-25 Vehi"
type textarea "x"
type input "24-25 Vehic"
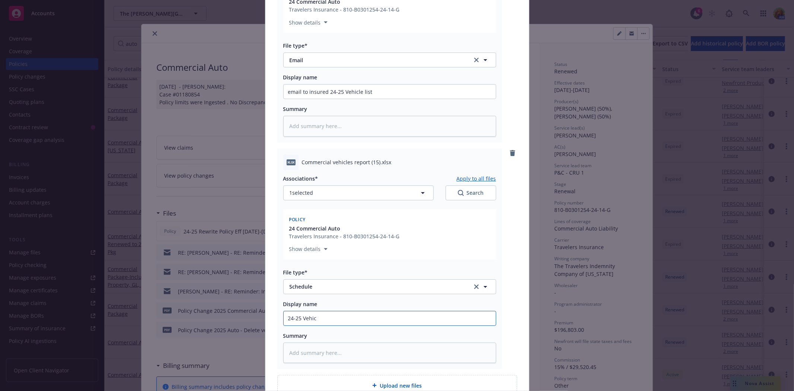
type textarea "x"
type input "24-25 Vehicl"
type textarea "x"
type input "24-25 Vehicle"
type textarea "x"
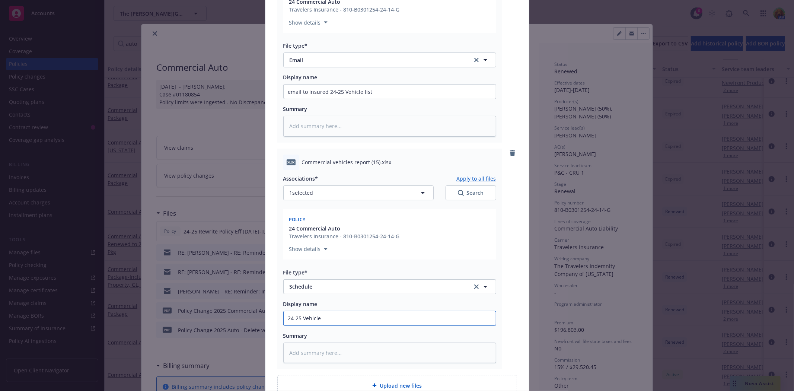
type input "24-25 Vehicle"
type textarea "x"
type input "24-25 Vehicle l"
type textarea "x"
type input "24-25 Vehicle li"
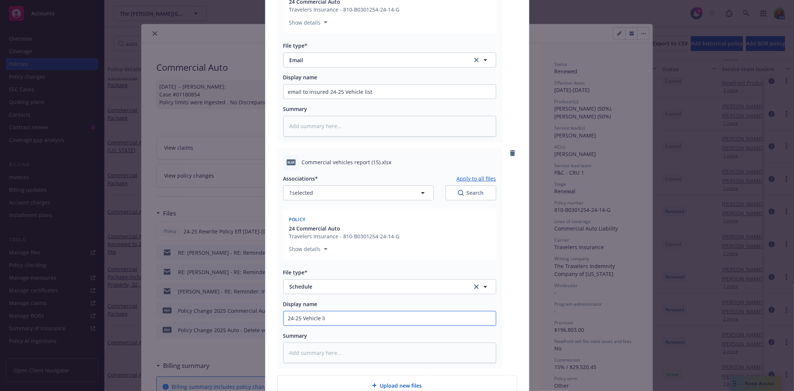
type textarea "x"
type input "24-25 Vehicle lis"
type textarea "x"
type input "24-25 Vehicle list"
type textarea "x"
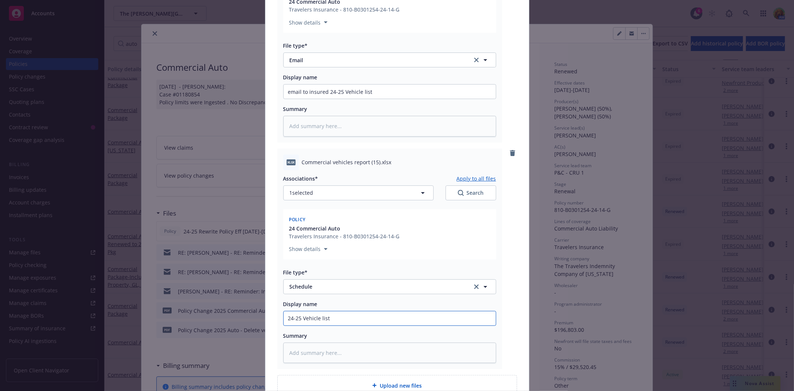
type input "24-25 Vehicle list"
type textarea "x"
type input "24-25 Vehicle list w"
type textarea "x"
type input "24-25 Vehicle list wi"
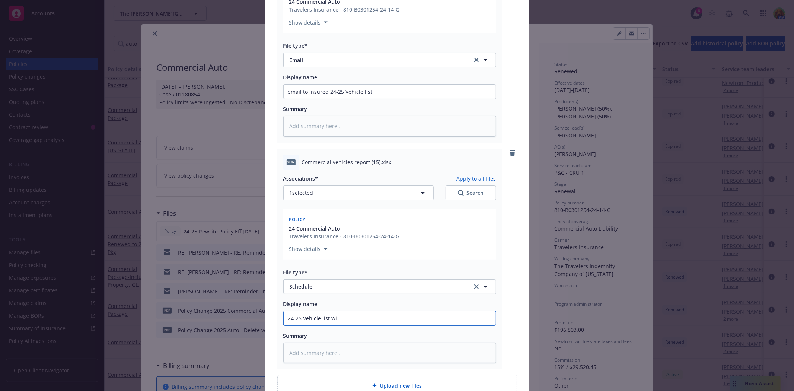
type textarea "x"
type input "24-25 Vehicle list wit"
type textarea "x"
type input "24-25 Vehicle list with"
type textarea "x"
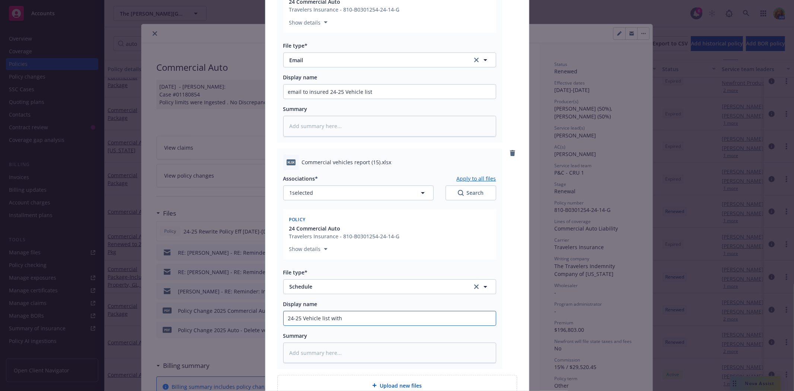
type input "24-25 Vehicle list with c"
type textarea "x"
type input "24-25 Vehicle list with ch"
type textarea "x"
type input "24-25 Vehicle list with cha"
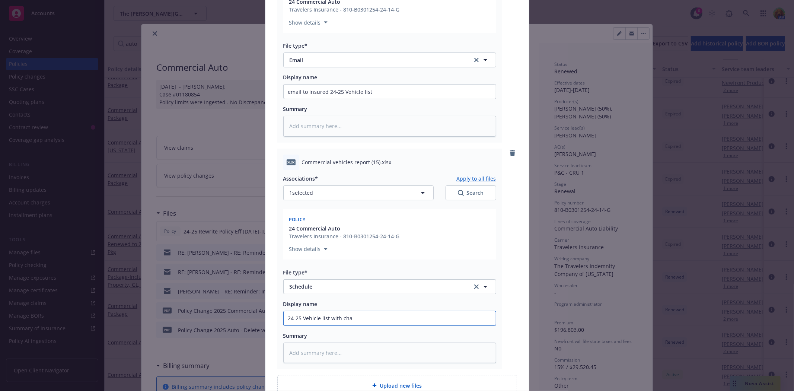
type textarea "x"
type input "24-25 Vehicle list with chan"
type textarea "x"
type input "24-25 Vehicle list with chanf"
type textarea "x"
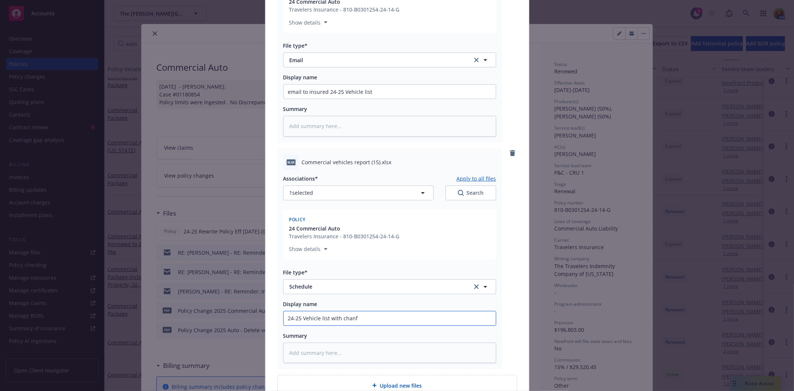
type input "24-25 Vehicle list with chan"
type textarea "x"
type input "24-25 Vehicle list with chang"
type textarea "x"
type input "24-25 Vehicle list with change"
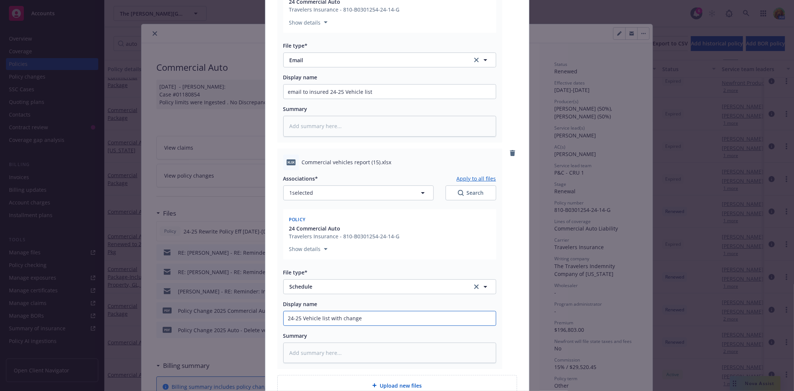
type textarea "x"
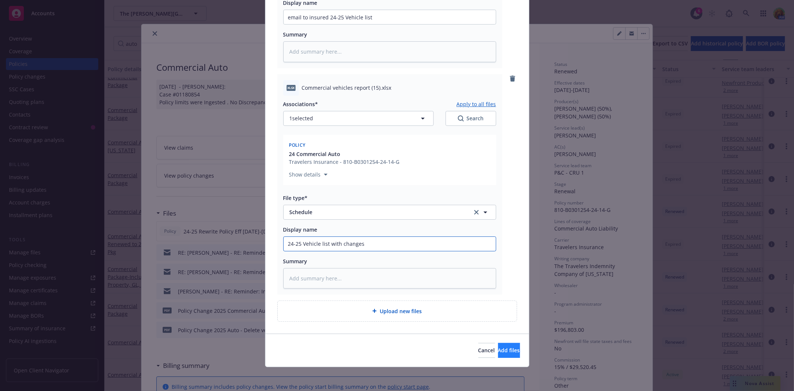
type input "24-25 Vehicle list with changes"
click at [498, 347] on span "Add files" at bounding box center [509, 349] width 22 height 7
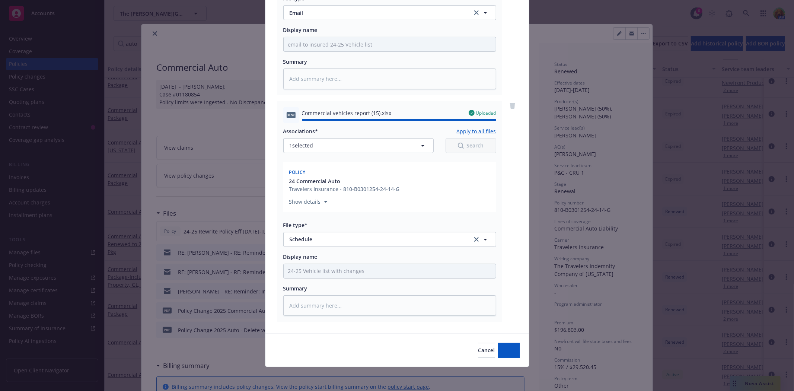
type textarea "x"
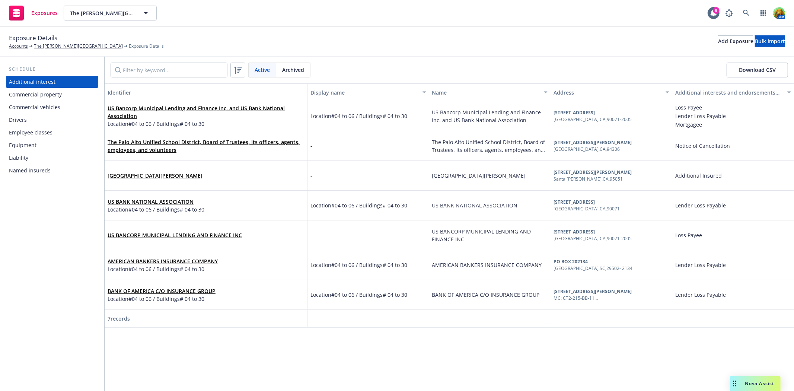
click at [28, 103] on div "Commercial vehicles" at bounding box center [34, 107] width 51 height 12
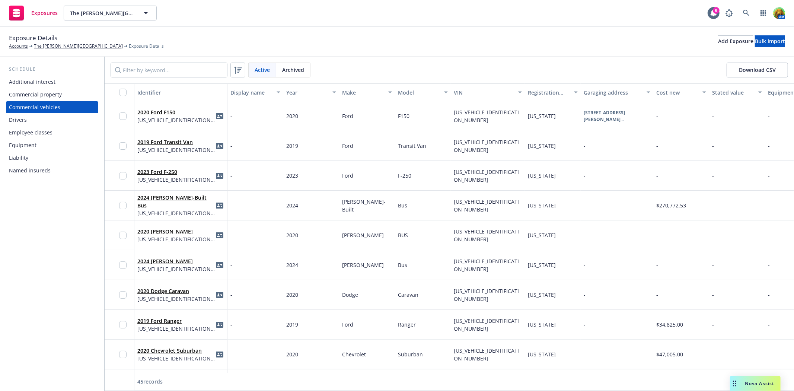
click at [302, 71] on span "Archived" at bounding box center [293, 70] width 22 height 8
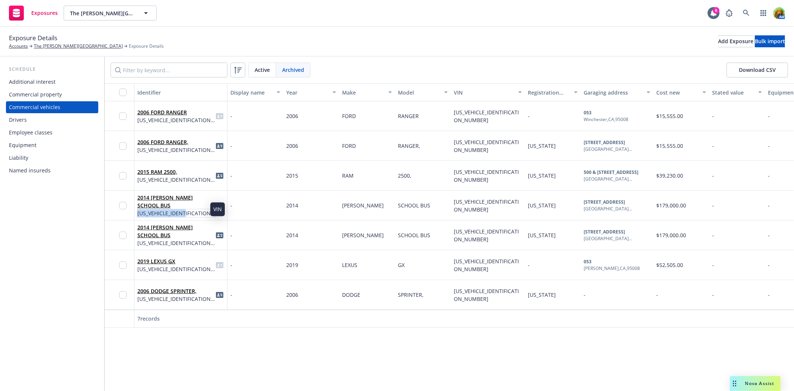
drag, startPoint x: 192, startPoint y: 209, endPoint x: 138, endPoint y: 209, distance: 54.0
click at [138, 209] on span "[US_VEHICLE_IDENTIFICATION_NUMBER]" at bounding box center [176, 213] width 78 height 8
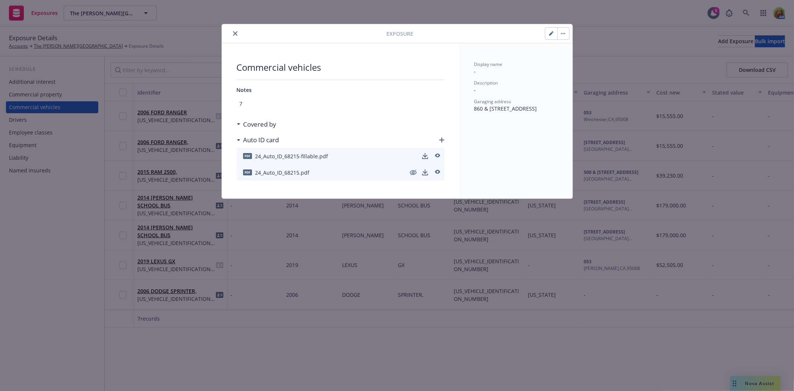
click at [553, 36] on button "button" at bounding box center [551, 34] width 12 height 12
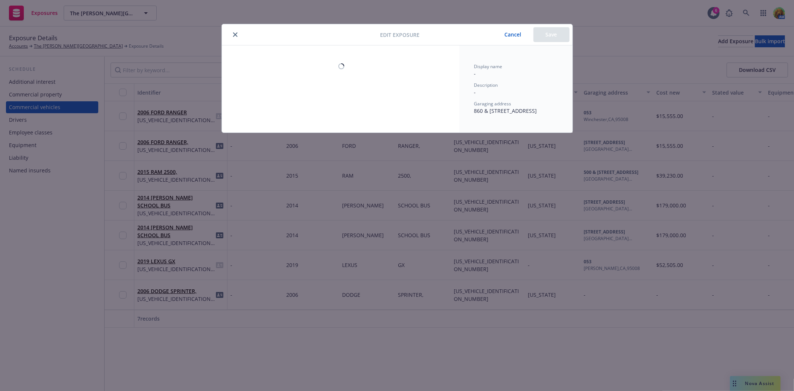
select select "CA"
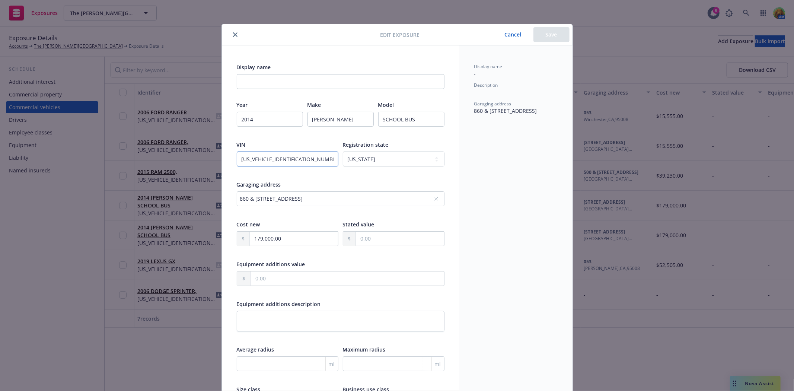
drag, startPoint x: 309, startPoint y: 156, endPoint x: 244, endPoint y: 164, distance: 65.5
click at [200, 157] on div "Edit exposure Cancel Save Display name Year [DATE] Make [PERSON_NAME] Model SCH…" at bounding box center [397, 195] width 794 height 391
click at [233, 35] on icon "close" at bounding box center [235, 34] width 4 height 4
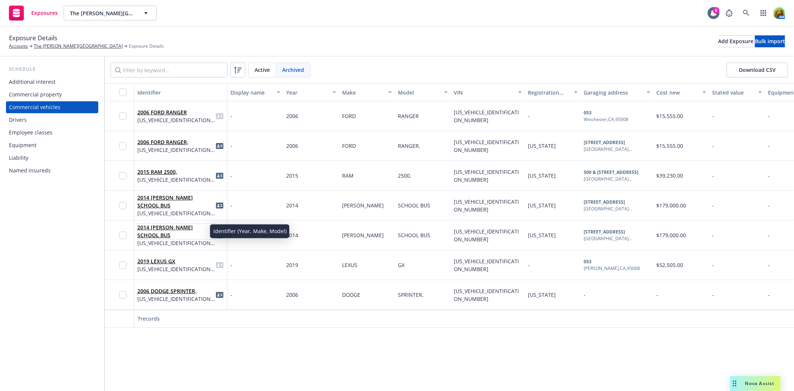
click at [188, 233] on link "2014 [PERSON_NAME] SCHOOL BUS" at bounding box center [164, 231] width 55 height 15
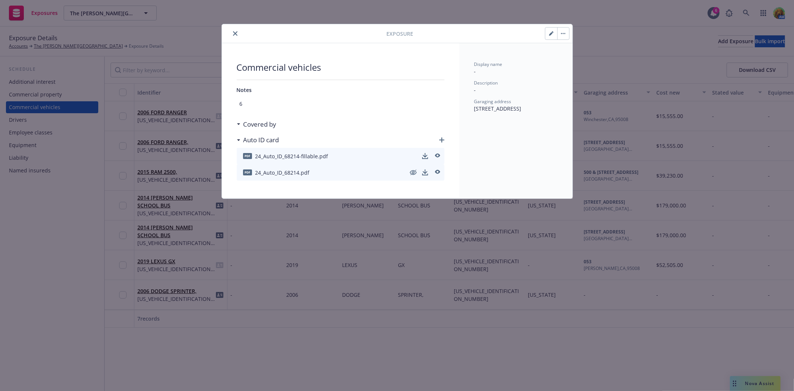
click at [553, 36] on button "button" at bounding box center [551, 34] width 12 height 12
type textarea "x"
select select "CA"
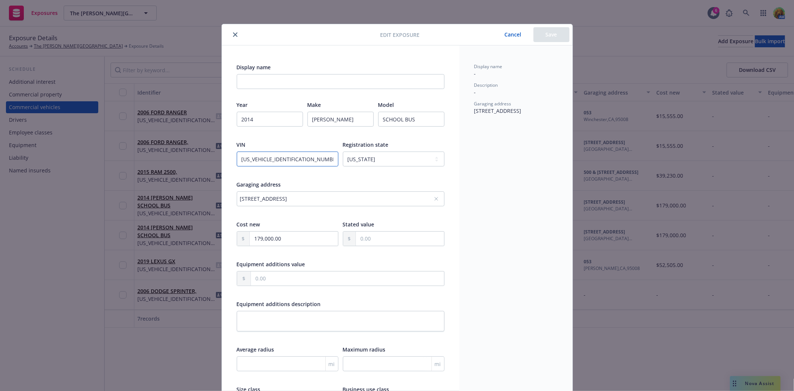
drag, startPoint x: 302, startPoint y: 157, endPoint x: 221, endPoint y: 156, distance: 80.7
click at [222, 156] on div "Display name Year 2014 Make THOMAS Model SCHOOL BUS VIN 1T7YU4E25E1168214 Regis…" at bounding box center [340, 263] width 237 height 436
click at [233, 32] on icon "close" at bounding box center [235, 34] width 4 height 4
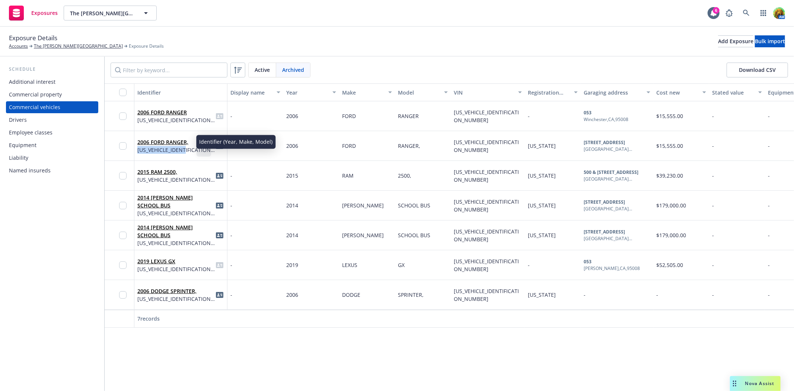
drag, startPoint x: 192, startPoint y: 150, endPoint x: 135, endPoint y: 147, distance: 56.3
click at [135, 147] on div "2006 FORD RANGER, 1FTYR10D16PA89143" at bounding box center [180, 146] width 93 height 30
drag, startPoint x: 145, startPoint y: 149, endPoint x: 139, endPoint y: 149, distance: 6.0
click at [139, 149] on span "1FTYR10D16PA89143" at bounding box center [176, 150] width 78 height 8
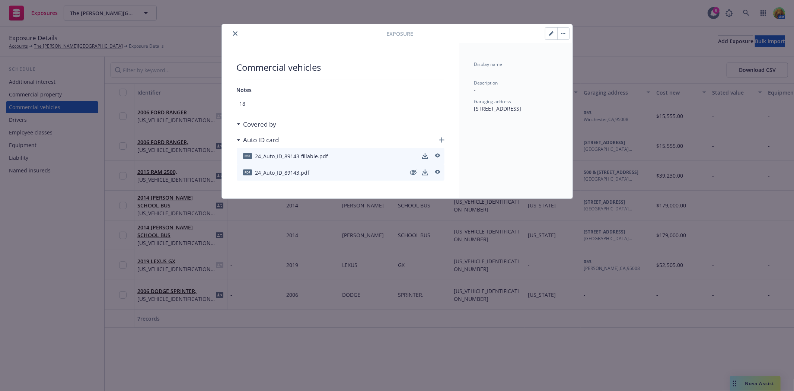
click at [552, 31] on button "button" at bounding box center [551, 34] width 12 height 12
type textarea "x"
select select "CA"
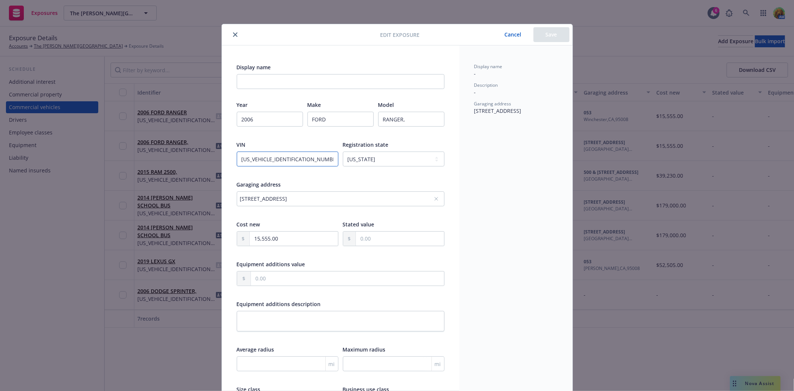
drag, startPoint x: 306, startPoint y: 159, endPoint x: 211, endPoint y: 162, distance: 95.3
click at [211, 162] on div "Edit exposure Cancel Save Display name Year 2006 Make FORD Model RANGER, VIN 1F…" at bounding box center [397, 195] width 794 height 391
click at [233, 32] on icon "close" at bounding box center [235, 34] width 4 height 4
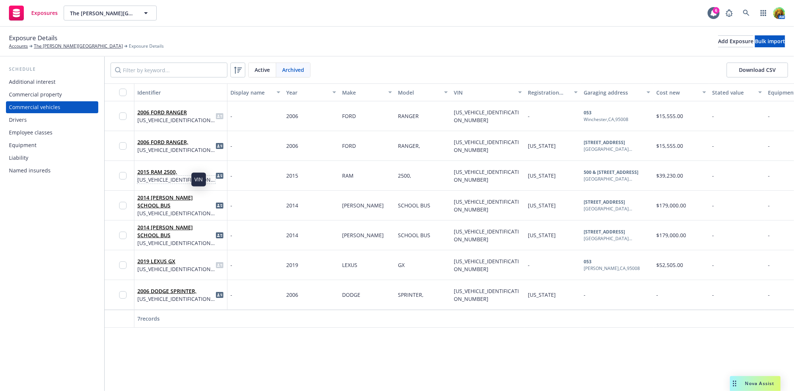
click at [181, 179] on span "3C6UR4JL0FG623024" at bounding box center [176, 180] width 78 height 8
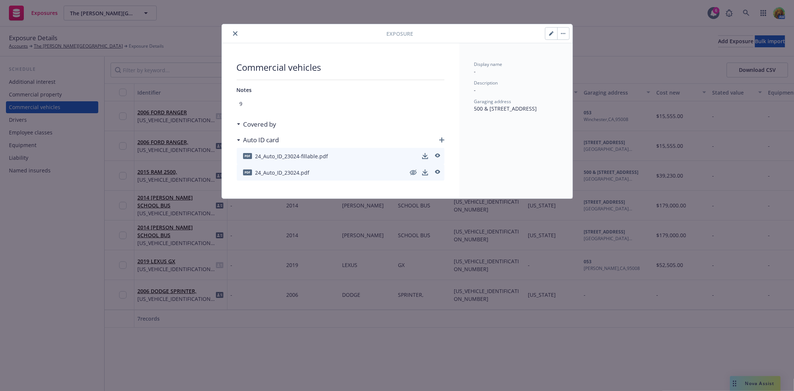
click at [548, 34] on button "button" at bounding box center [551, 34] width 12 height 12
type textarea "x"
select select "CA"
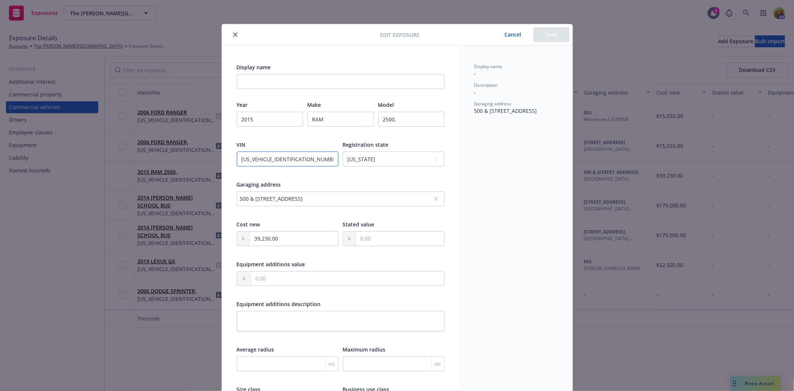
drag, startPoint x: 295, startPoint y: 157, endPoint x: 230, endPoint y: 158, distance: 65.1
click at [230, 158] on div "Display name Year 2015 Make RAM Model 2500, VIN 3C6UR4JL0FG623024 Registration …" at bounding box center [340, 263] width 237 height 436
click at [233, 32] on icon "close" at bounding box center [235, 34] width 4 height 4
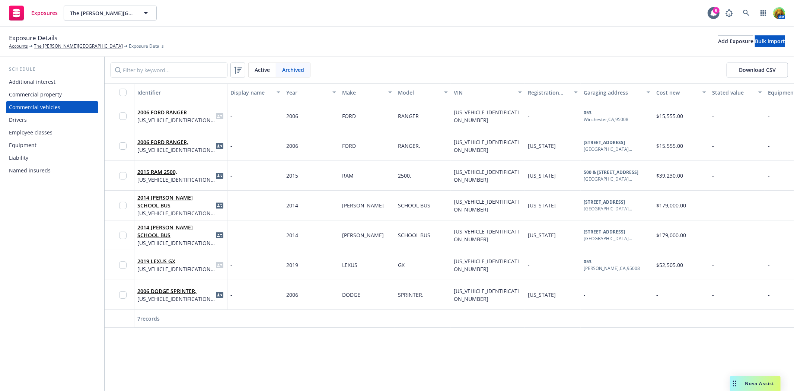
click at [261, 64] on div "Active" at bounding box center [263, 70] width 28 height 14
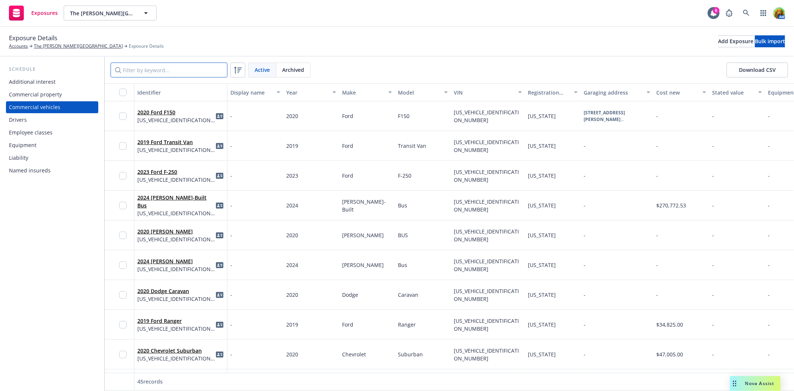
click at [177, 65] on input "Filter by keyword..." at bounding box center [169, 70] width 117 height 15
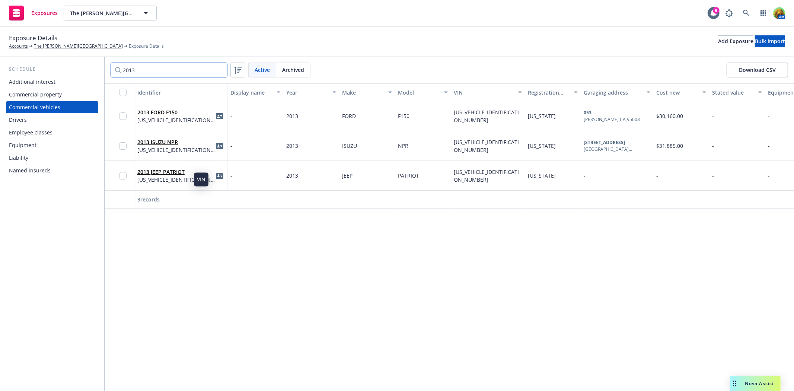
type input "2013"
click at [172, 176] on span "1C4NJPBA8DD186841" at bounding box center [176, 180] width 78 height 8
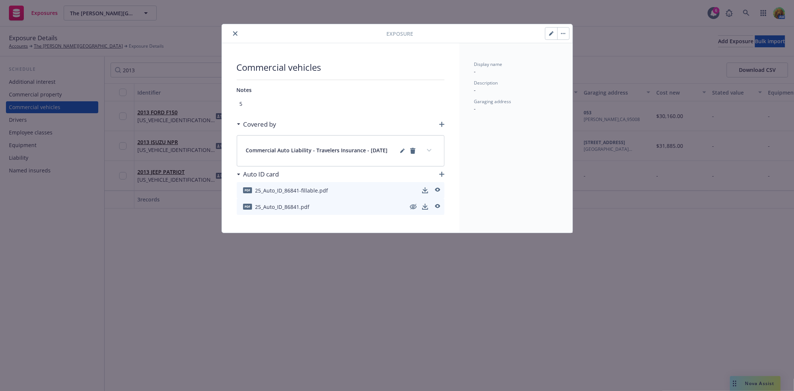
click at [236, 33] on icon "close" at bounding box center [235, 33] width 4 height 4
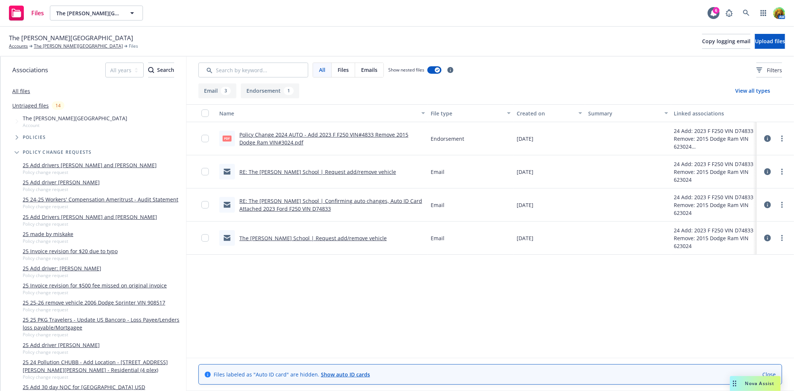
click at [346, 170] on link "RE: The [PERSON_NAME] School | Request add/remove vehicle" at bounding box center [317, 171] width 157 height 7
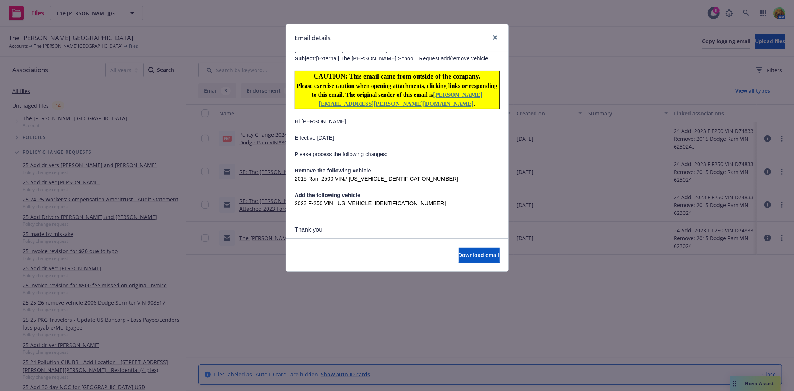
scroll to position [289, 0]
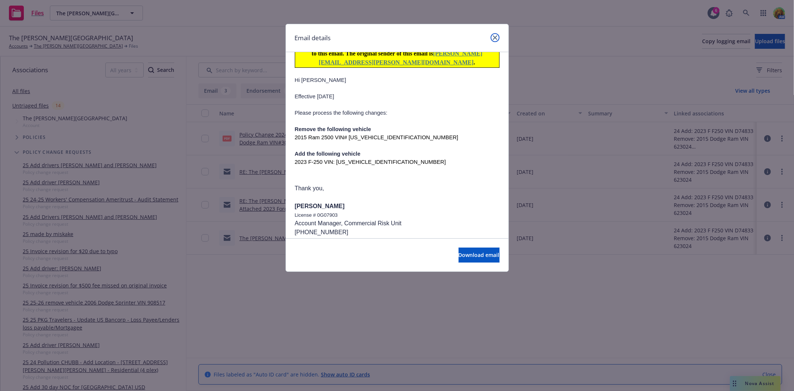
click at [493, 38] on icon "close" at bounding box center [495, 37] width 4 height 4
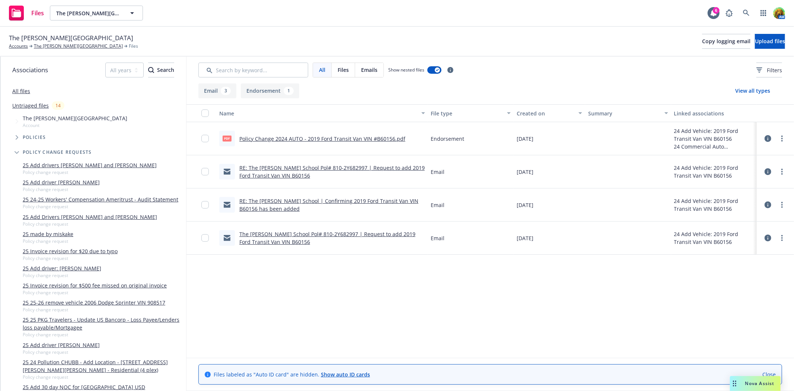
click at [309, 167] on link "RE: The [PERSON_NAME] School Pol# 810-2Y682997 | Request to add 2019 Ford Trans…" at bounding box center [331, 171] width 185 height 15
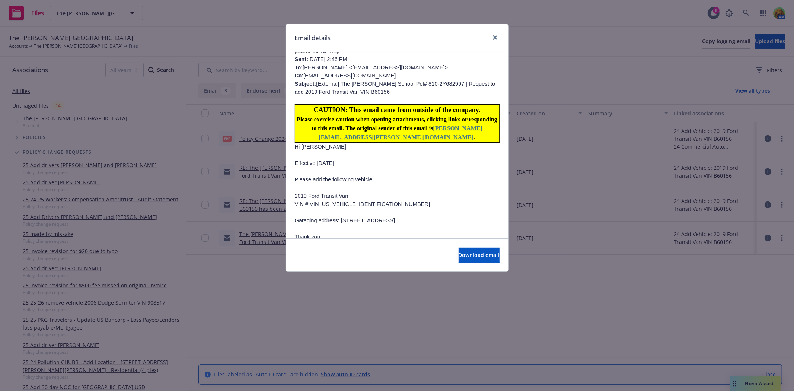
scroll to position [289, 0]
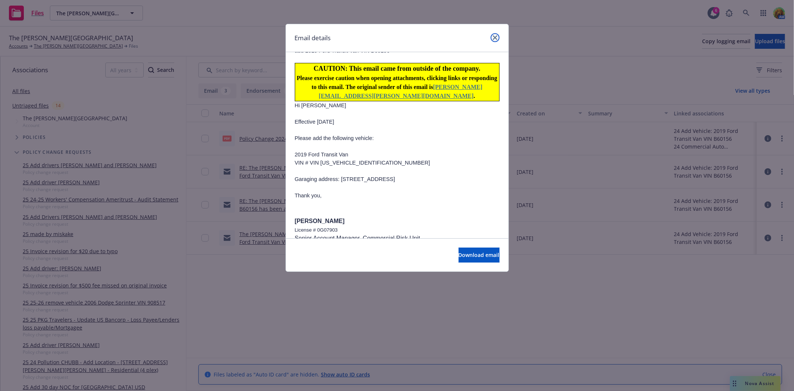
click at [494, 36] on icon "close" at bounding box center [495, 37] width 4 height 4
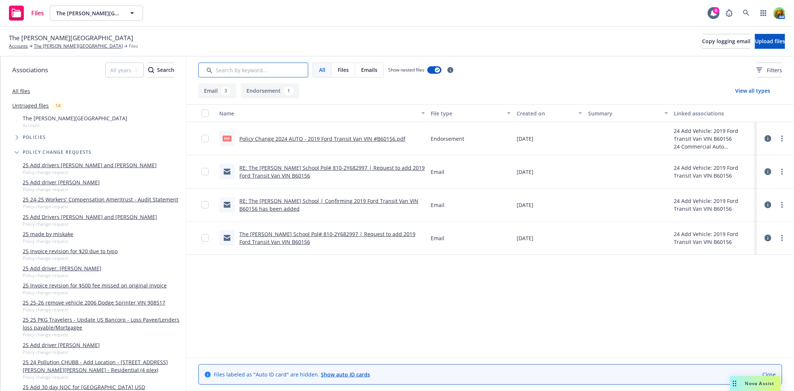
click at [265, 66] on input "Search by keyword..." at bounding box center [253, 70] width 110 height 15
